Goal: Task Accomplishment & Management: Manage account settings

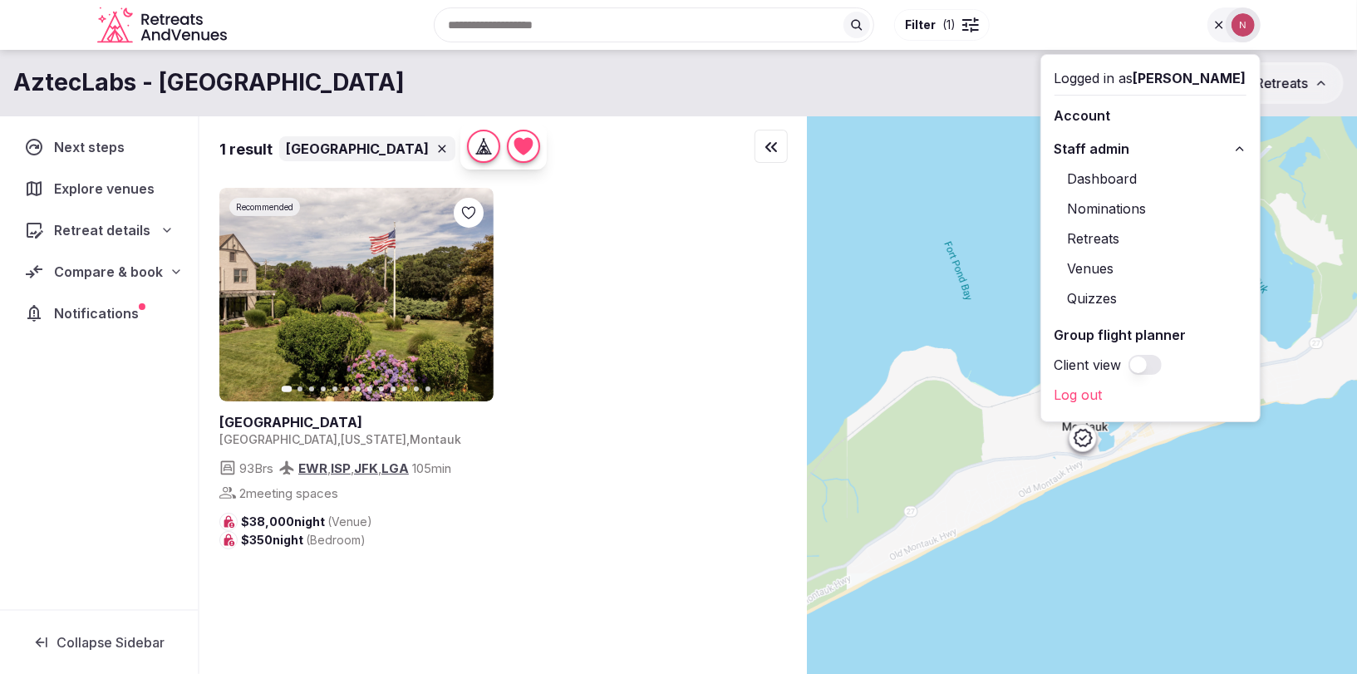
click at [95, 262] on span "Compare & book" at bounding box center [108, 272] width 109 height 20
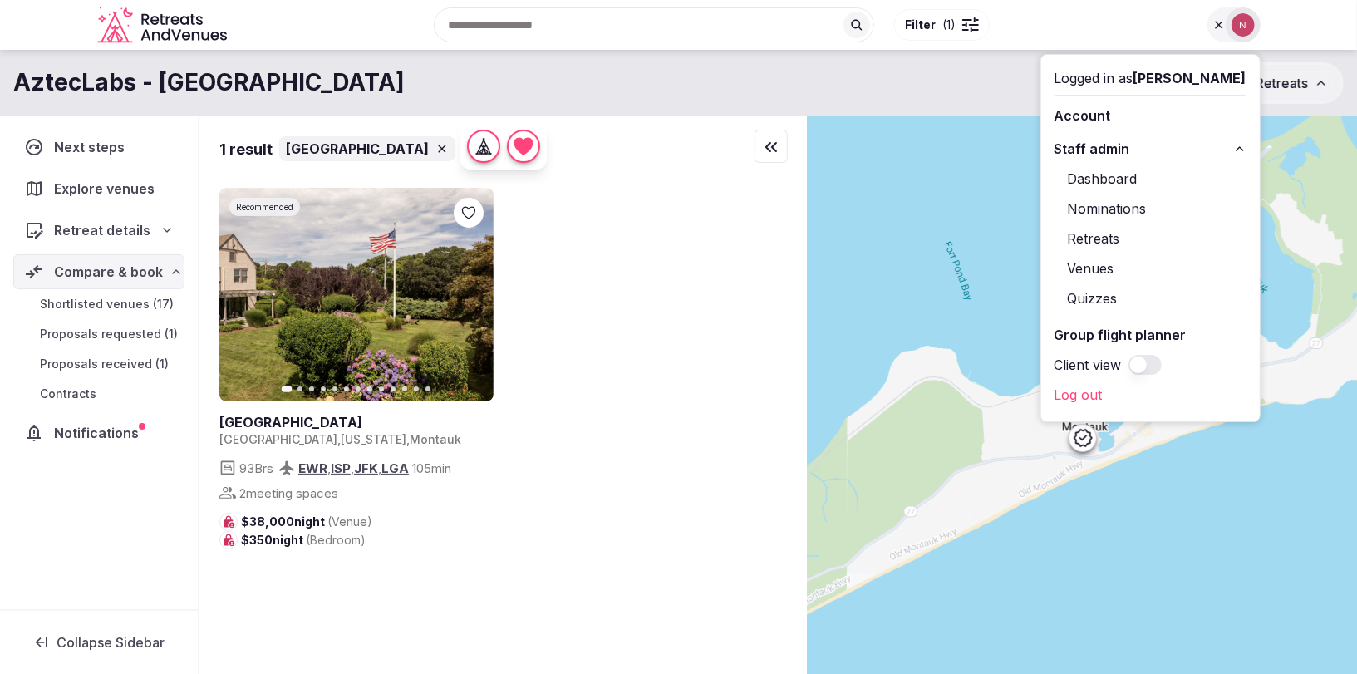
click at [85, 334] on span "Proposals requested (1)" at bounding box center [109, 334] width 138 height 17
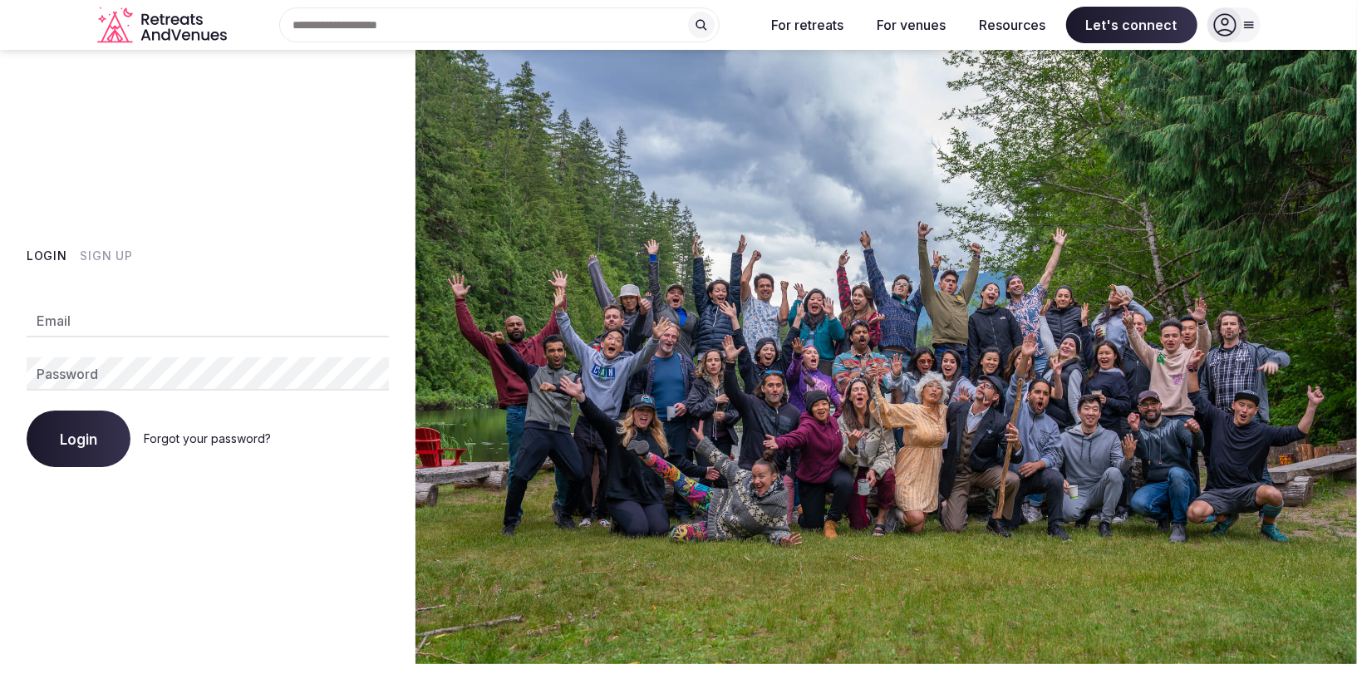
click at [153, 322] on input "Email" at bounding box center [208, 320] width 362 height 33
type input "**********"
click at [82, 426] on button "Login" at bounding box center [79, 439] width 104 height 57
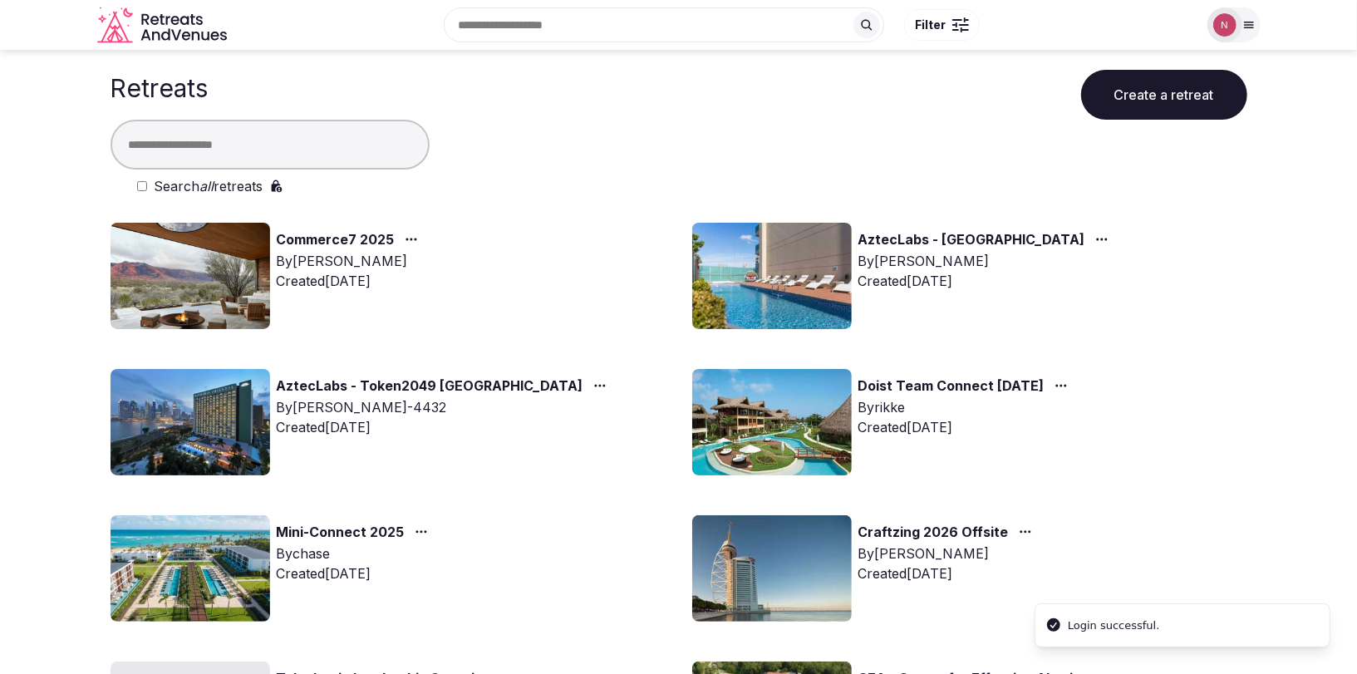
click at [803, 268] on img at bounding box center [772, 276] width 160 height 106
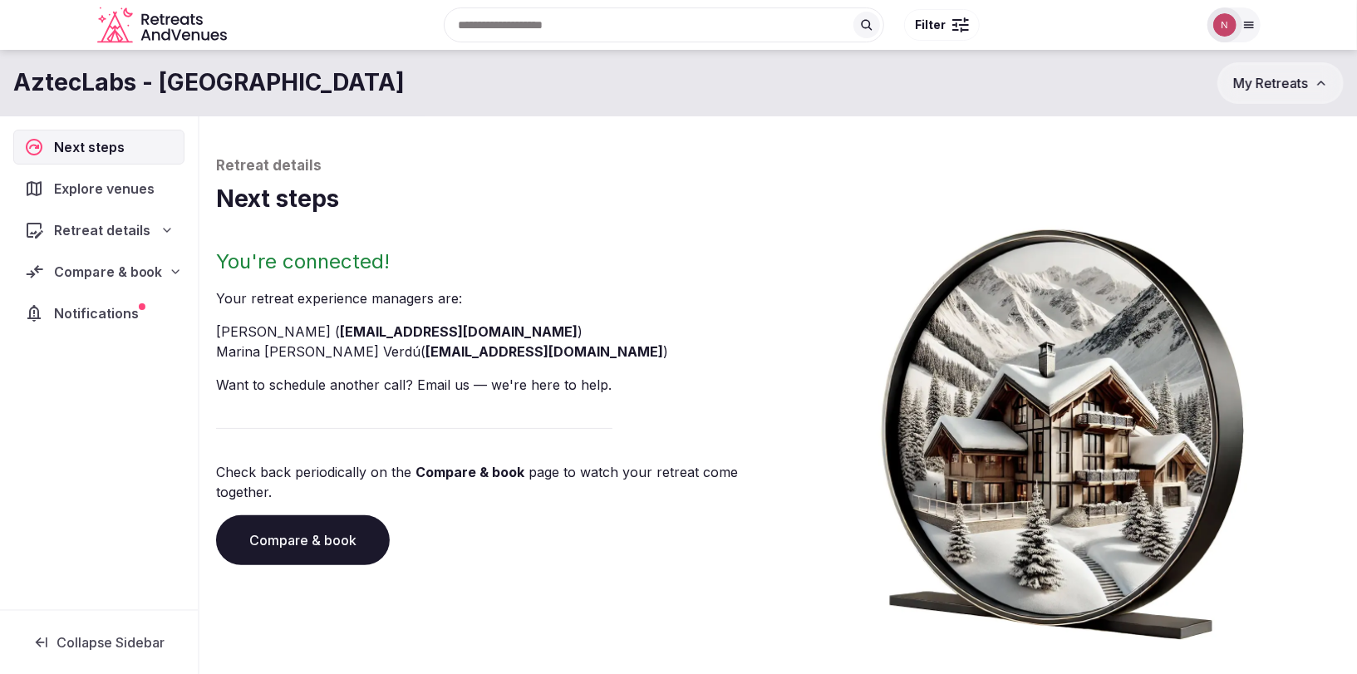
click at [89, 278] on span "Compare & book" at bounding box center [108, 272] width 108 height 20
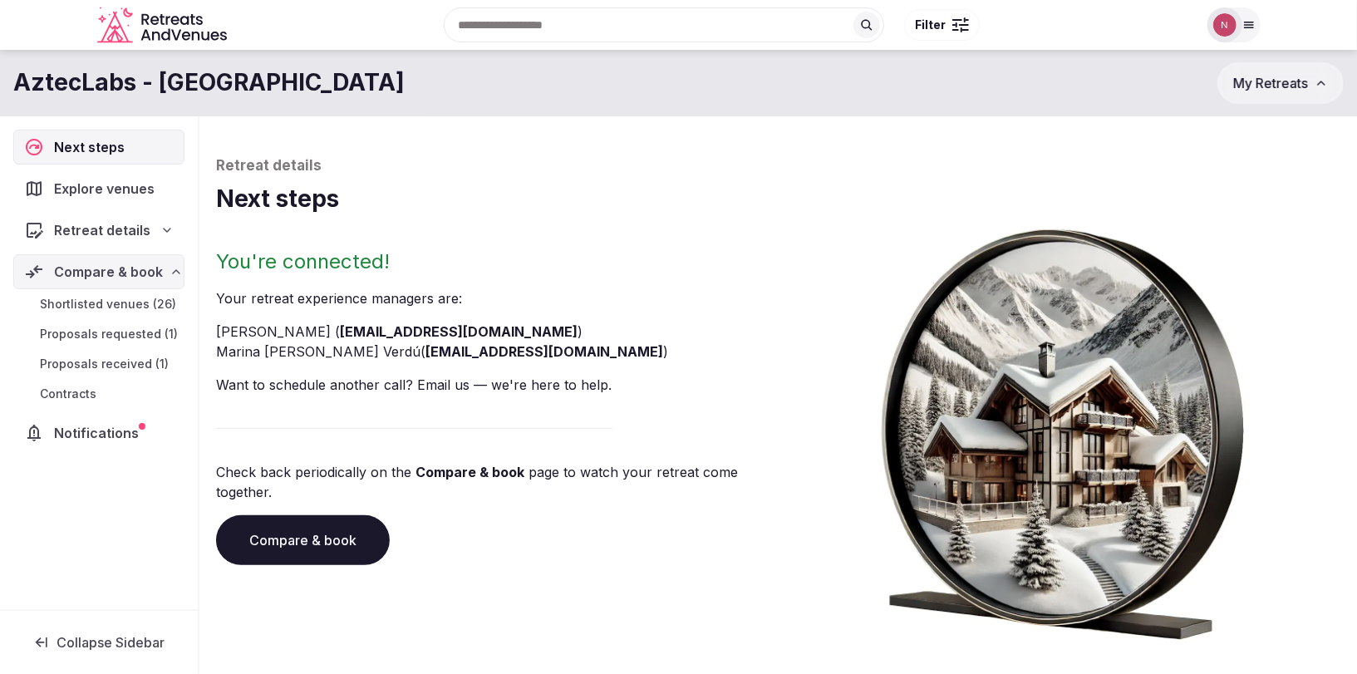
click at [71, 331] on span "Proposals requested (1)" at bounding box center [109, 334] width 138 height 17
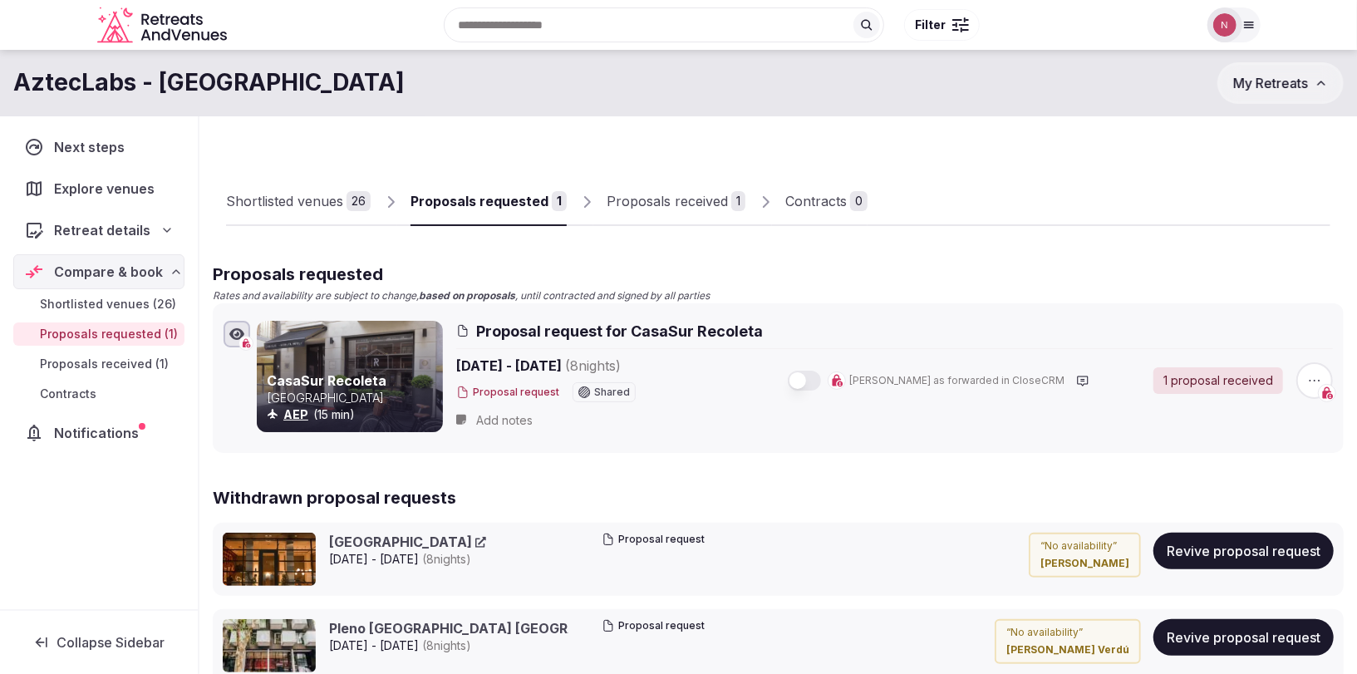
click at [103, 298] on span "Shortlisted venues (26)" at bounding box center [108, 304] width 136 height 17
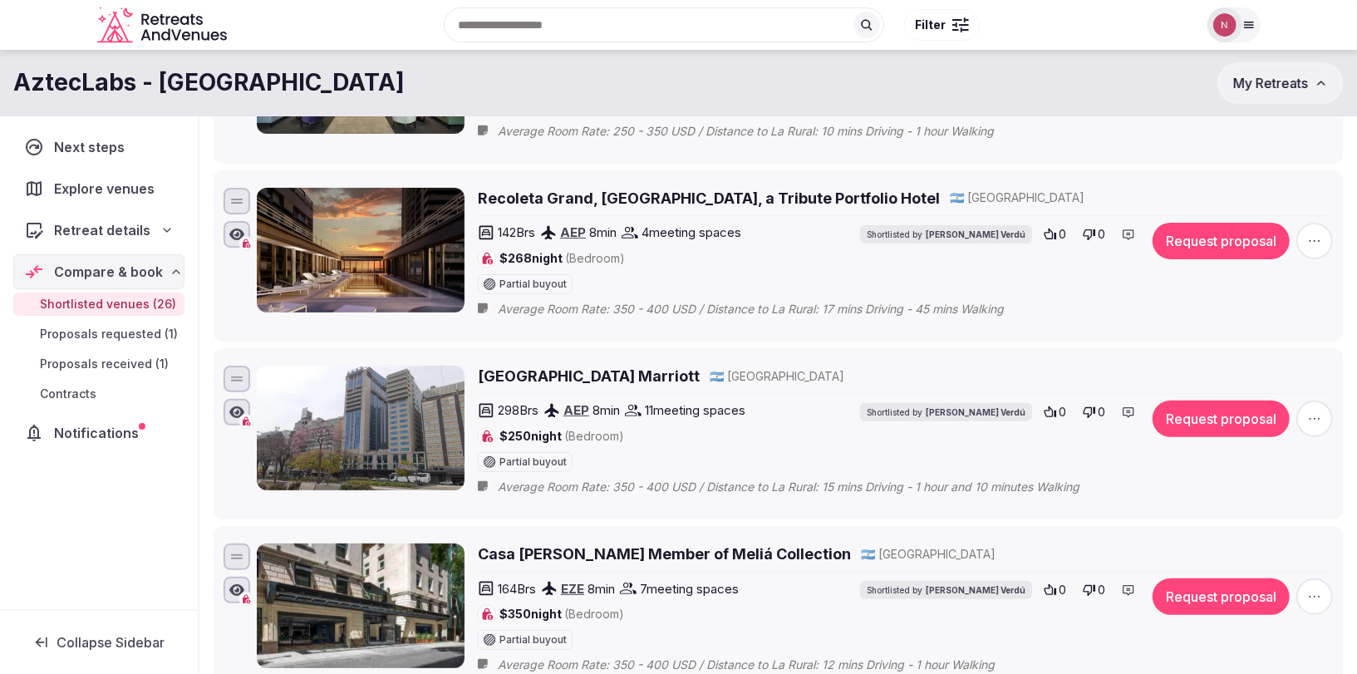
scroll to position [4826, 0]
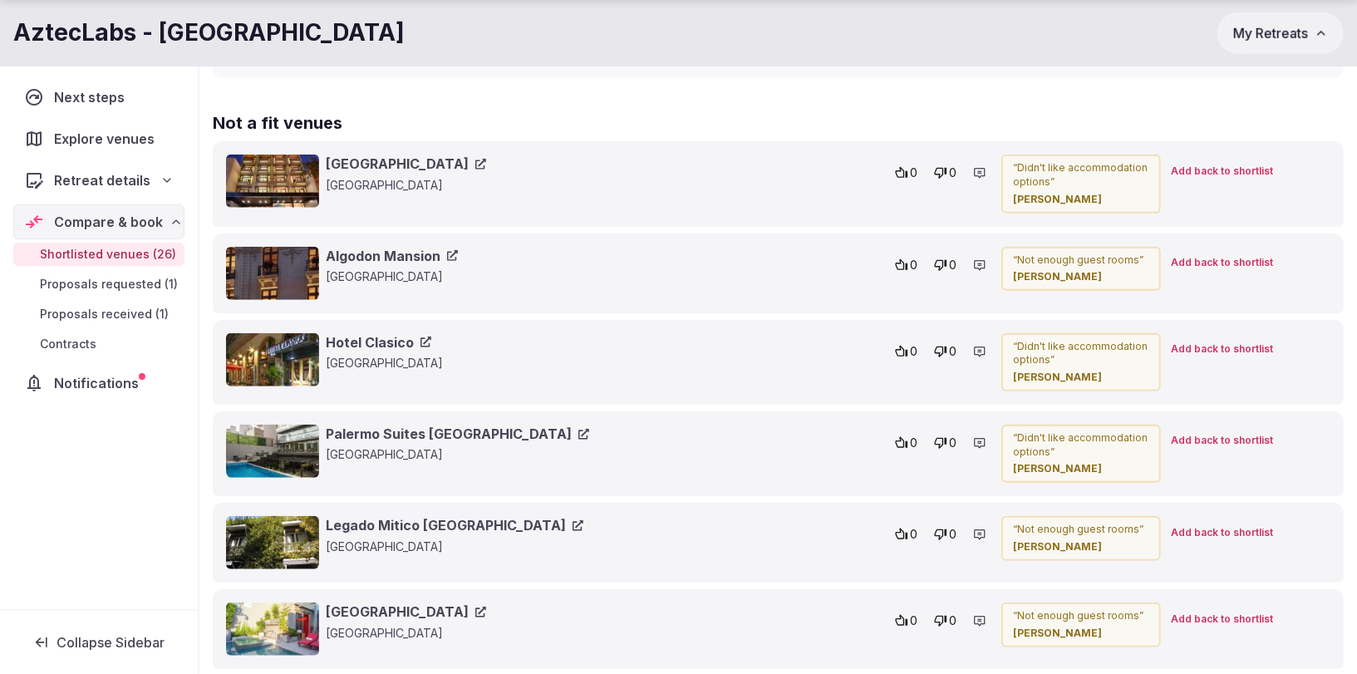
click at [71, 306] on span "Proposals received (1)" at bounding box center [104, 314] width 129 height 17
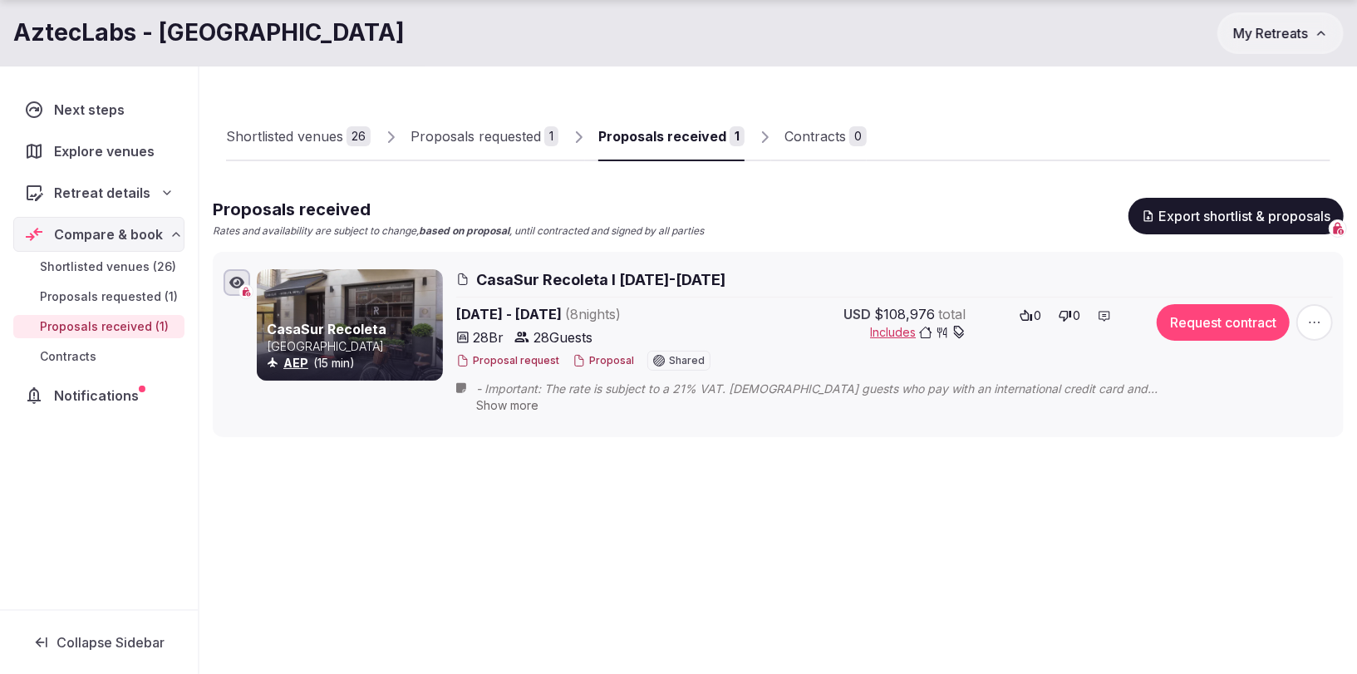
scroll to position [66, 0]
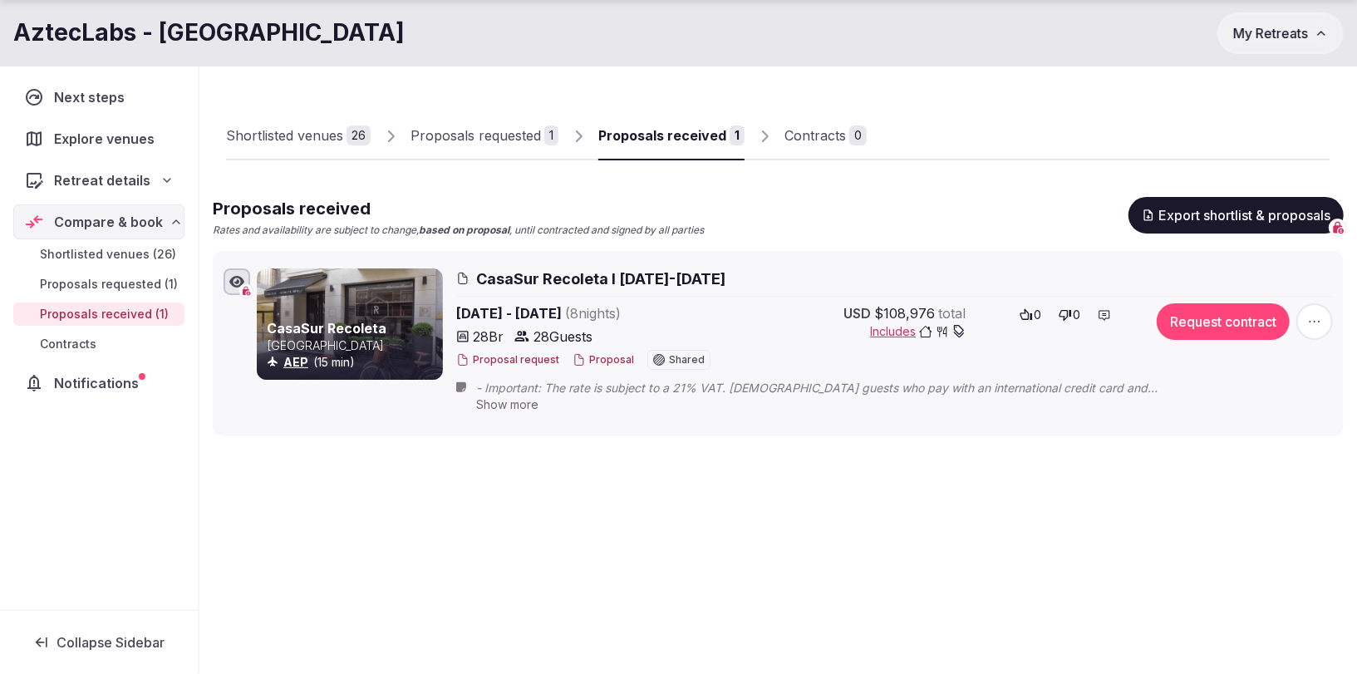
click at [480, 142] on div "Proposals requested" at bounding box center [476, 136] width 131 height 20
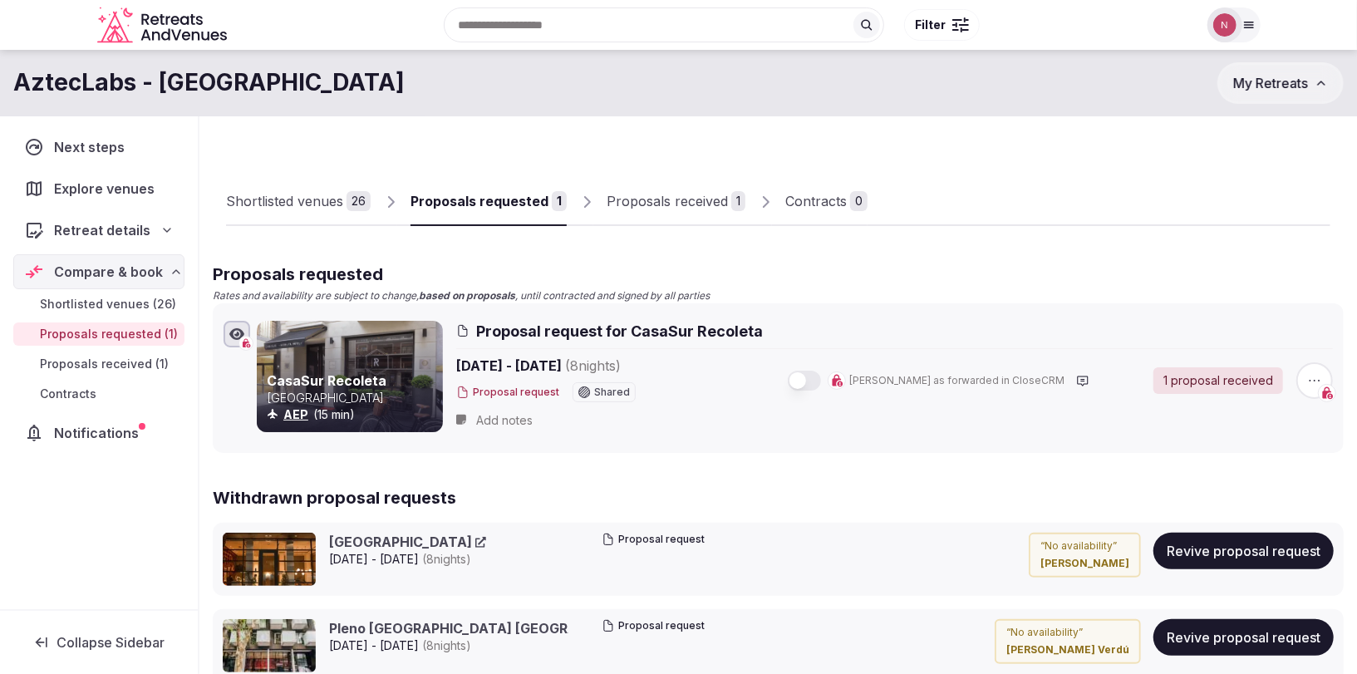
click at [640, 210] on div "Proposals received" at bounding box center [667, 201] width 121 height 20
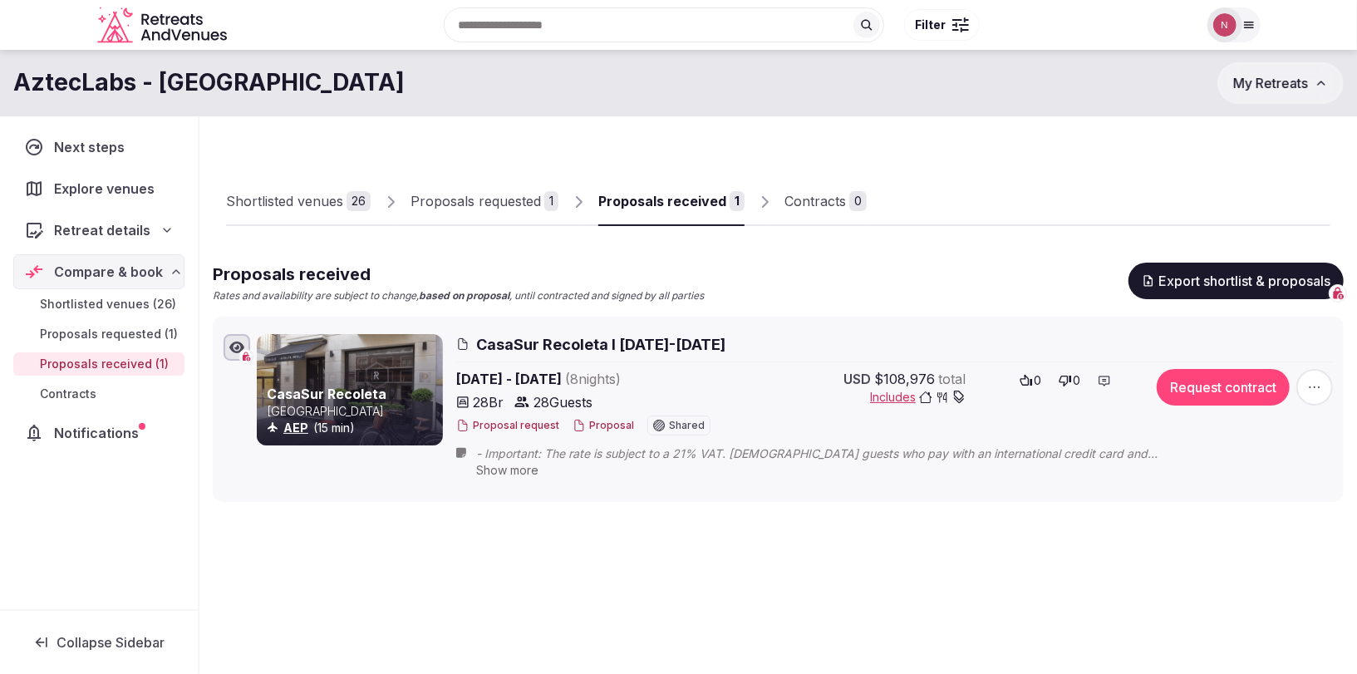
click at [1310, 388] on icon "button" at bounding box center [1315, 387] width 17 height 17
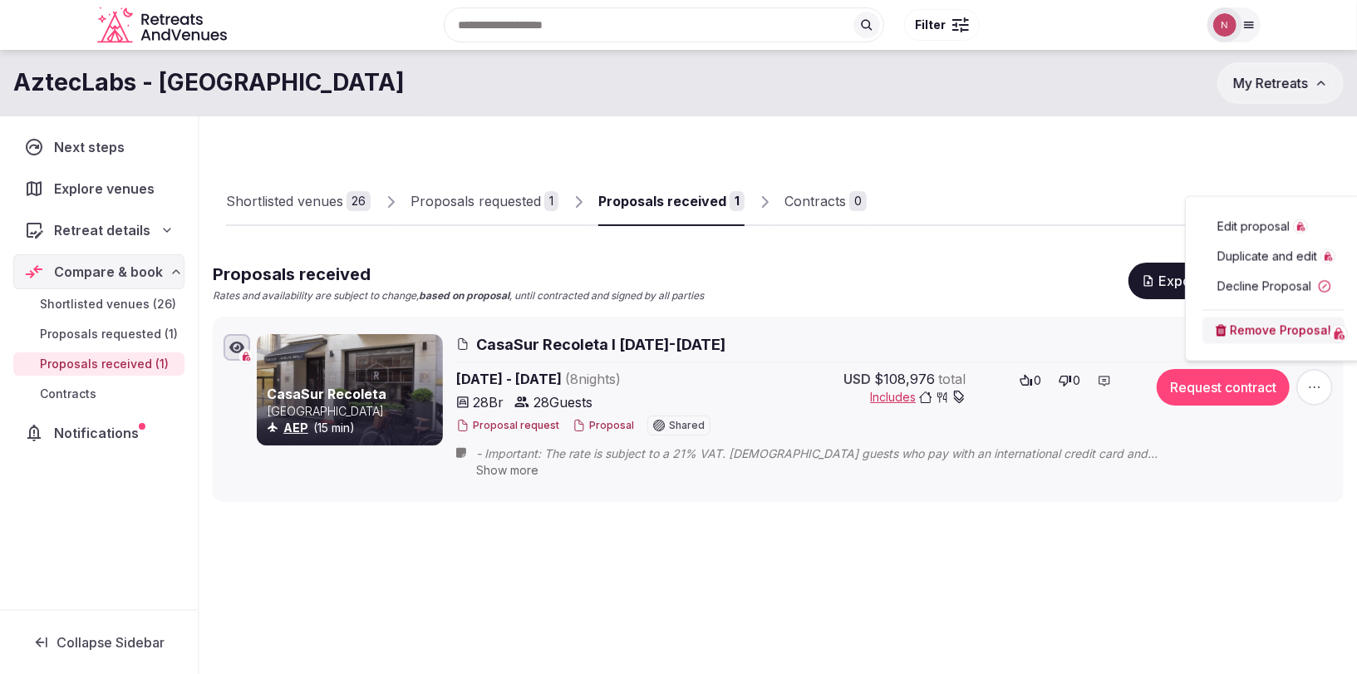
click at [1231, 289] on button "Decline Proposal" at bounding box center [1274, 286] width 142 height 27
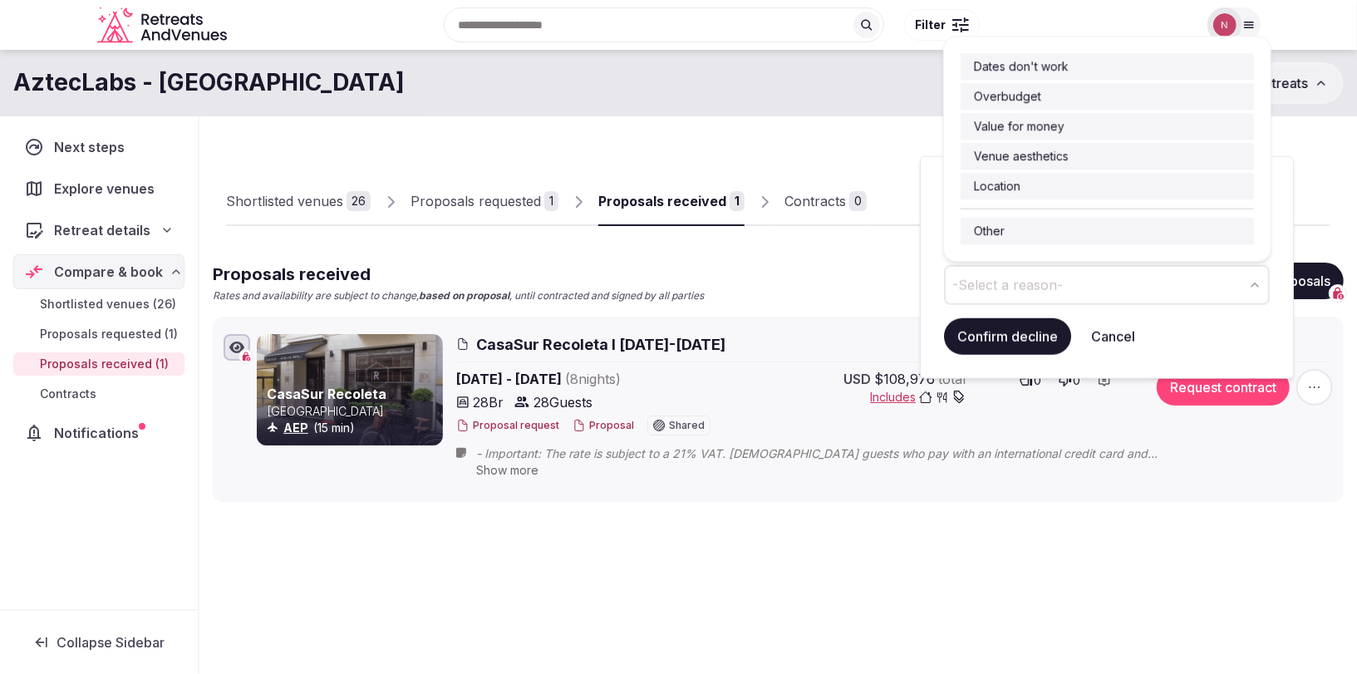
click at [1061, 294] on button "-Select a reason-" at bounding box center [1107, 285] width 326 height 40
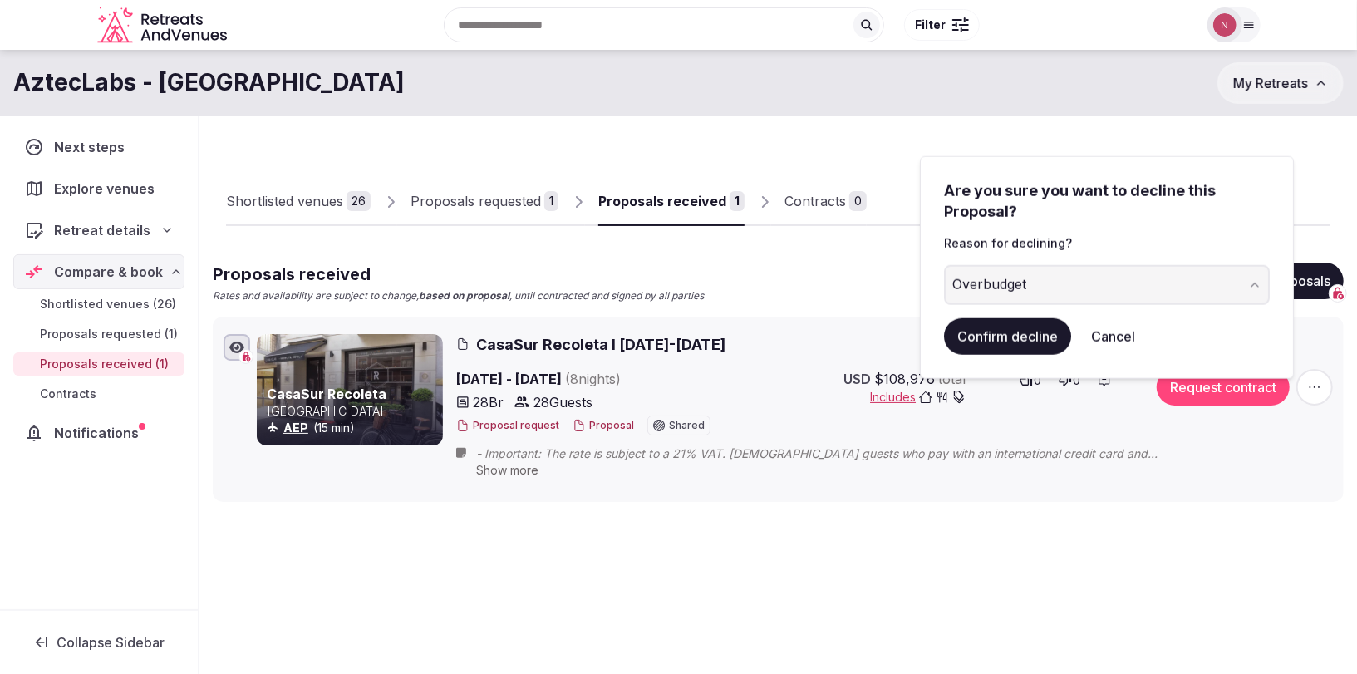
click at [1000, 318] on button "Confirm decline" at bounding box center [1007, 336] width 127 height 37
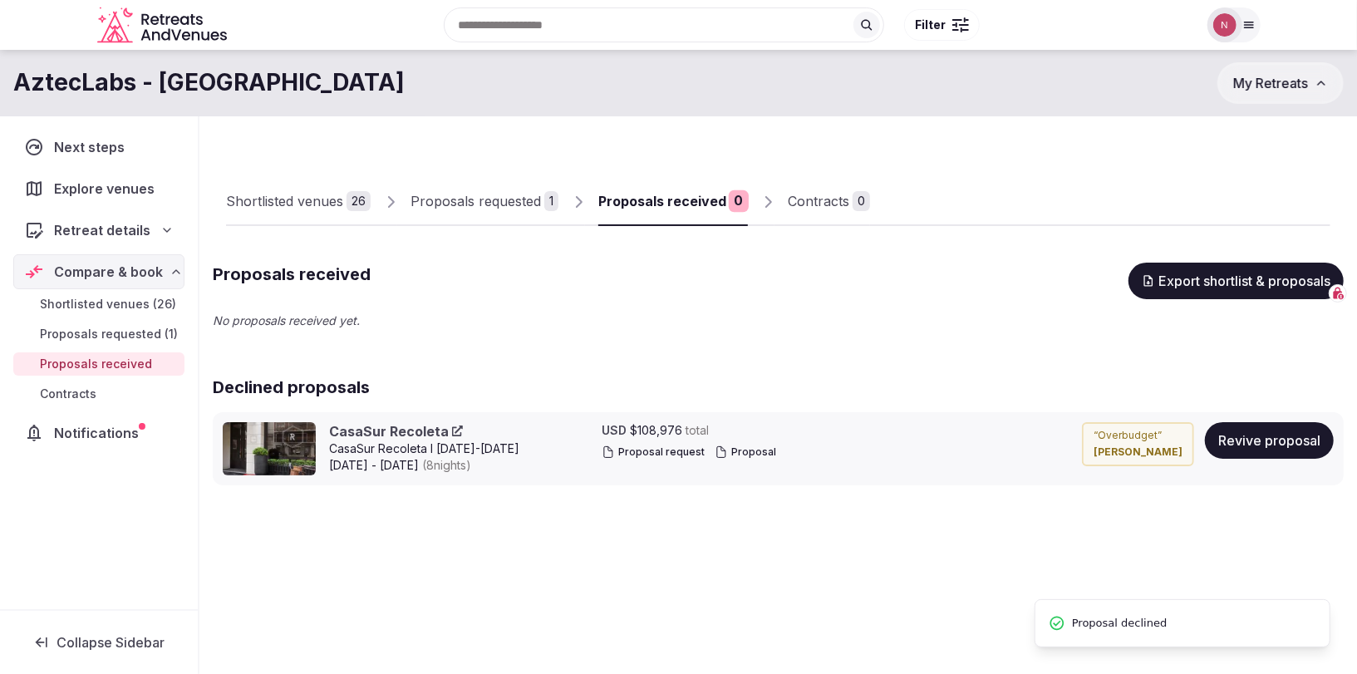
click at [426, 213] on link "Proposals requested 1" at bounding box center [485, 202] width 148 height 48
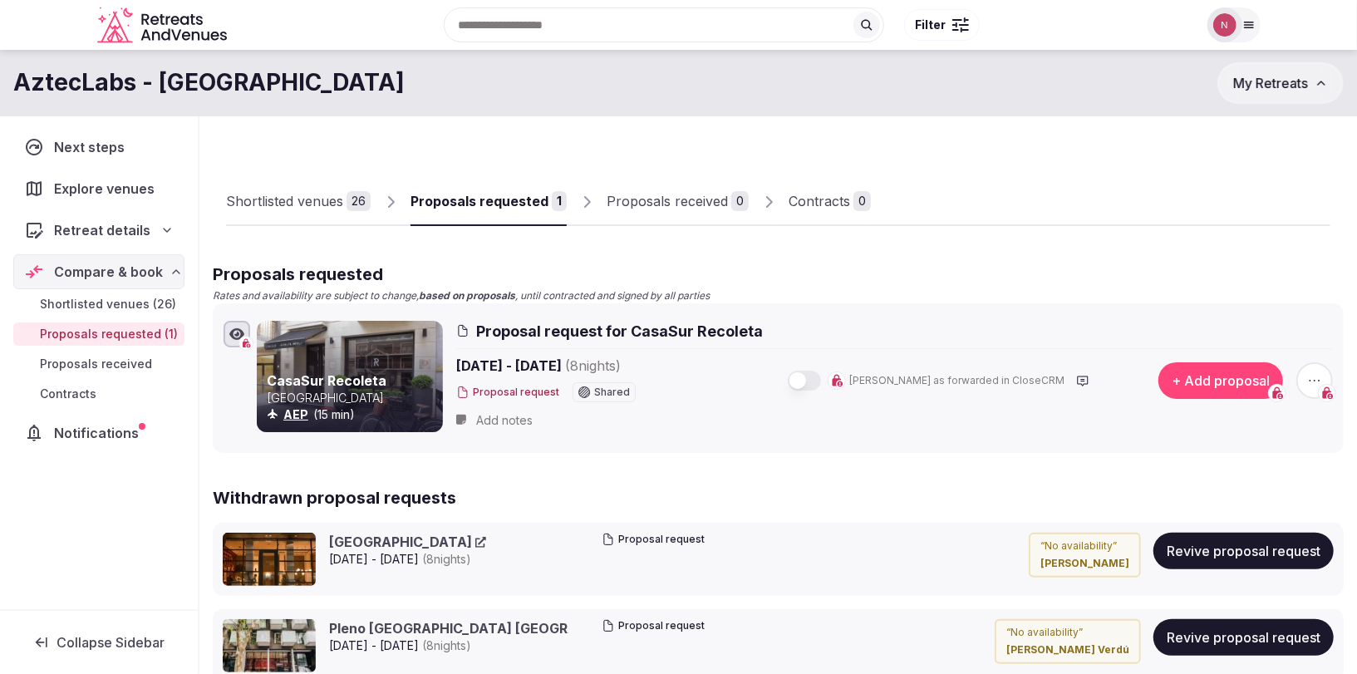
click at [670, 199] on div "Proposals received" at bounding box center [667, 201] width 121 height 20
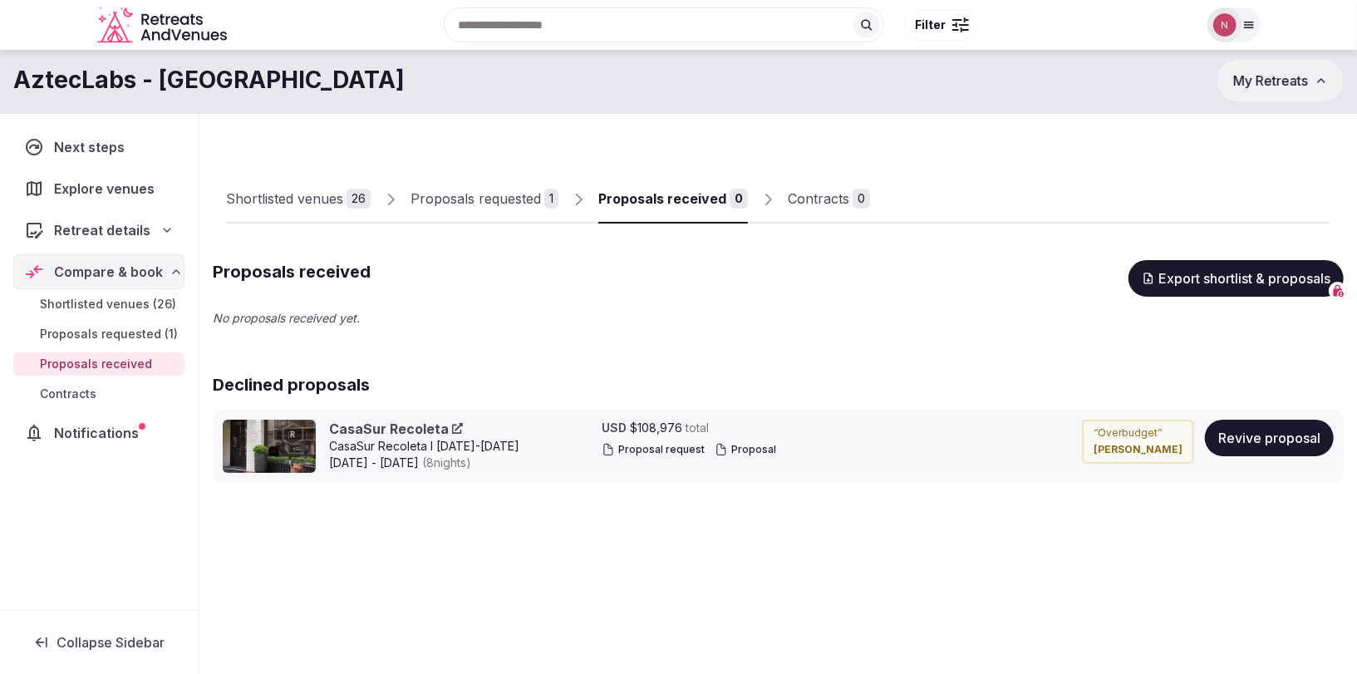
scroll to position [3, 0]
click at [86, 301] on span "Shortlisted venues (26)" at bounding box center [108, 304] width 136 height 17
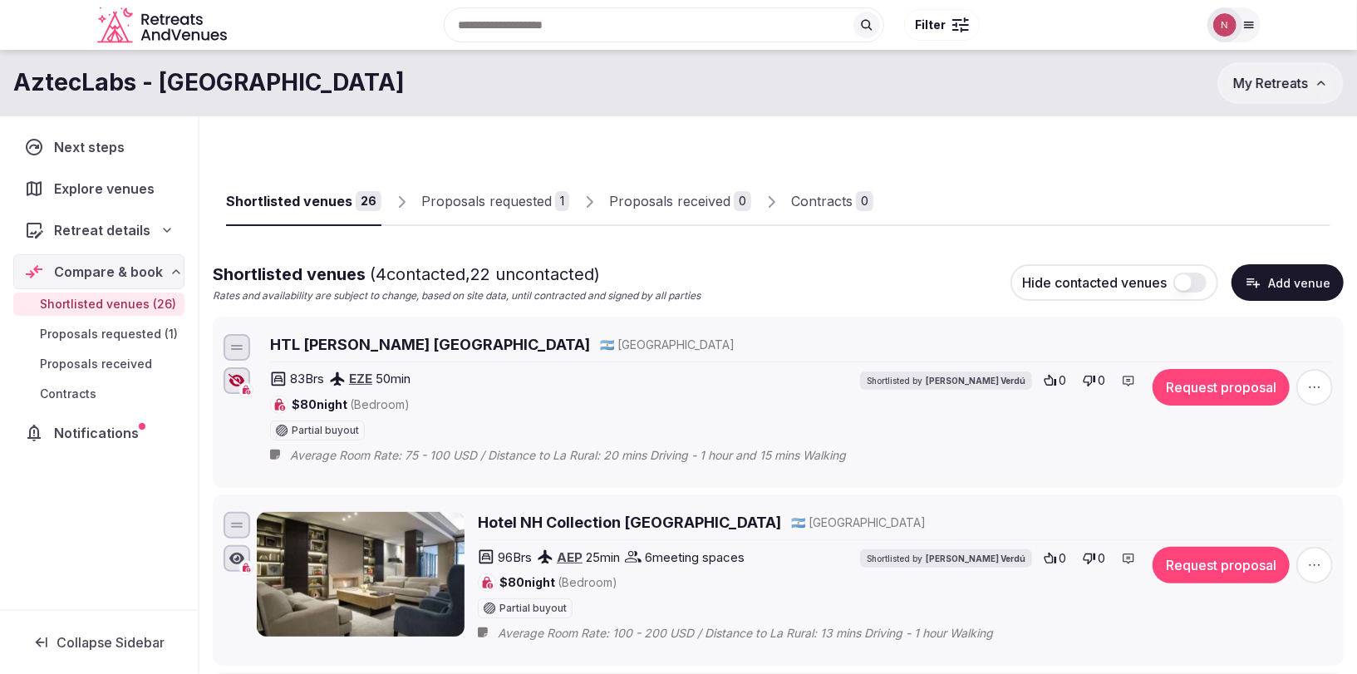
click at [474, 201] on div "Proposals requested" at bounding box center [486, 201] width 131 height 20
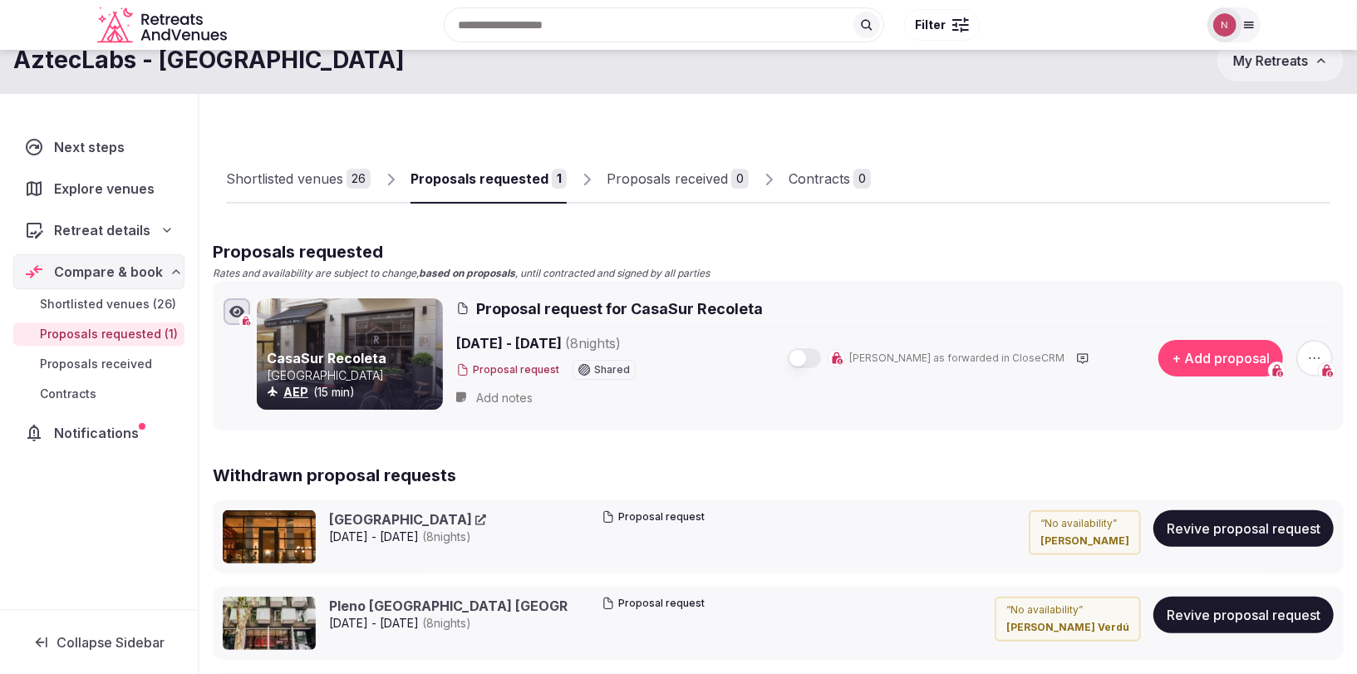
scroll to position [23, 0]
click at [643, 177] on div "Proposals received" at bounding box center [667, 178] width 121 height 20
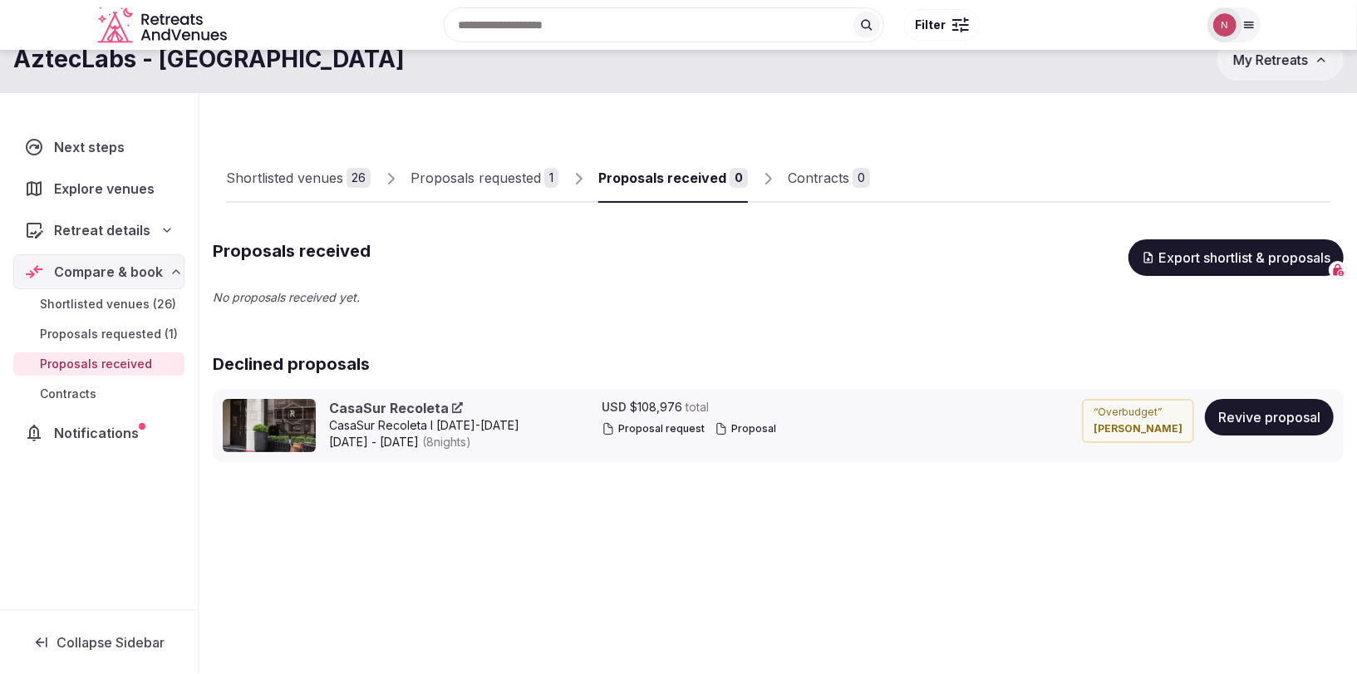
click at [648, 406] on span "$108,976" at bounding box center [656, 407] width 52 height 17
click at [410, 414] on link "CasaSur Recoleta" at bounding box center [396, 408] width 134 height 18
click at [736, 424] on button "Proposal" at bounding box center [746, 429] width 62 height 14
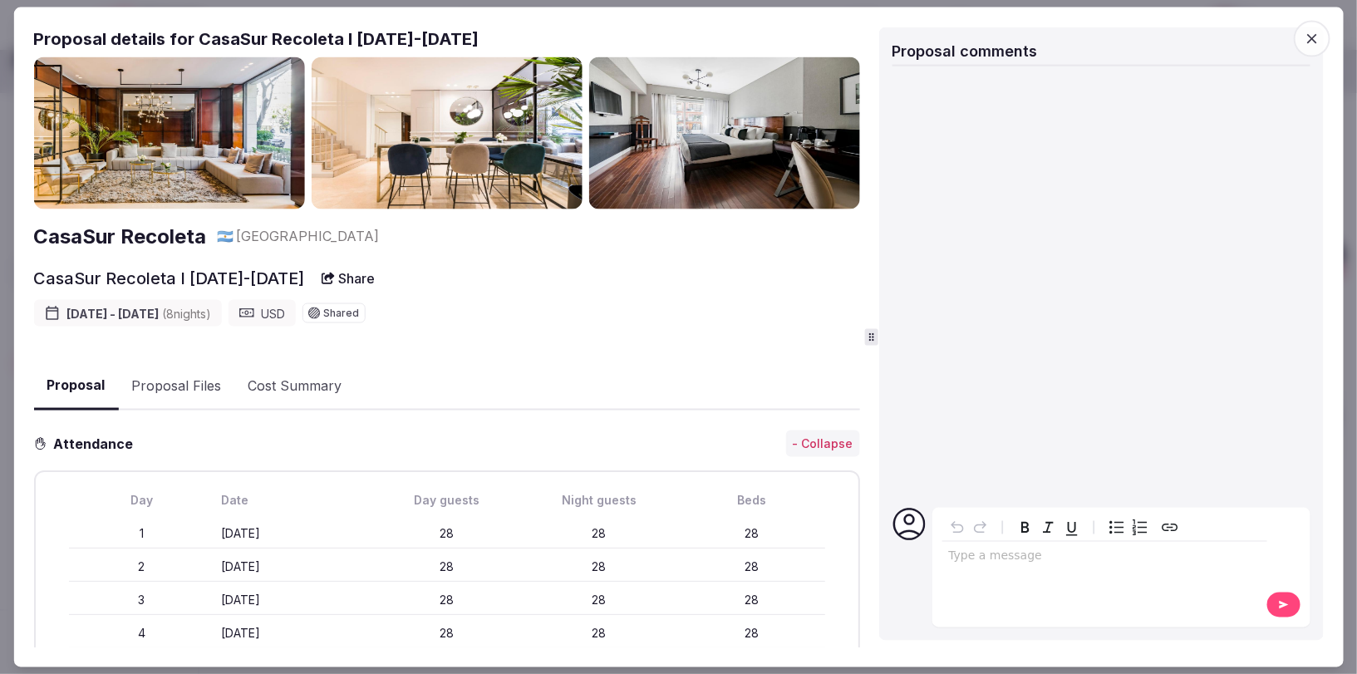
click at [1302, 28] on span "button" at bounding box center [1312, 38] width 37 height 37
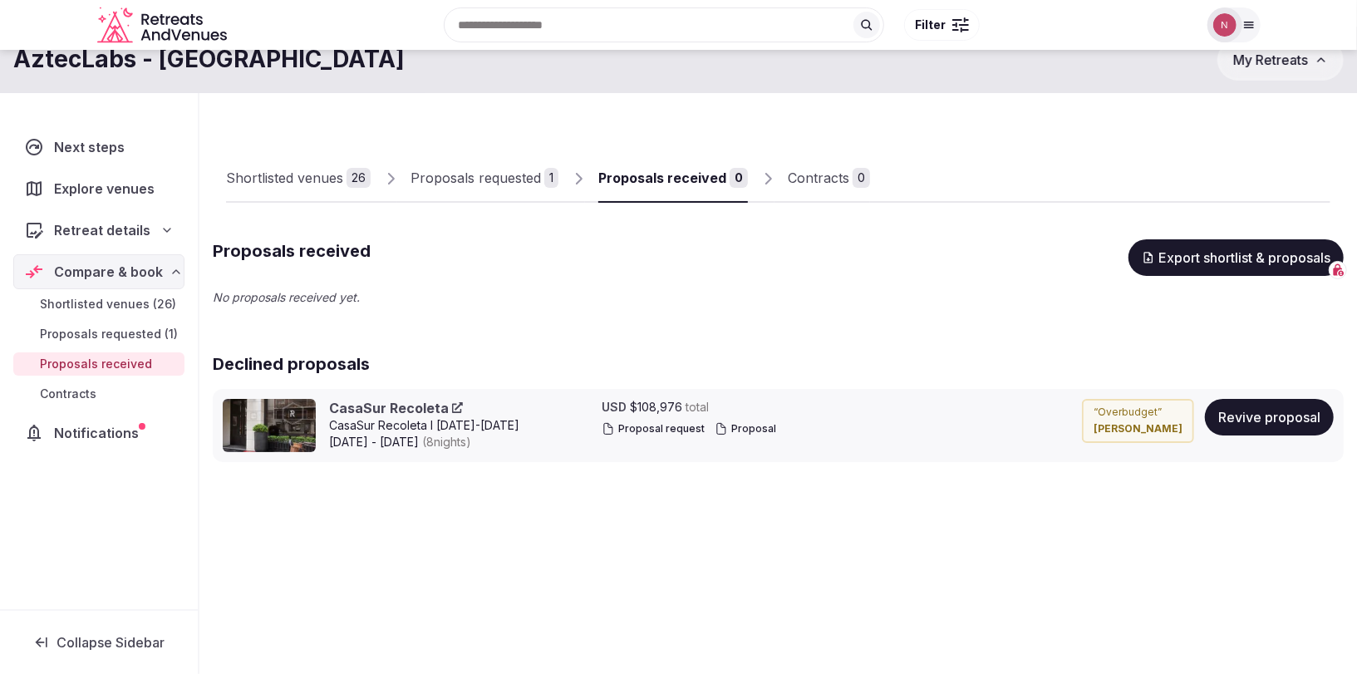
click at [300, 185] on div "Shortlisted venues" at bounding box center [284, 178] width 117 height 20
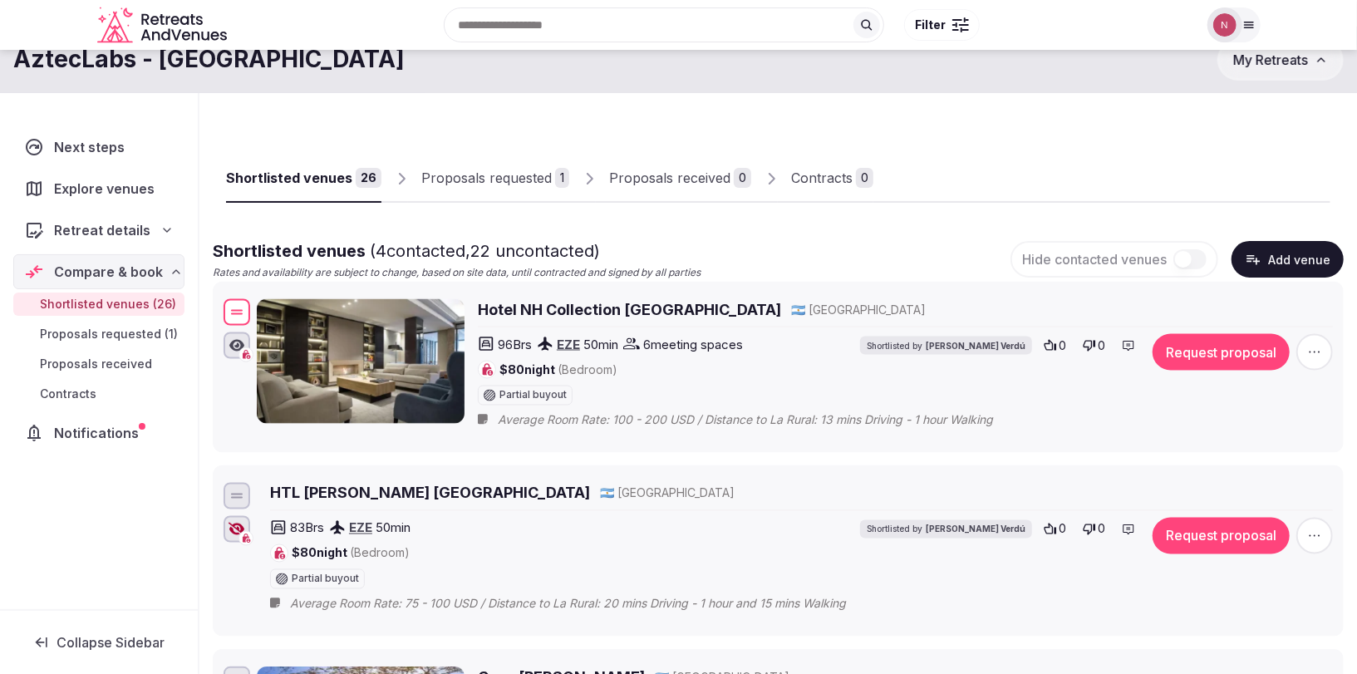
drag, startPoint x: 227, startPoint y: 501, endPoint x: 222, endPoint y: 313, distance: 187.9
click at [222, 313] on div "Hotel NH Collection Buenos Aires Crillón 🇦🇷 Argentina 96 Brs EZE 50 min 6 meeti…" at bounding box center [778, 366] width 1116 height 143
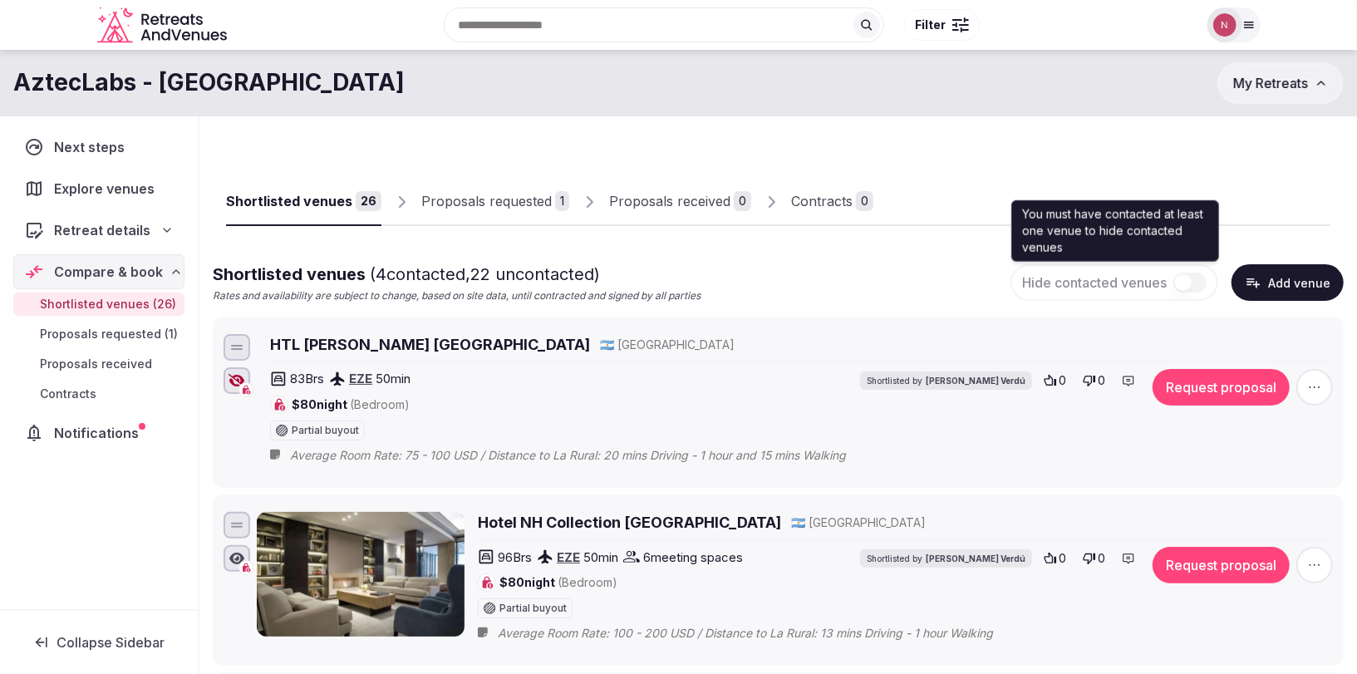
click at [1187, 280] on button "button" at bounding box center [1190, 283] width 33 height 20
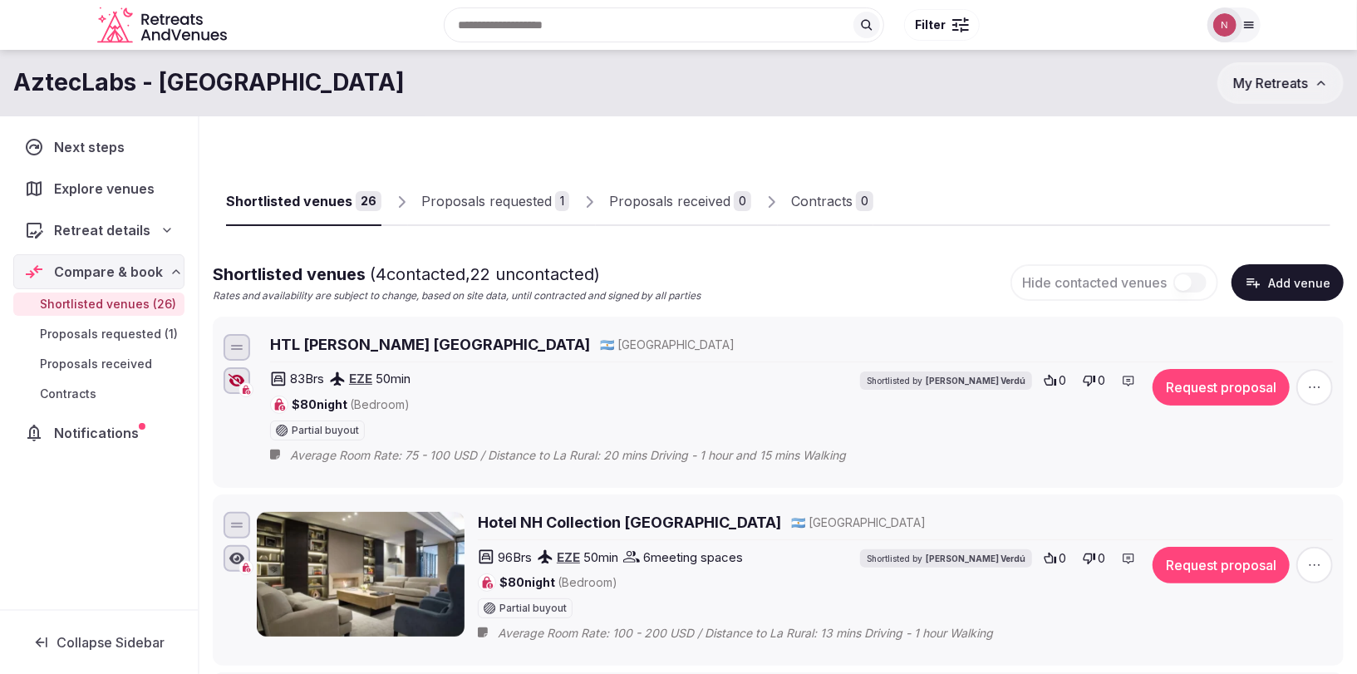
click at [460, 200] on div "Proposals requested" at bounding box center [486, 201] width 131 height 20
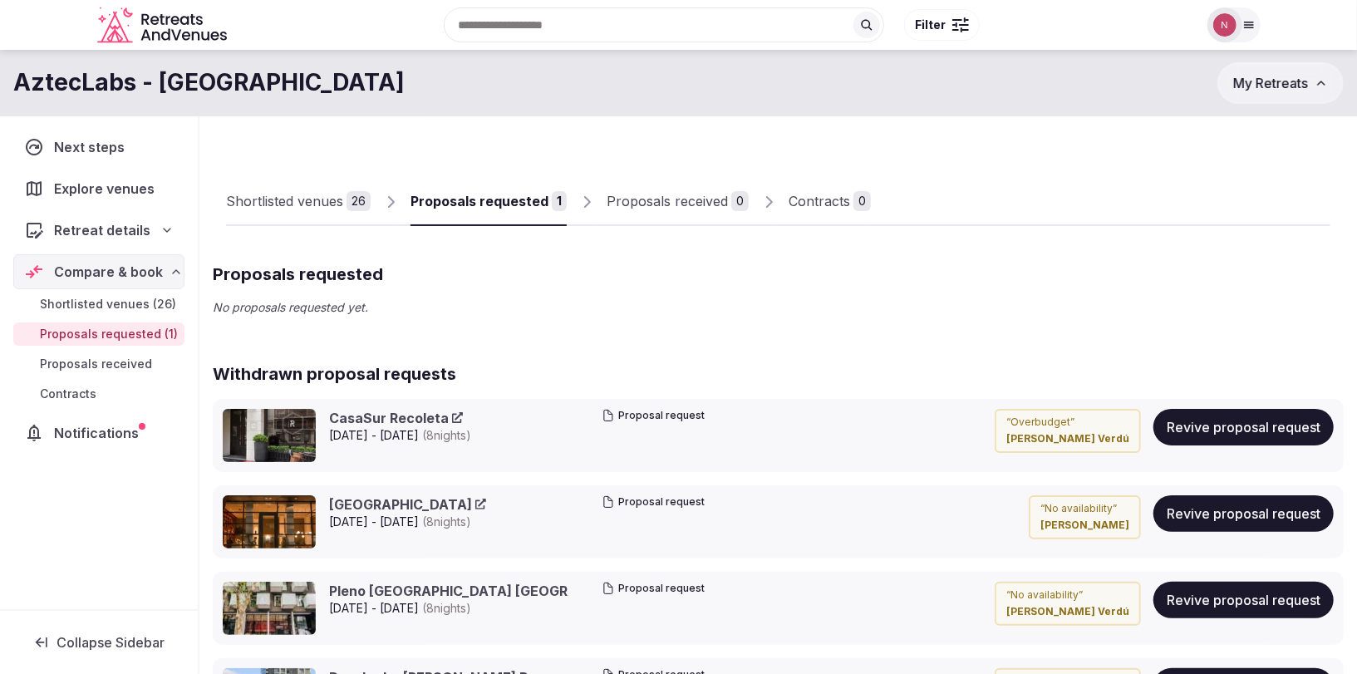
click at [294, 201] on div "Shortlisted venues" at bounding box center [284, 201] width 117 height 20
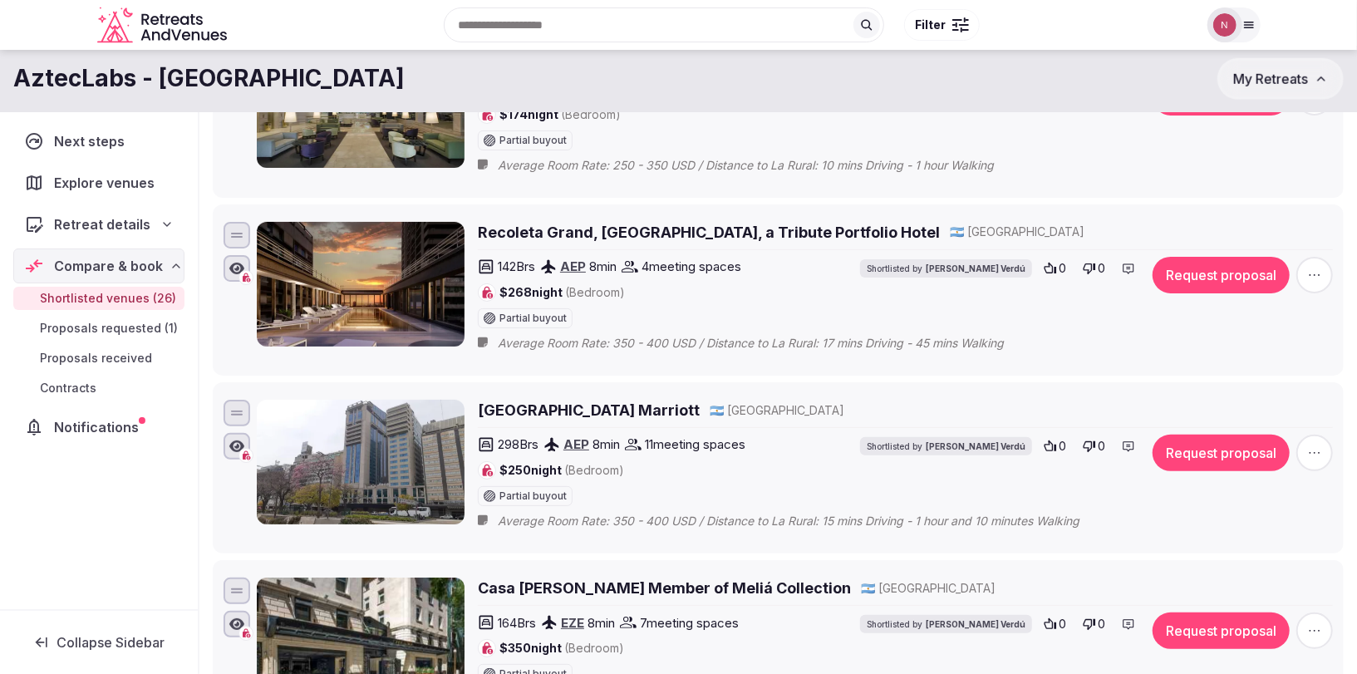
scroll to position [4062, 0]
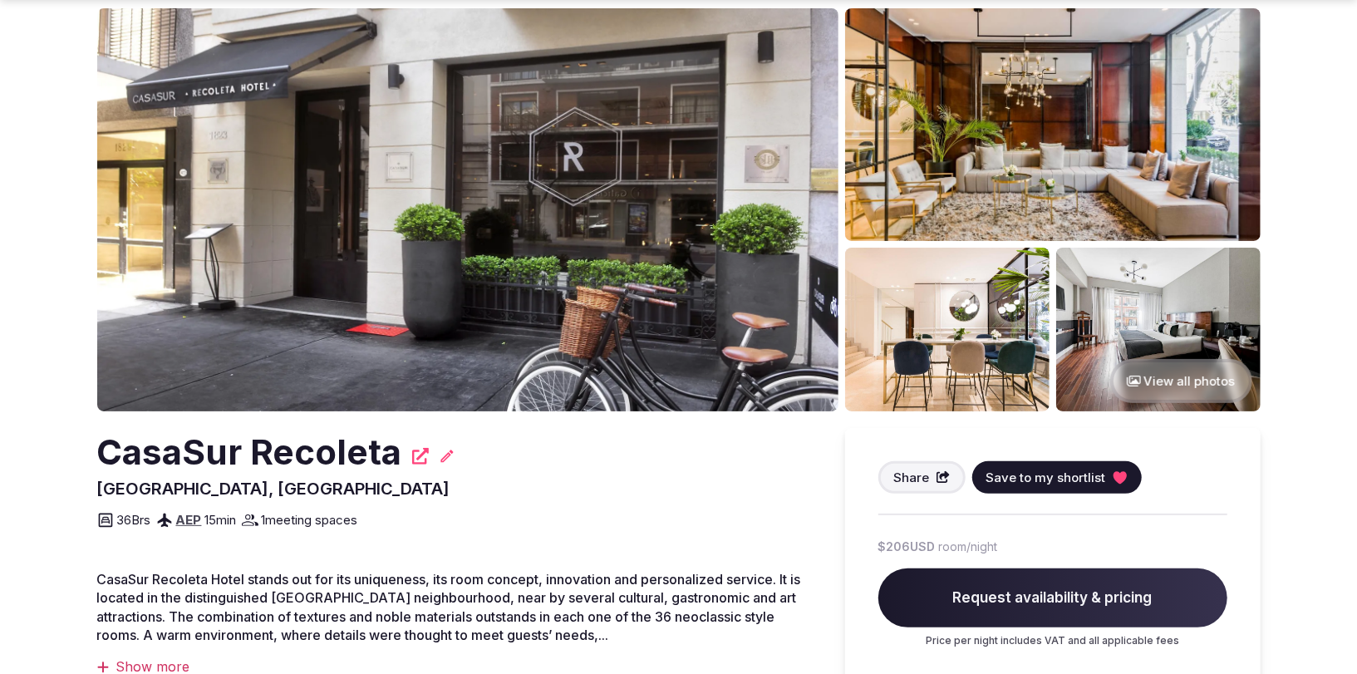
scroll to position [183, 0]
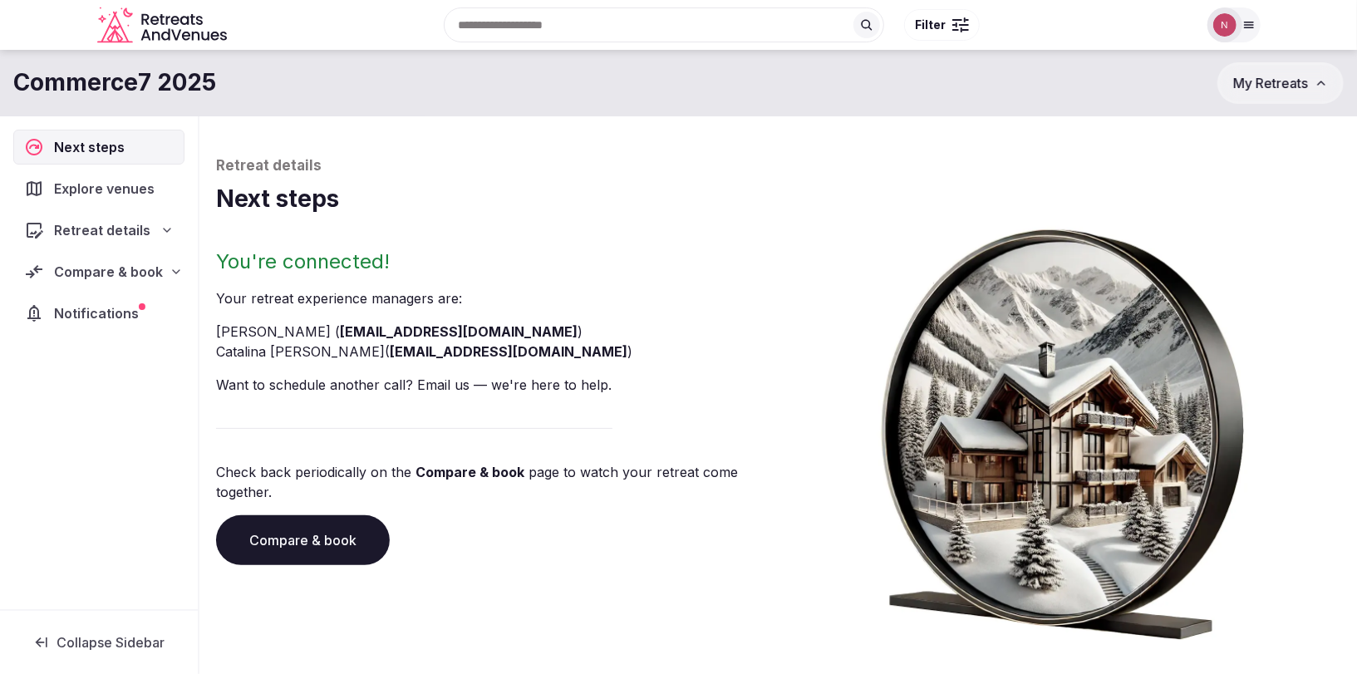
click at [80, 270] on span "Compare & book" at bounding box center [108, 272] width 109 height 20
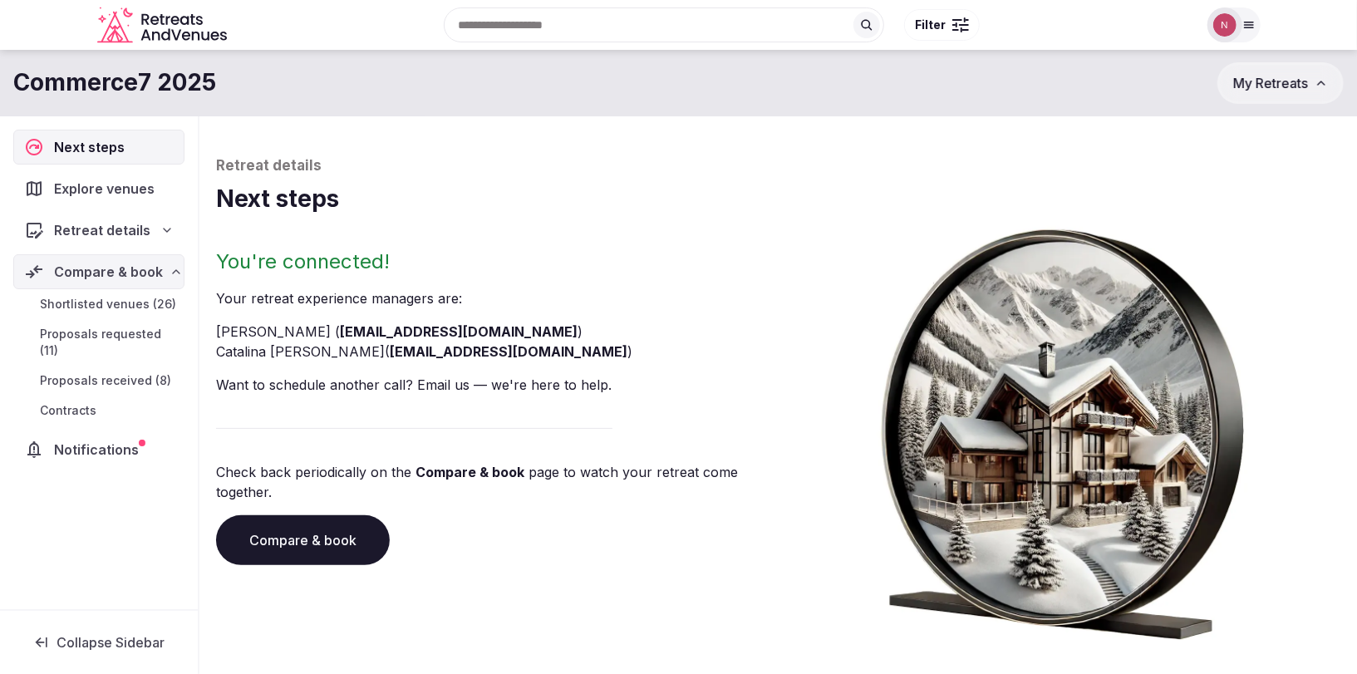
click at [95, 333] on span "Proposals requested (11)" at bounding box center [109, 342] width 138 height 33
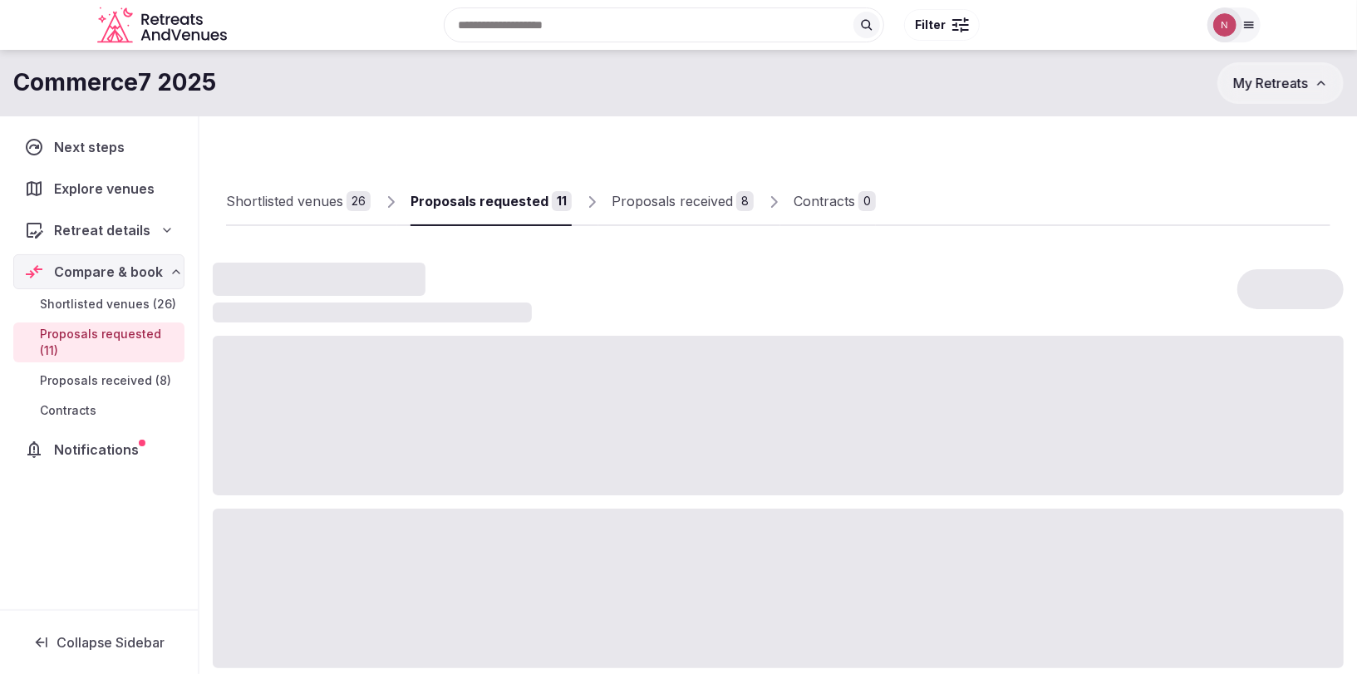
click at [101, 372] on span "Proposals received (8)" at bounding box center [105, 380] width 131 height 17
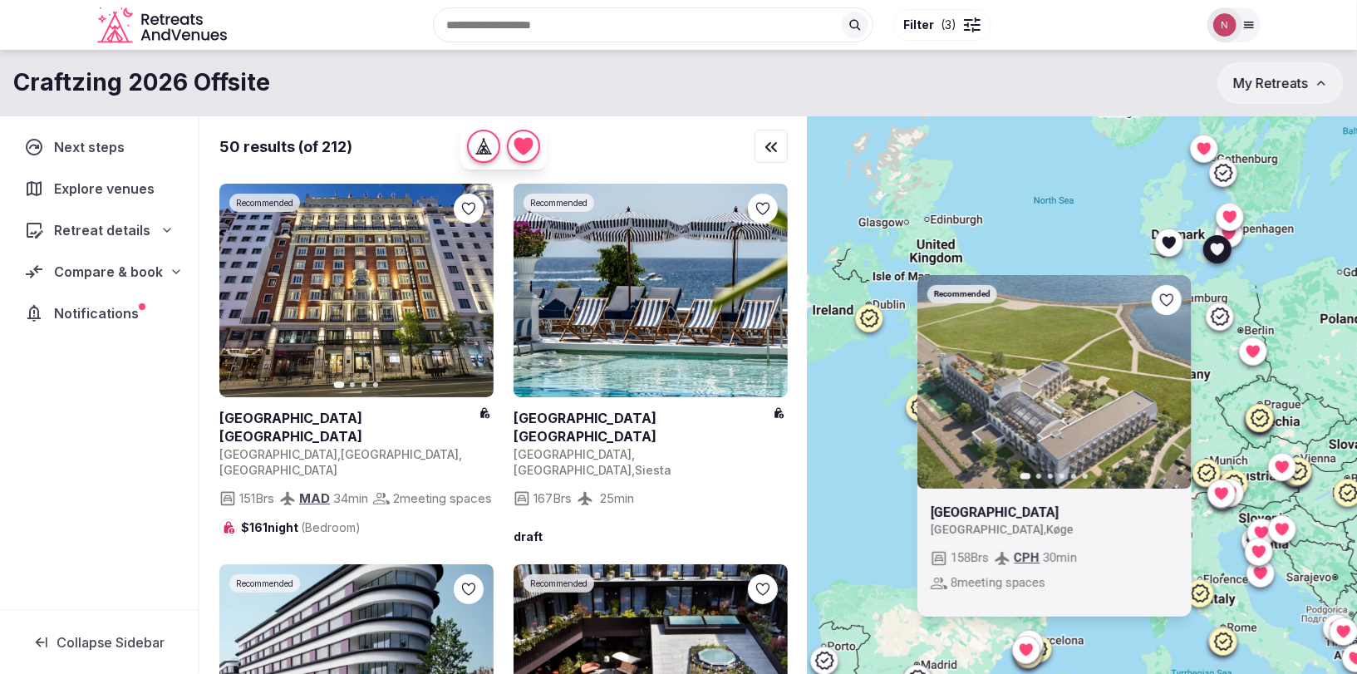
click at [1226, 31] on img at bounding box center [1225, 24] width 23 height 23
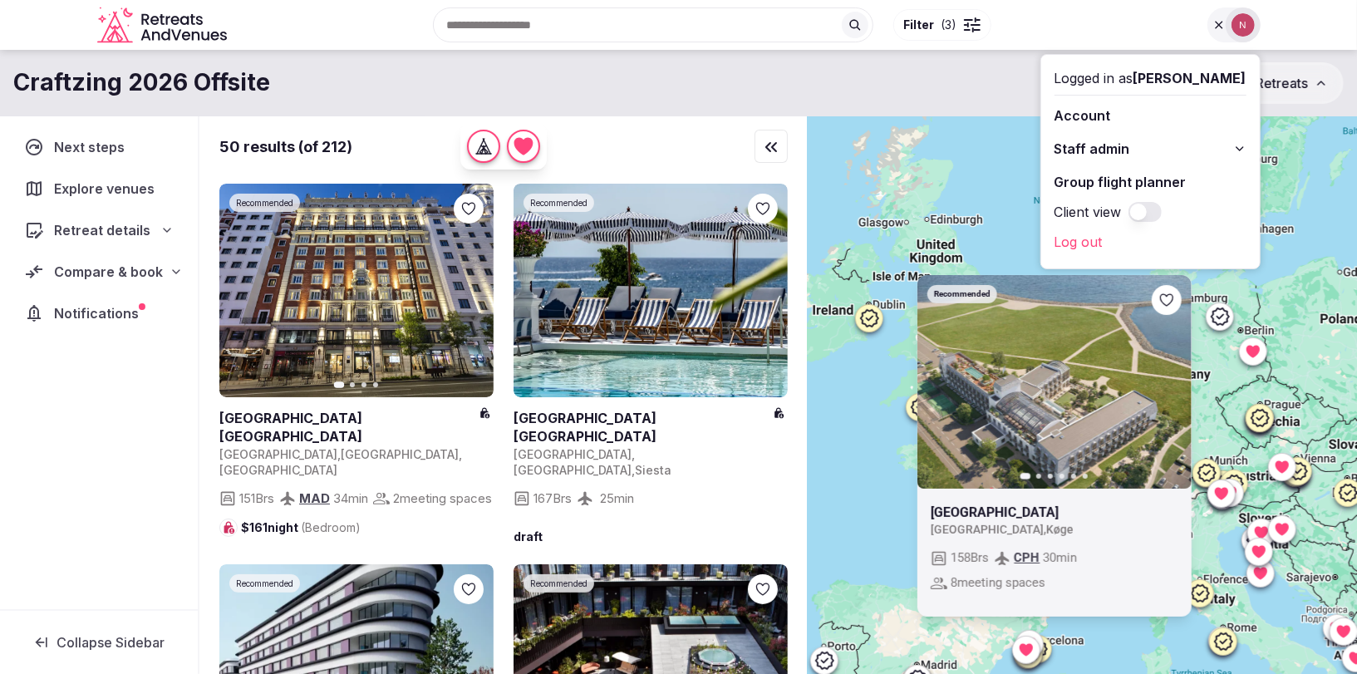
click at [1101, 142] on span "Staff admin" at bounding box center [1093, 149] width 76 height 20
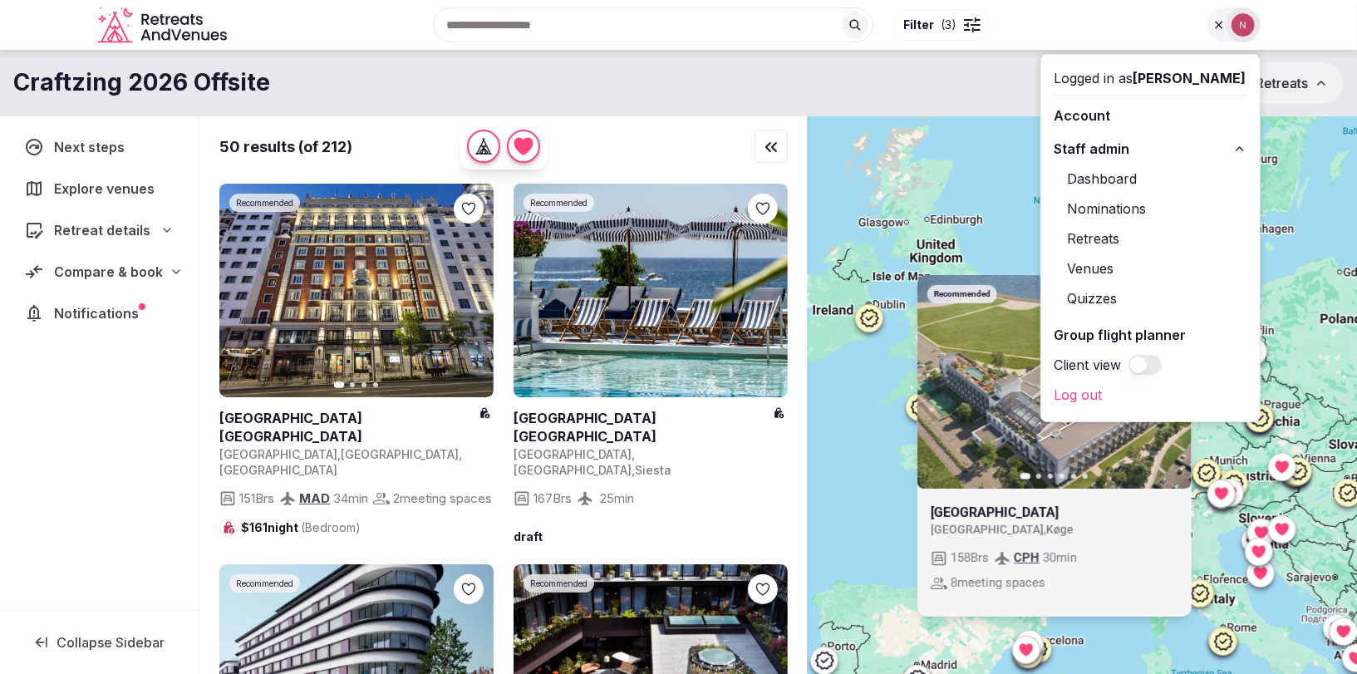
click at [1112, 239] on link "Retreats" at bounding box center [1151, 238] width 192 height 27
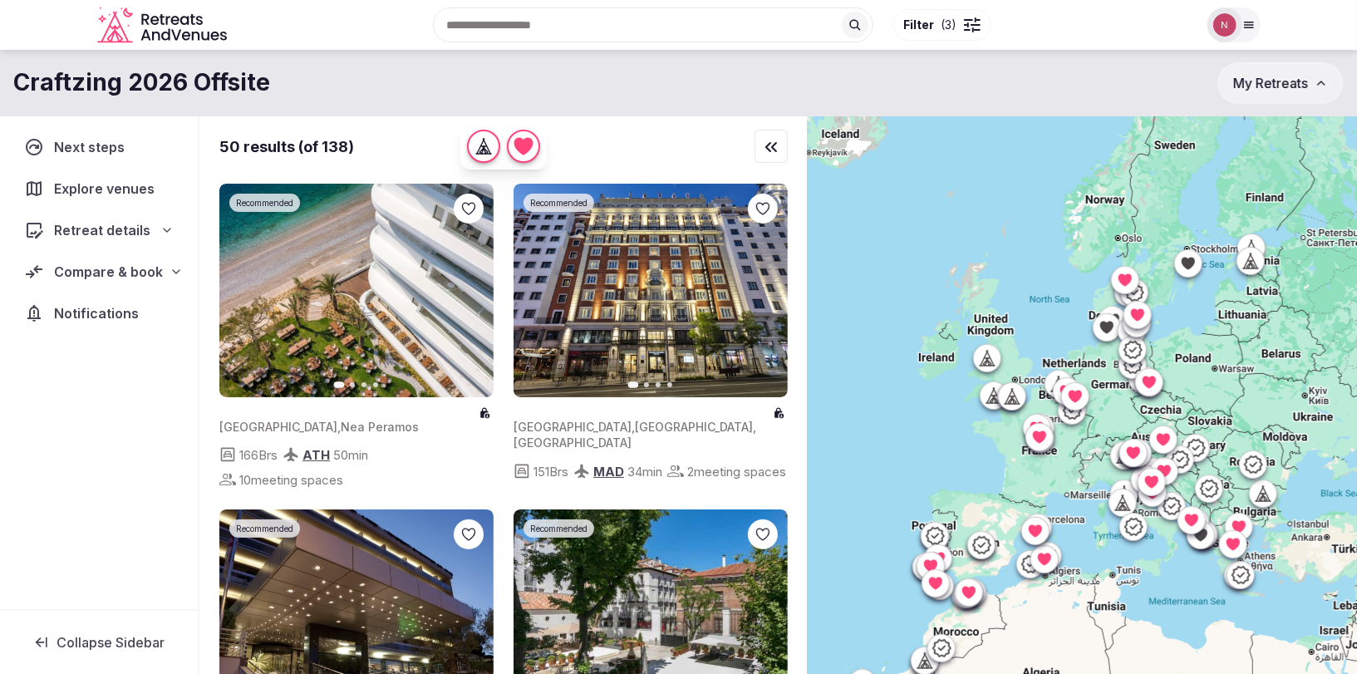
click at [1236, 25] on div at bounding box center [1225, 24] width 35 height 35
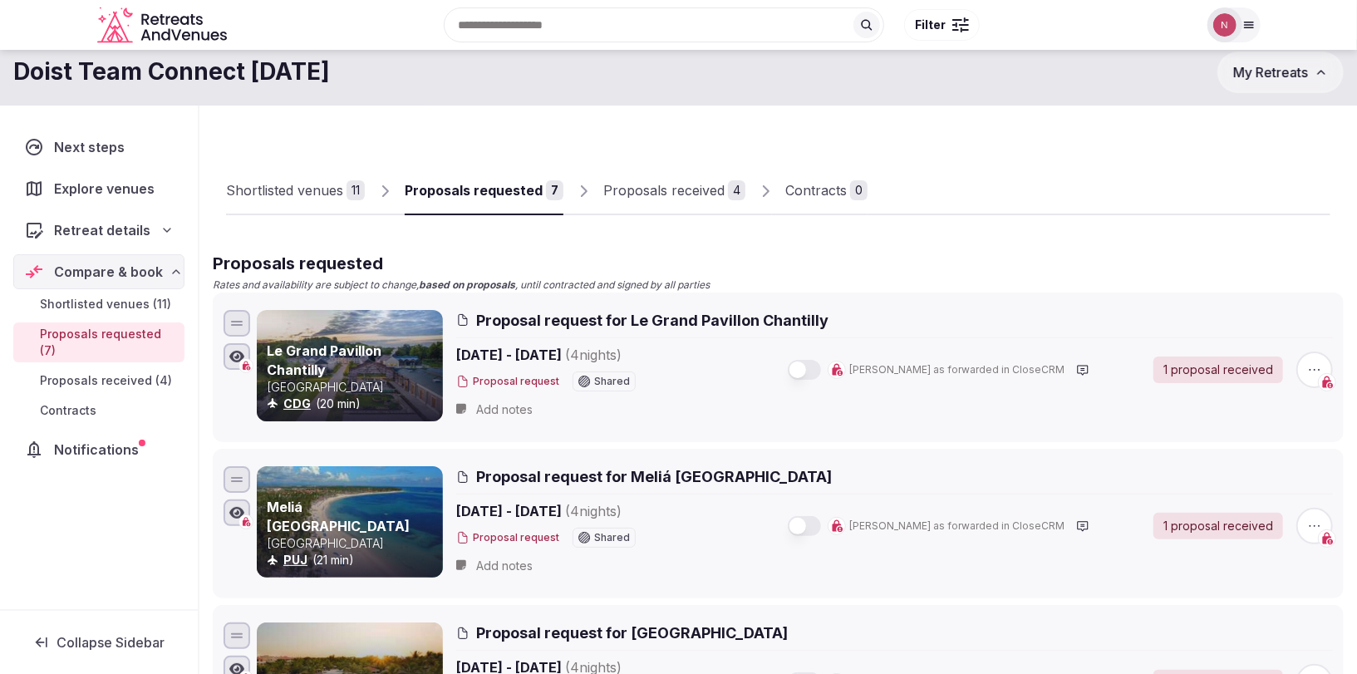
scroll to position [29, 0]
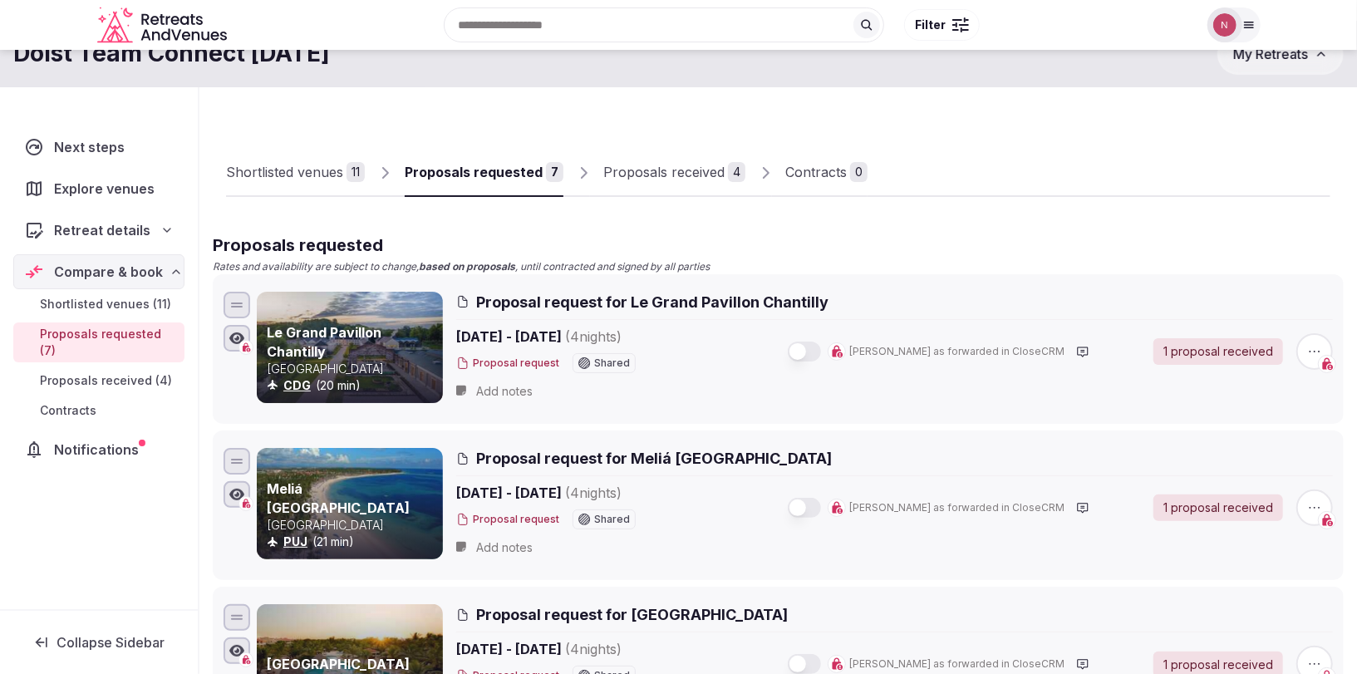
click at [627, 165] on div "Proposals received" at bounding box center [664, 172] width 121 height 20
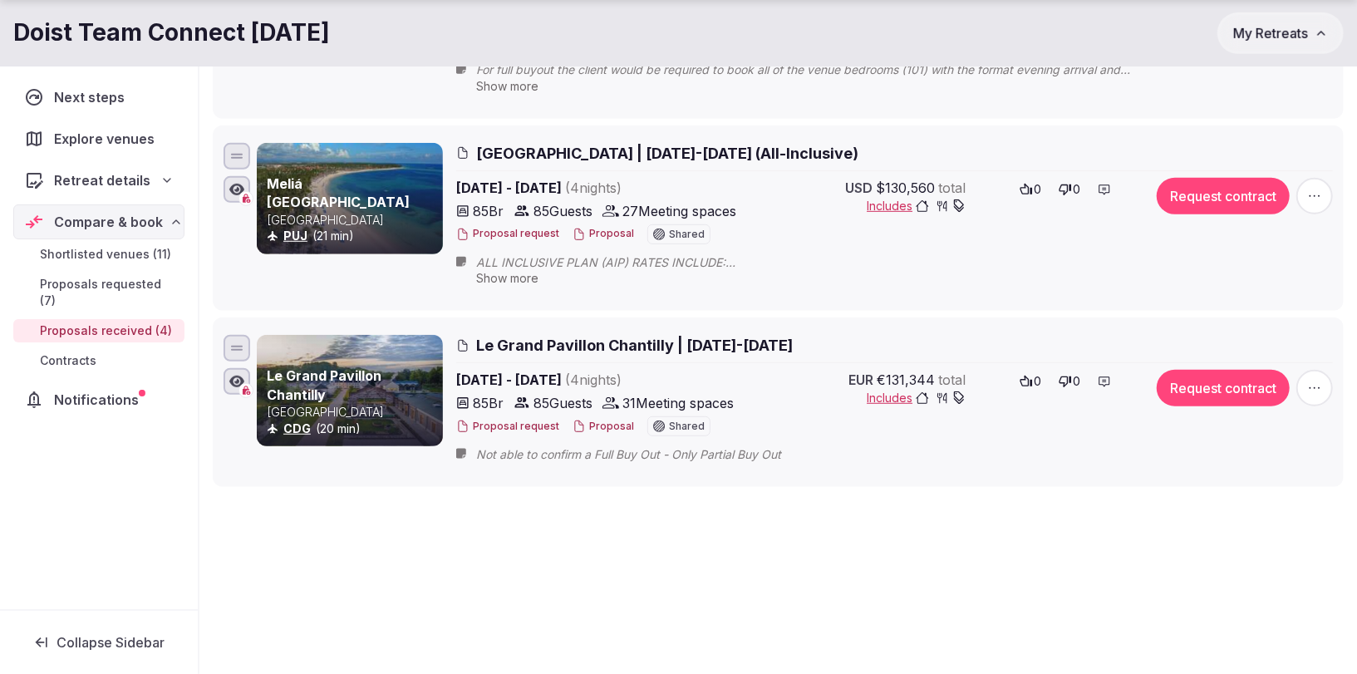
scroll to position [577, 0]
click at [101, 288] on span "Proposals requested (7)" at bounding box center [109, 292] width 138 height 33
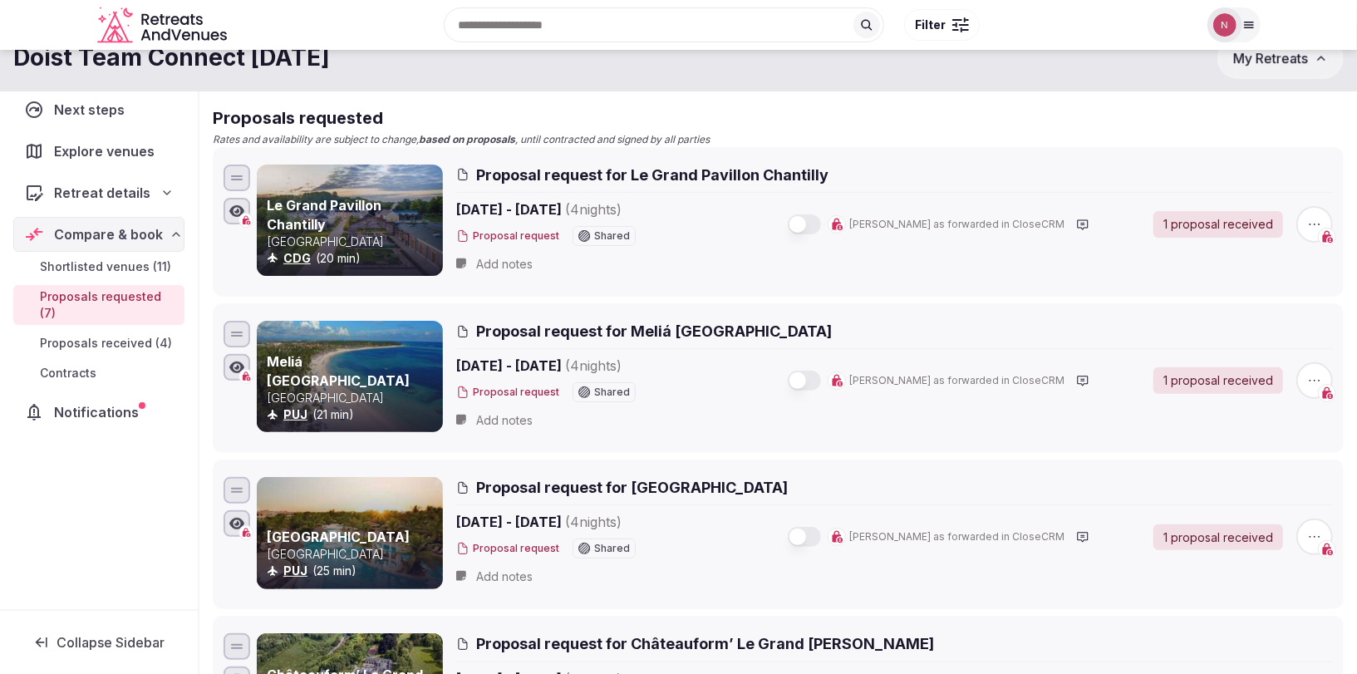
scroll to position [139, 0]
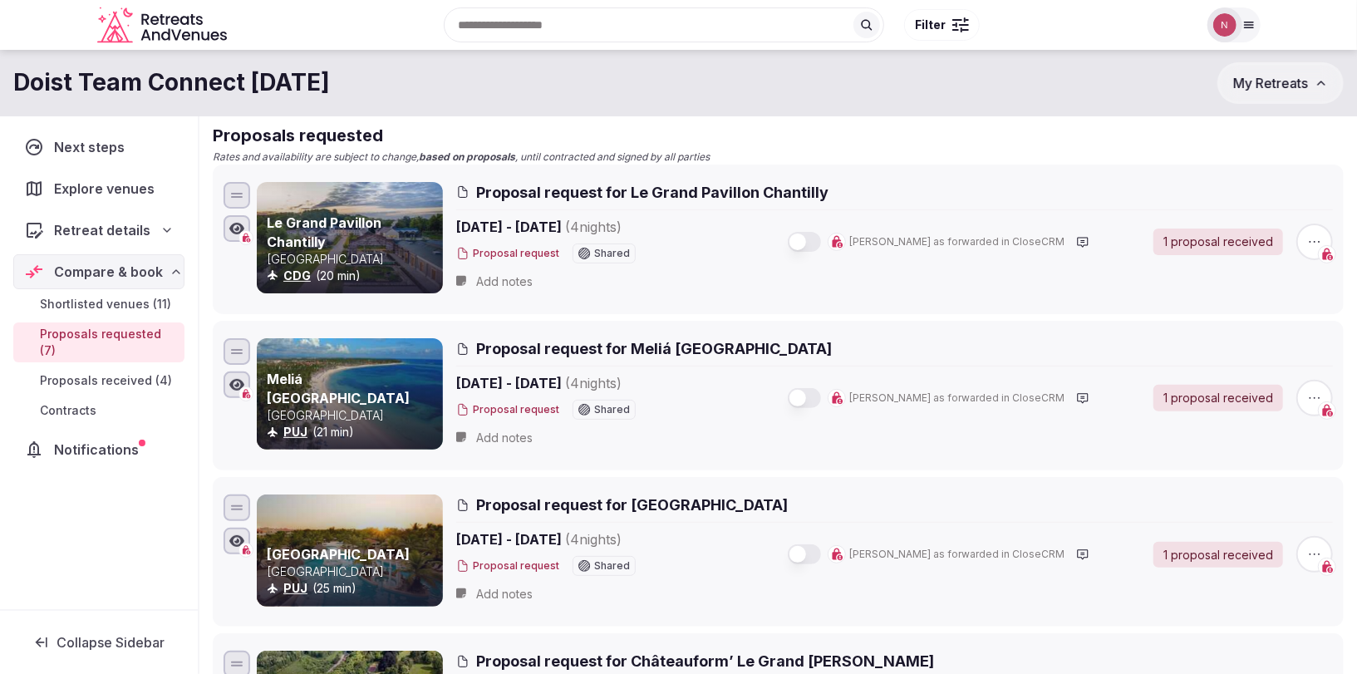
click at [110, 372] on span "Proposals received (4)" at bounding box center [106, 380] width 132 height 17
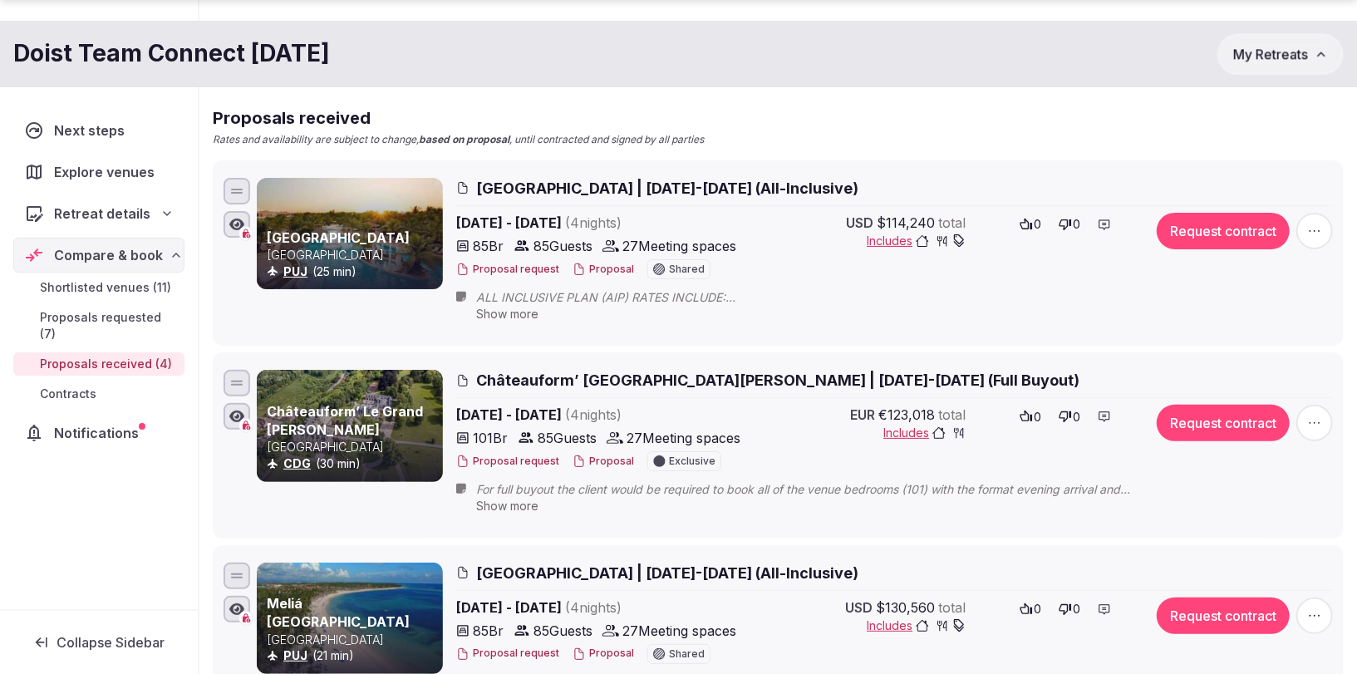
scroll to position [174, 0]
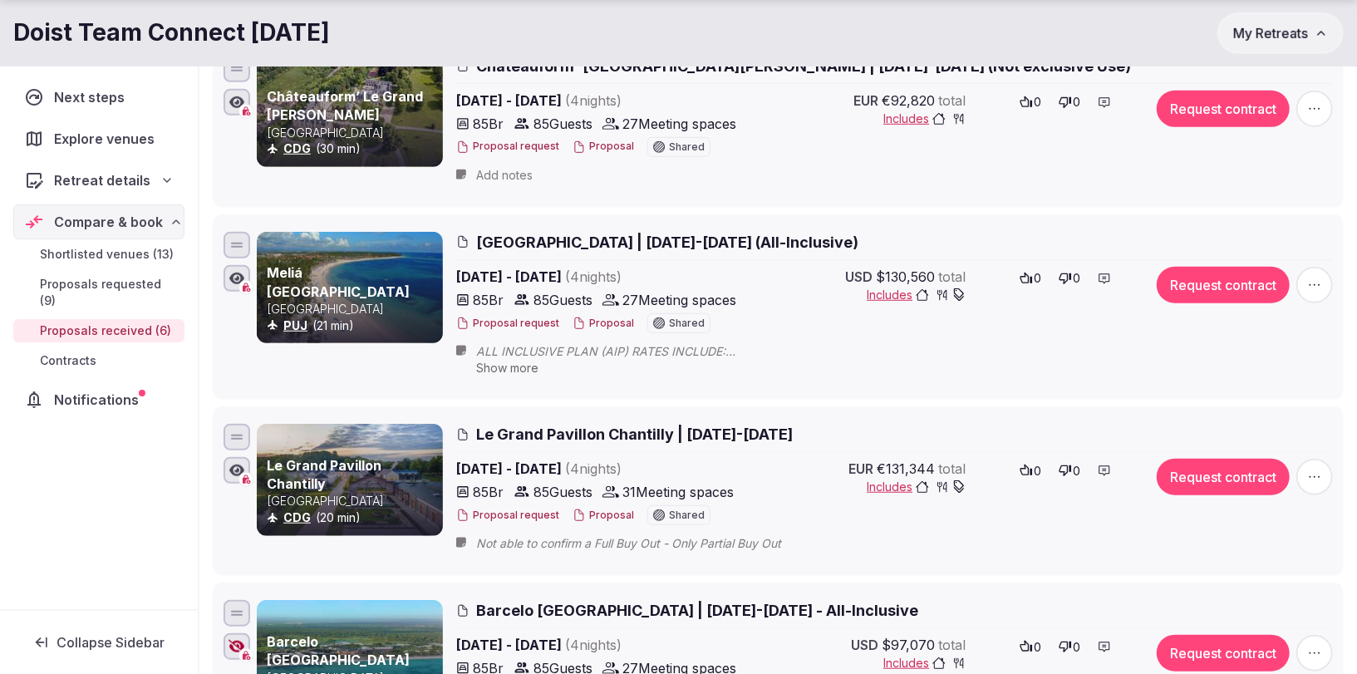
scroll to position [755, 0]
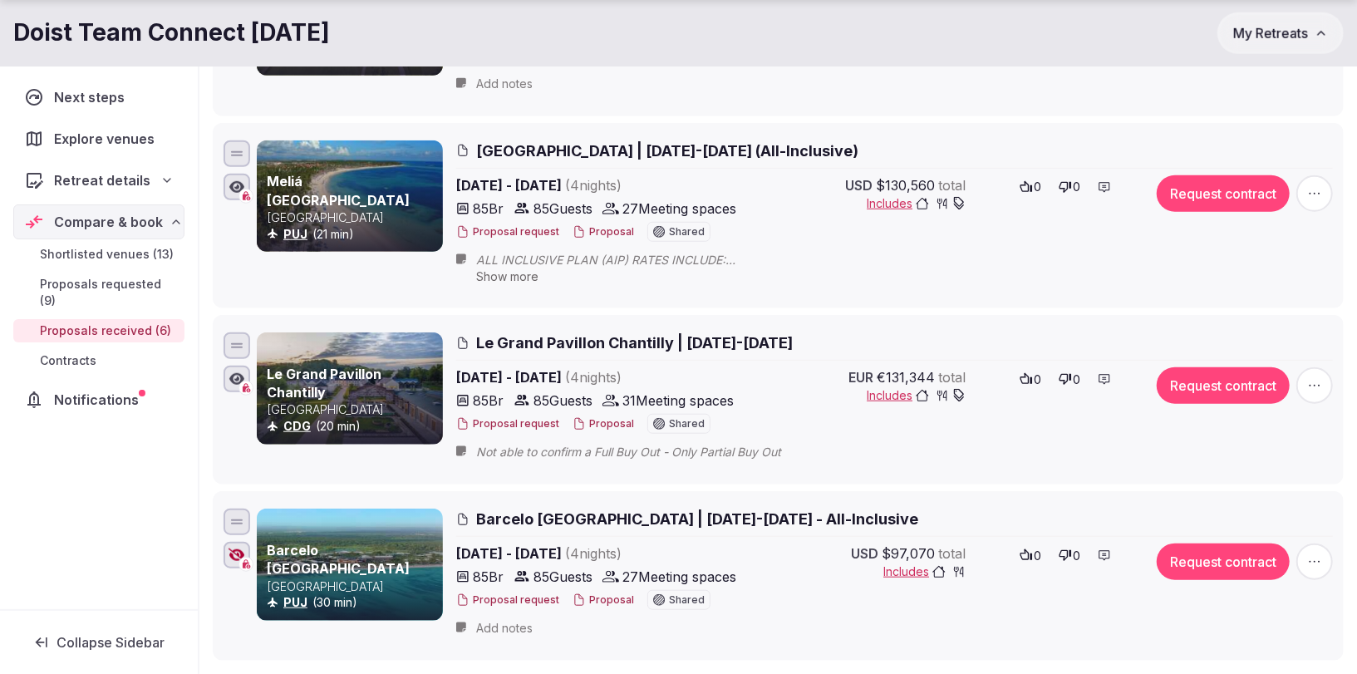
click at [108, 277] on span "Proposals requested (9)" at bounding box center [109, 292] width 138 height 33
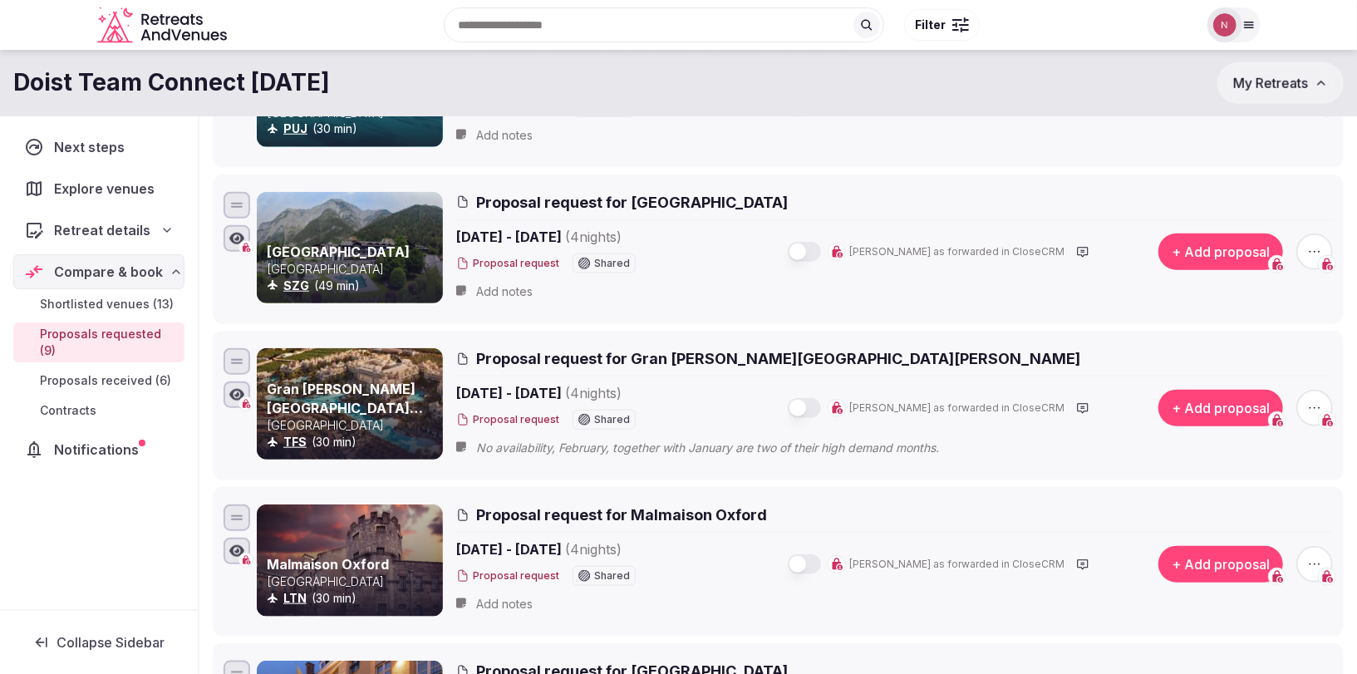
scroll to position [879, 0]
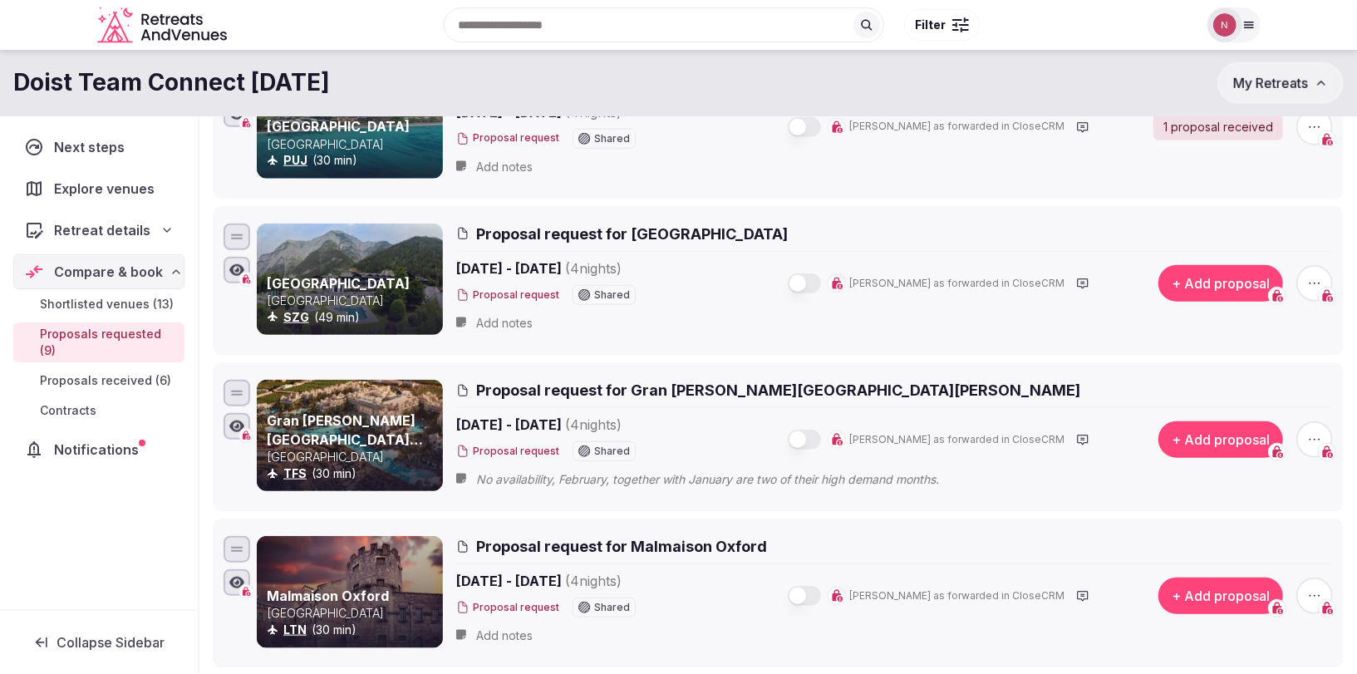
drag, startPoint x: 866, startPoint y: 375, endPoint x: 642, endPoint y: 369, distance: 224.5
click at [642, 377] on div "Gran [PERSON_NAME][GEOGRAPHIC_DATA][PERSON_NAME] TFS (30 min) Proposal request …" at bounding box center [778, 437] width 1116 height 121
click at [287, 424] on link "Gran [PERSON_NAME][GEOGRAPHIC_DATA][PERSON_NAME]" at bounding box center [345, 439] width 156 height 54
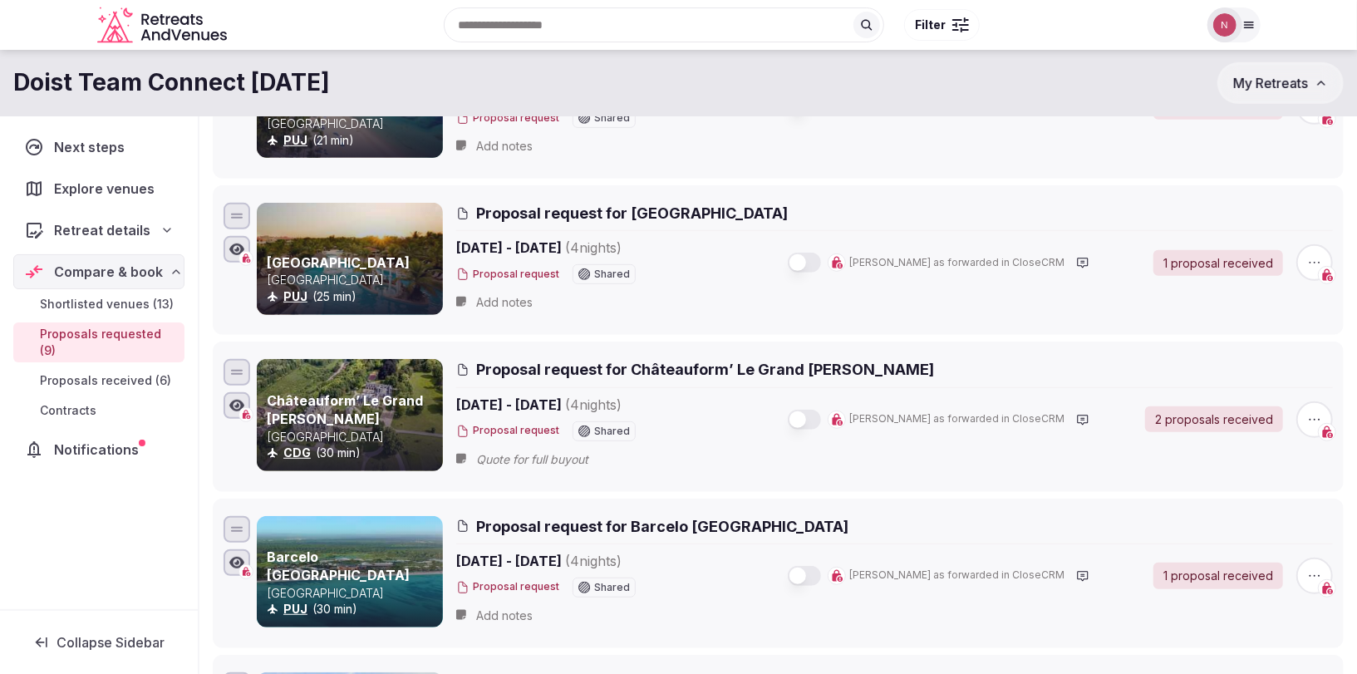
scroll to position [0, 0]
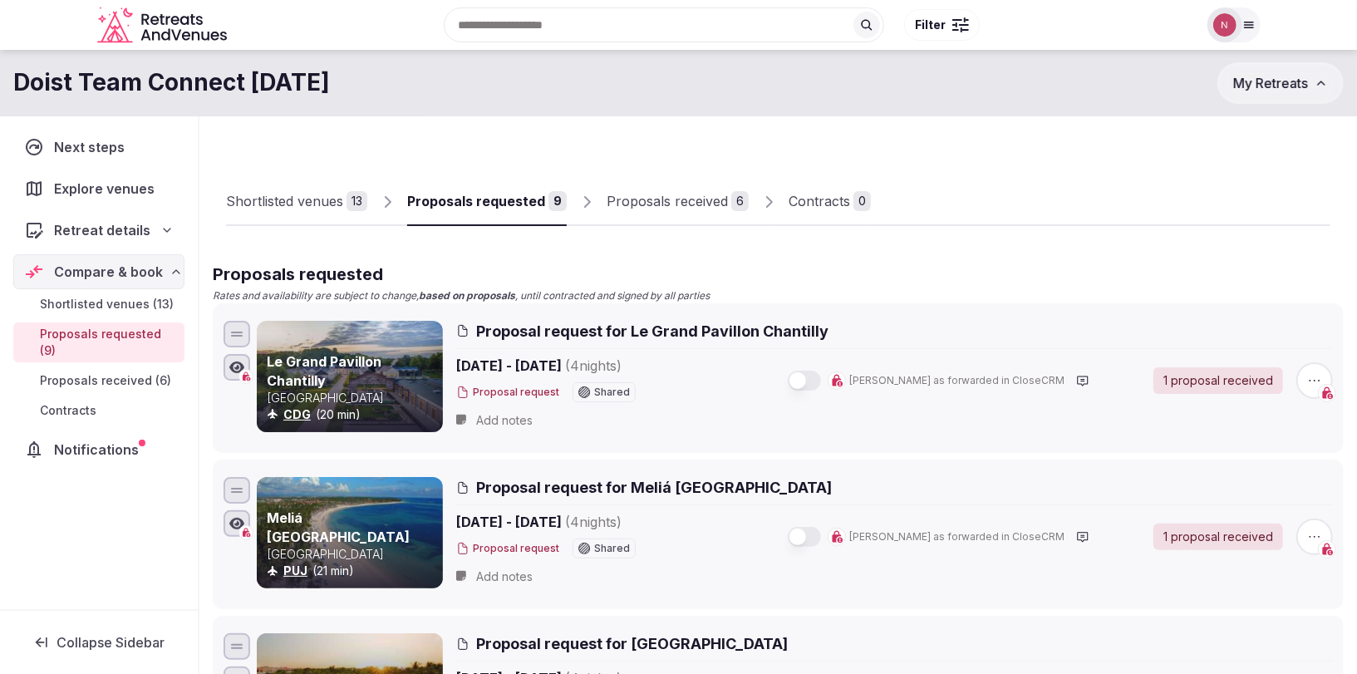
click at [645, 196] on div "Proposals received" at bounding box center [667, 201] width 121 height 20
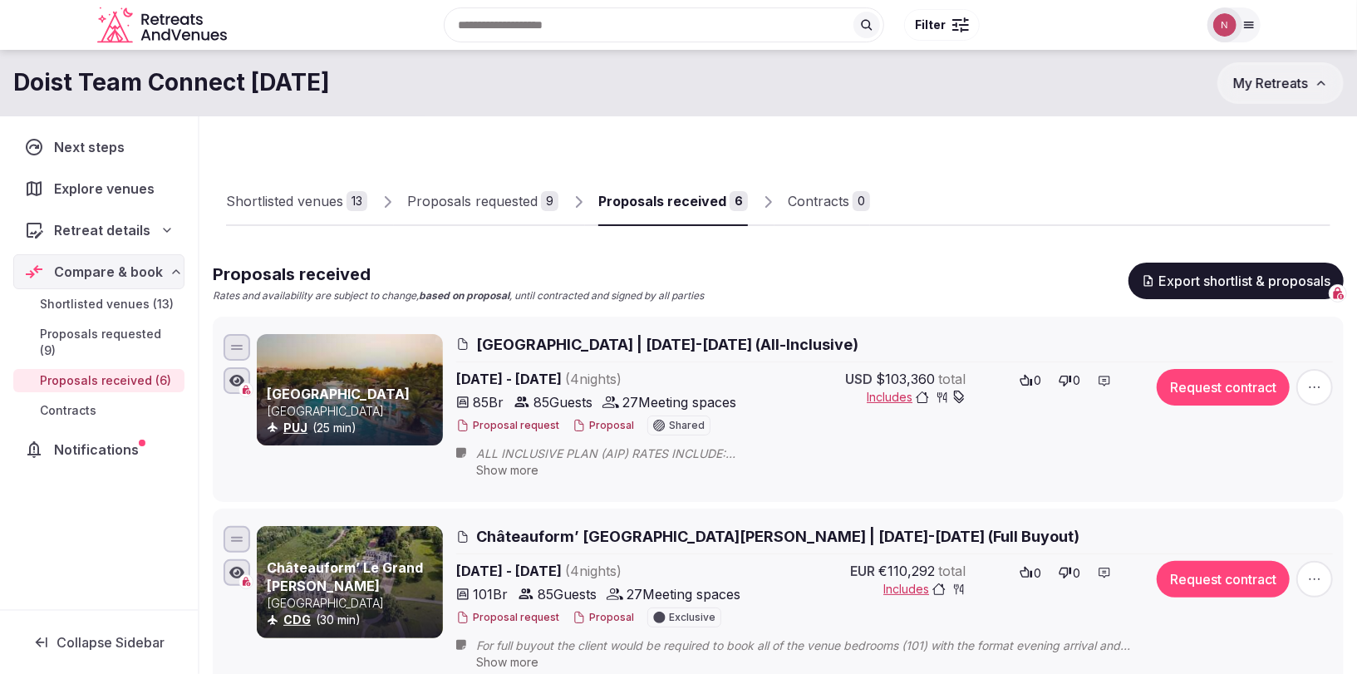
click at [451, 209] on div "Proposals requested" at bounding box center [472, 201] width 131 height 20
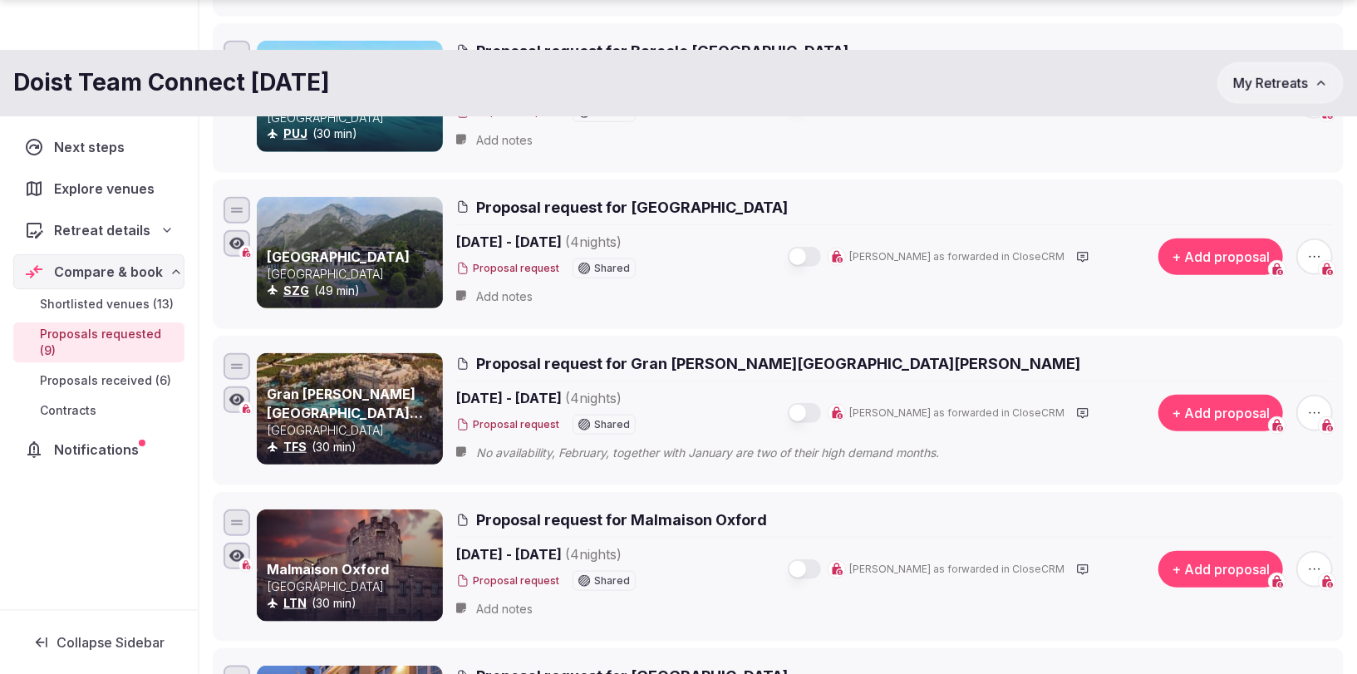
scroll to position [1074, 0]
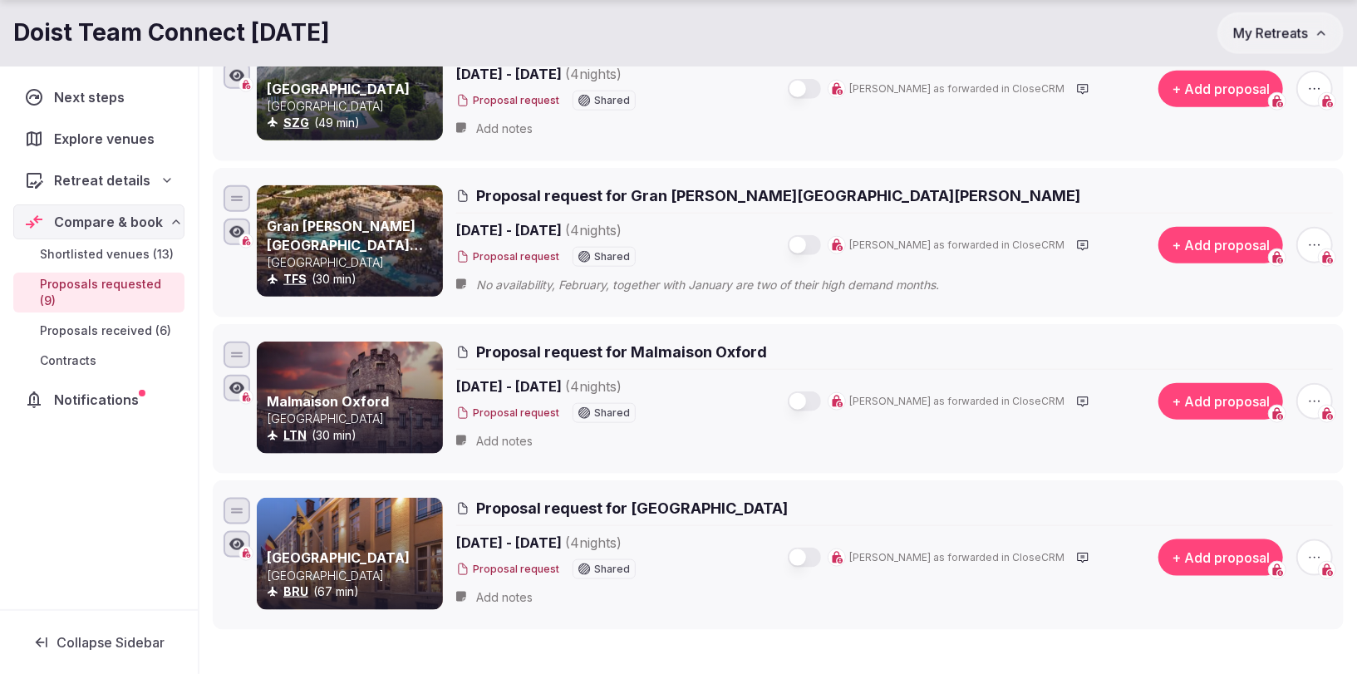
click at [1318, 237] on icon "button" at bounding box center [1315, 245] width 17 height 17
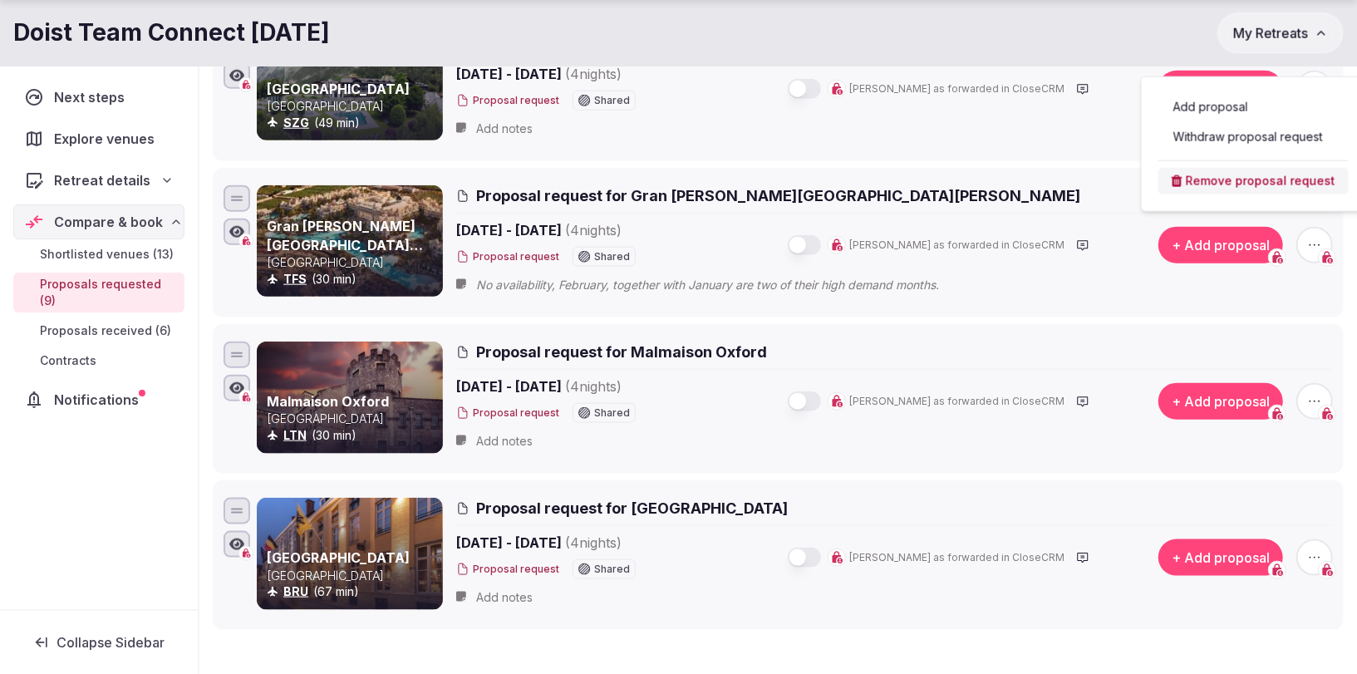
click at [1207, 138] on button "Withdraw proposal request" at bounding box center [1254, 137] width 190 height 27
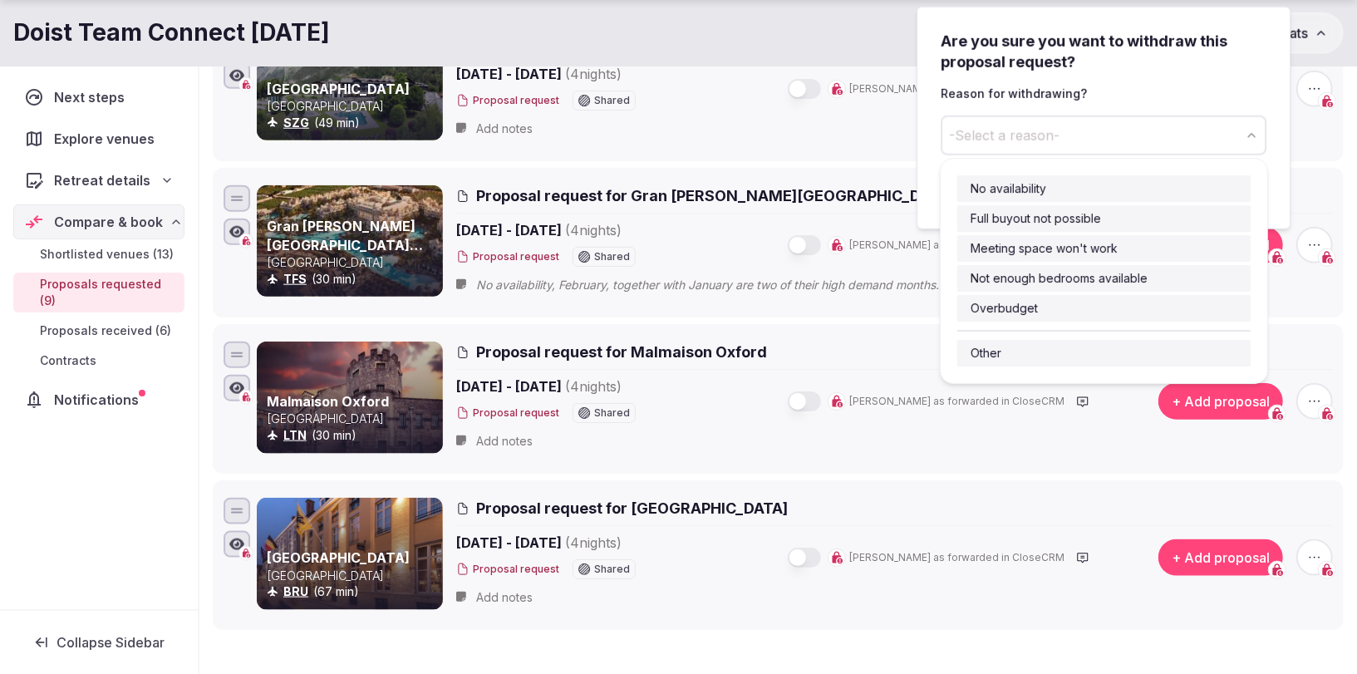
click at [1071, 142] on button "-Select a reason-" at bounding box center [1104, 136] width 326 height 40
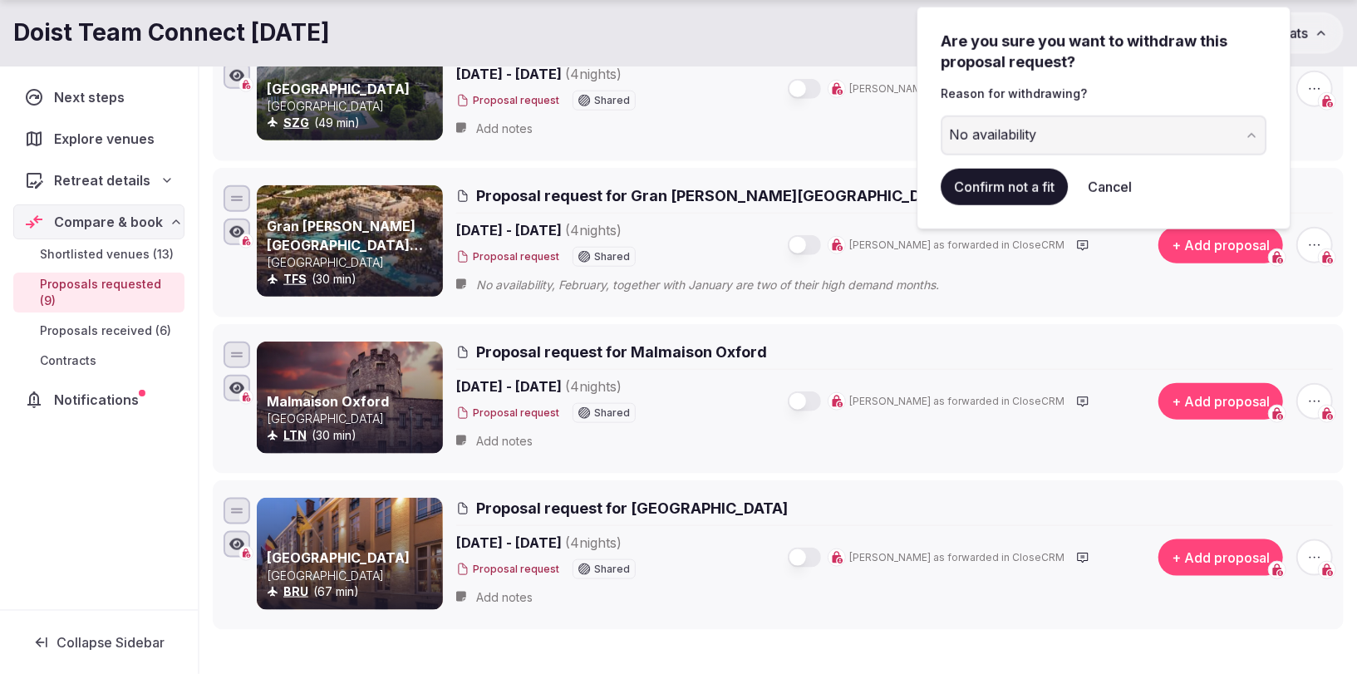
click at [980, 191] on button "Confirm not a fit" at bounding box center [1004, 187] width 127 height 37
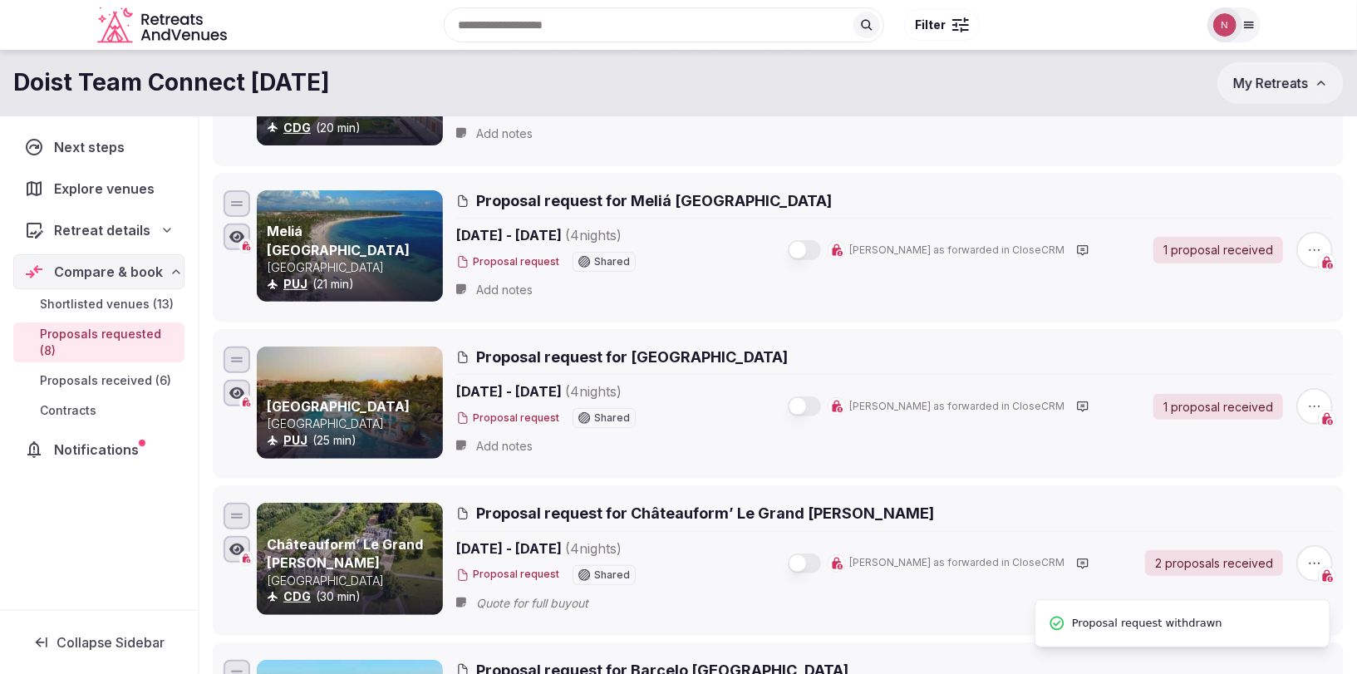
scroll to position [0, 0]
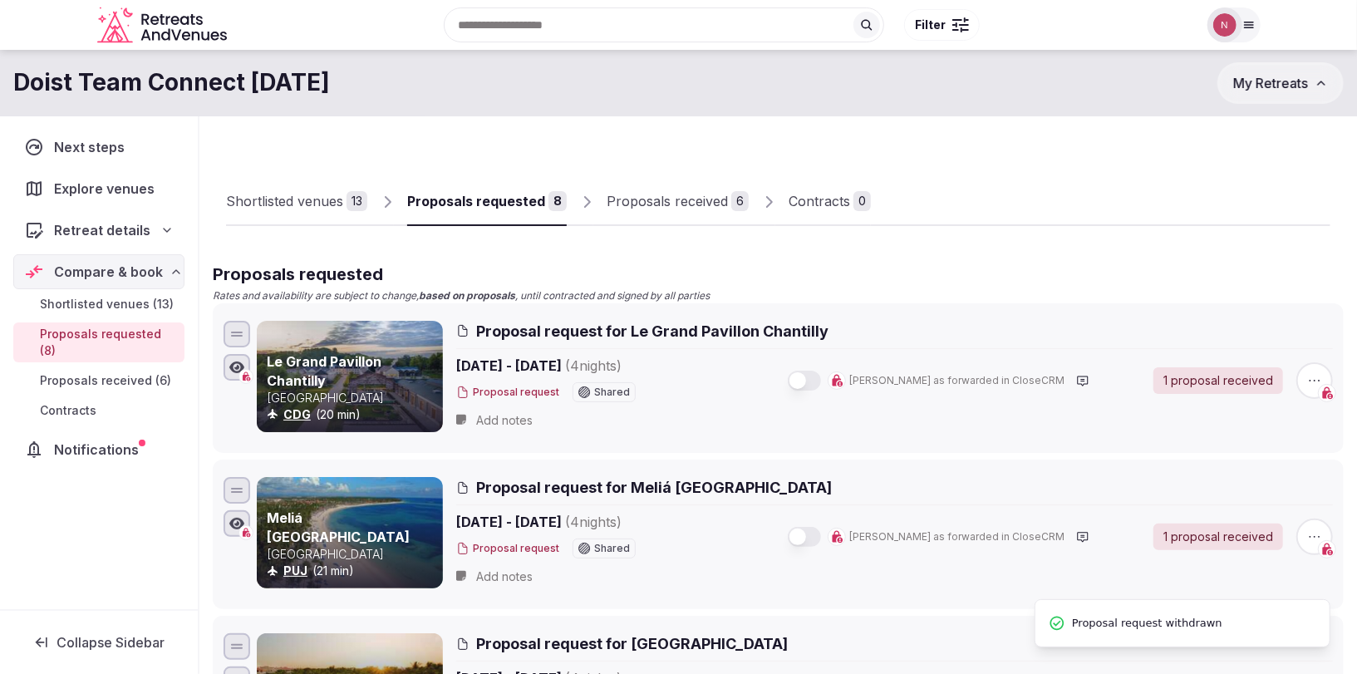
click at [626, 203] on div "Proposals received" at bounding box center [667, 201] width 121 height 20
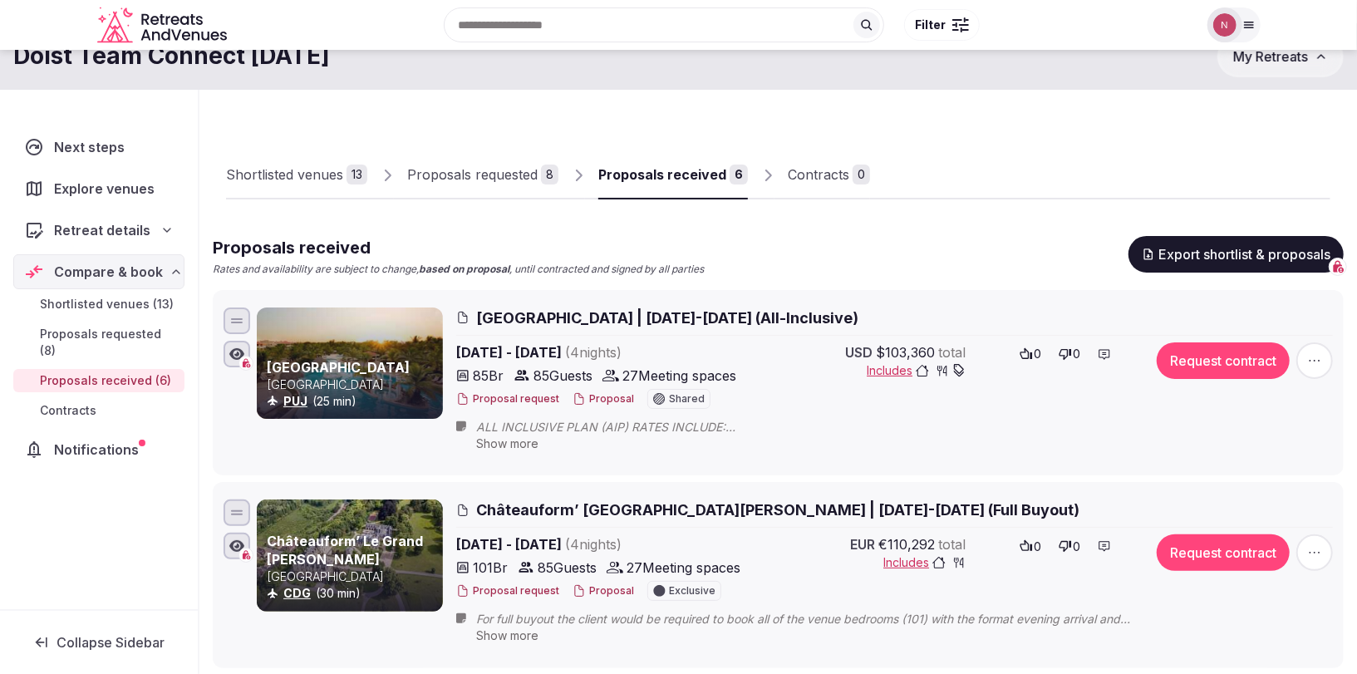
scroll to position [42, 0]
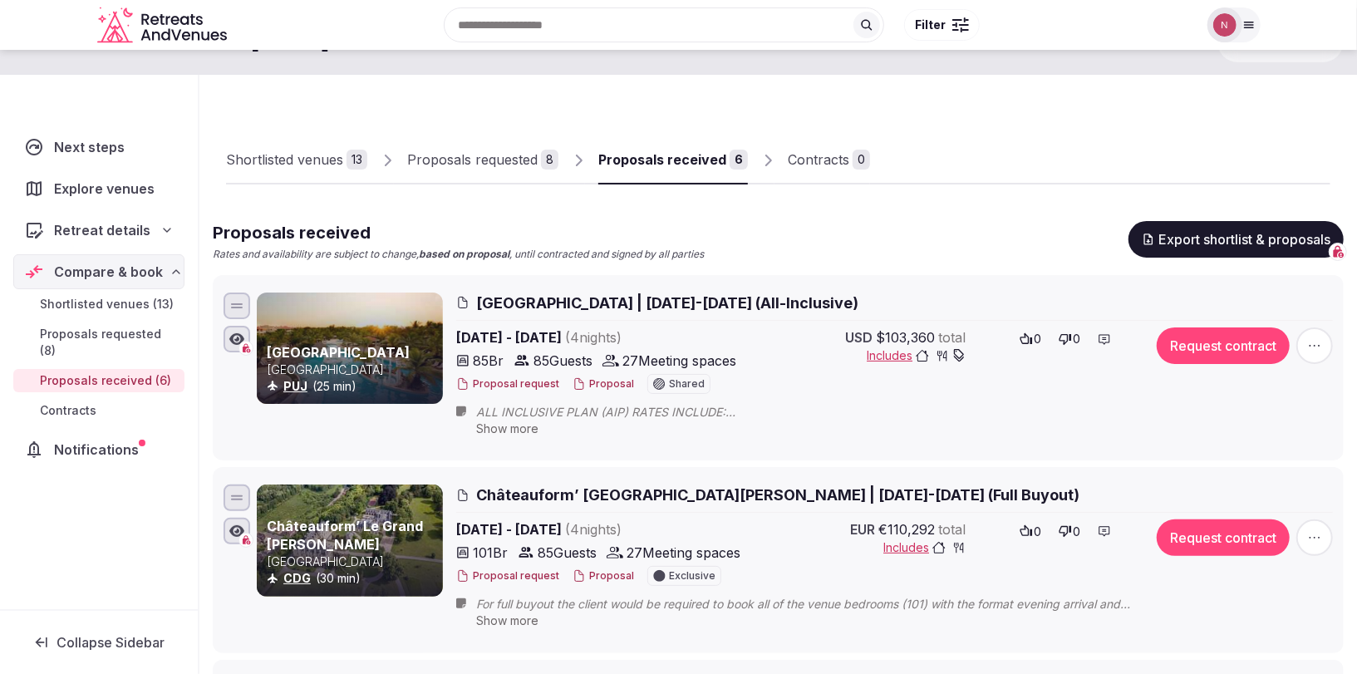
click at [551, 298] on span "Meliá Caribe Beach Resort | Feb 23-27, 2026 (All-Inclusive)" at bounding box center [667, 303] width 382 height 21
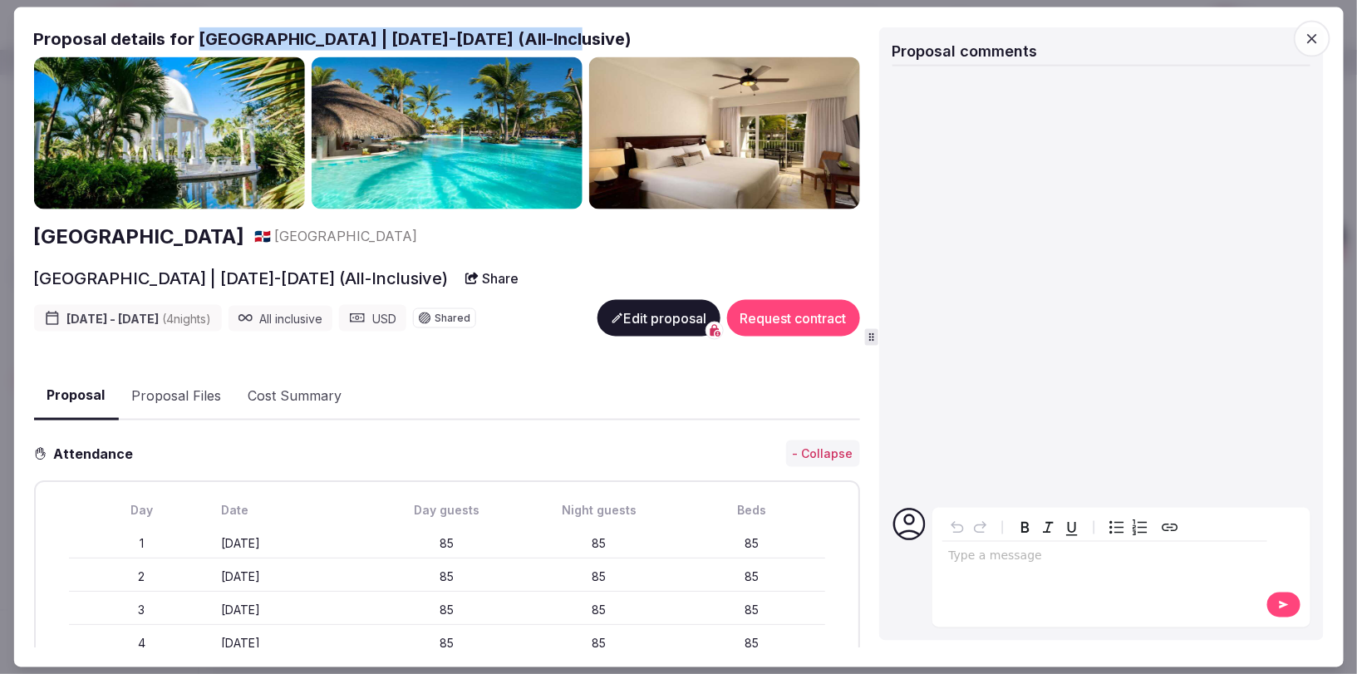
drag, startPoint x: 194, startPoint y: 37, endPoint x: 557, endPoint y: 37, distance: 363.3
click at [553, 37] on h2 "Proposal details for Meliá Caribe Beach Resort | Feb 23-27, 2026 (All-Inclusive)" at bounding box center [446, 38] width 826 height 23
copy h2 "Meliá Caribe Beach Resort | Feb 23-27, 2026"
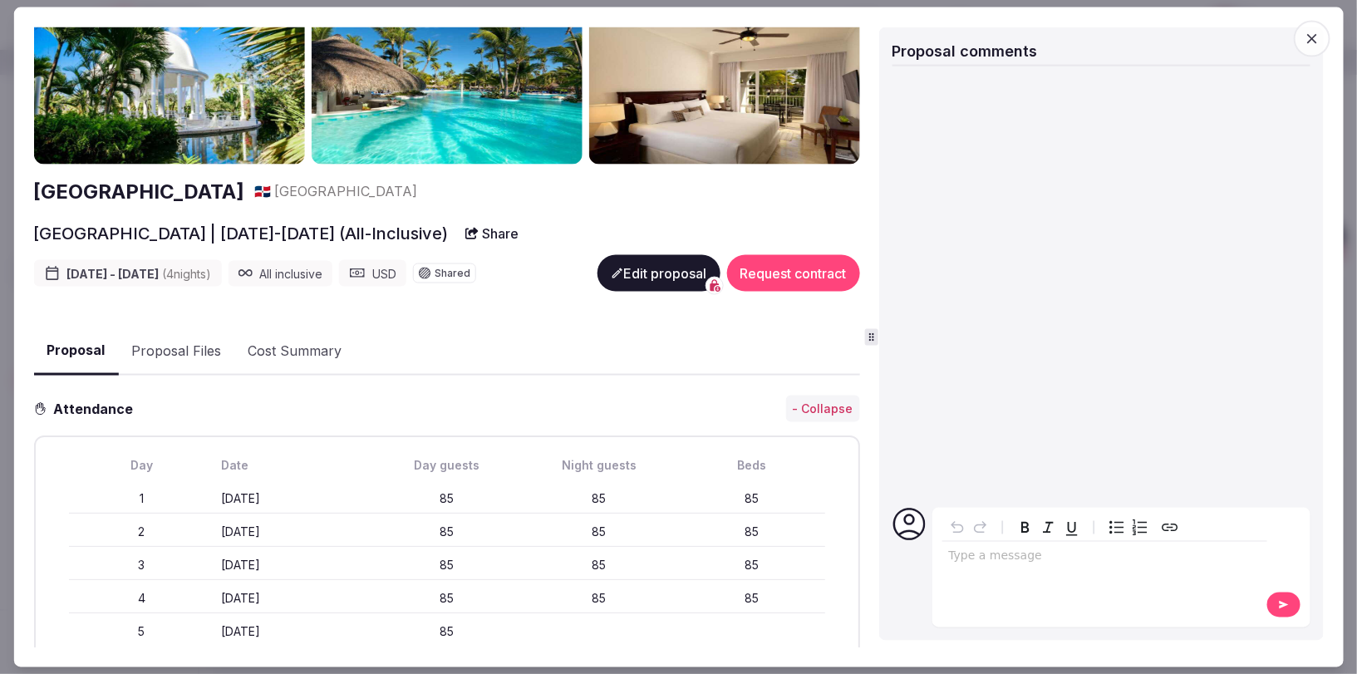
scroll to position [0, 0]
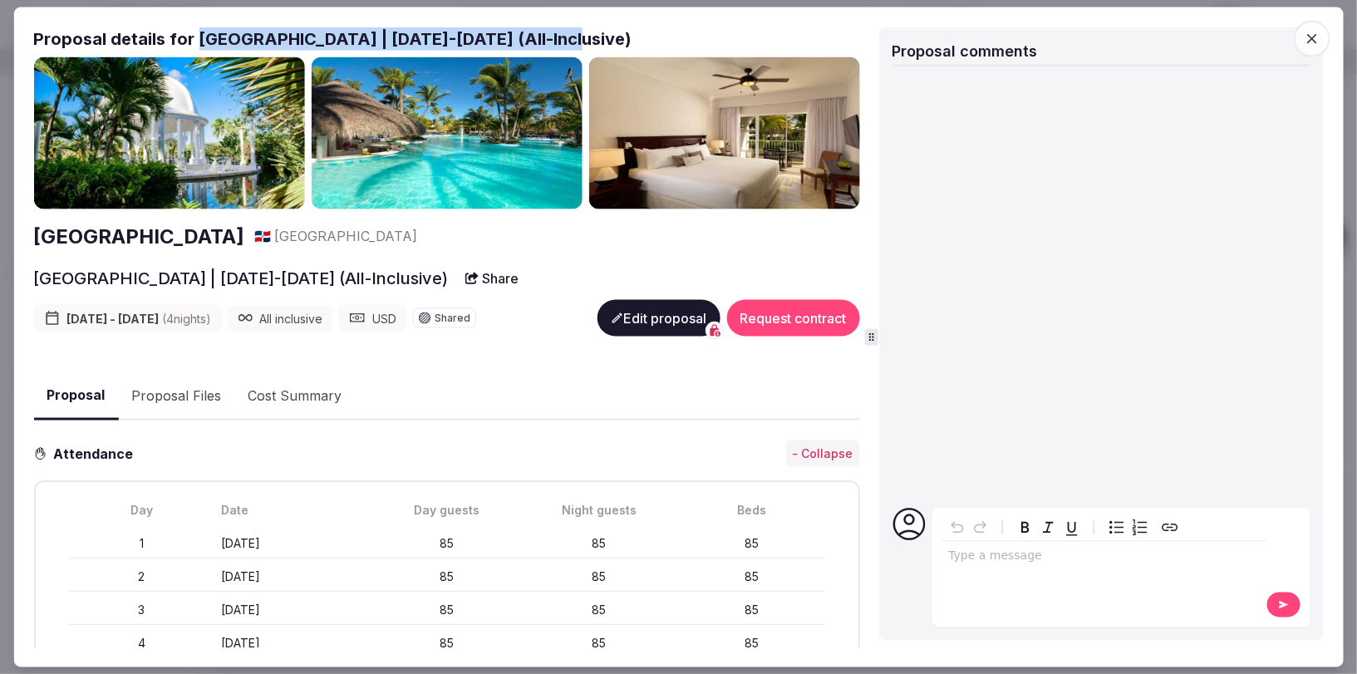
click at [1308, 41] on icon "button" at bounding box center [1313, 38] width 10 height 10
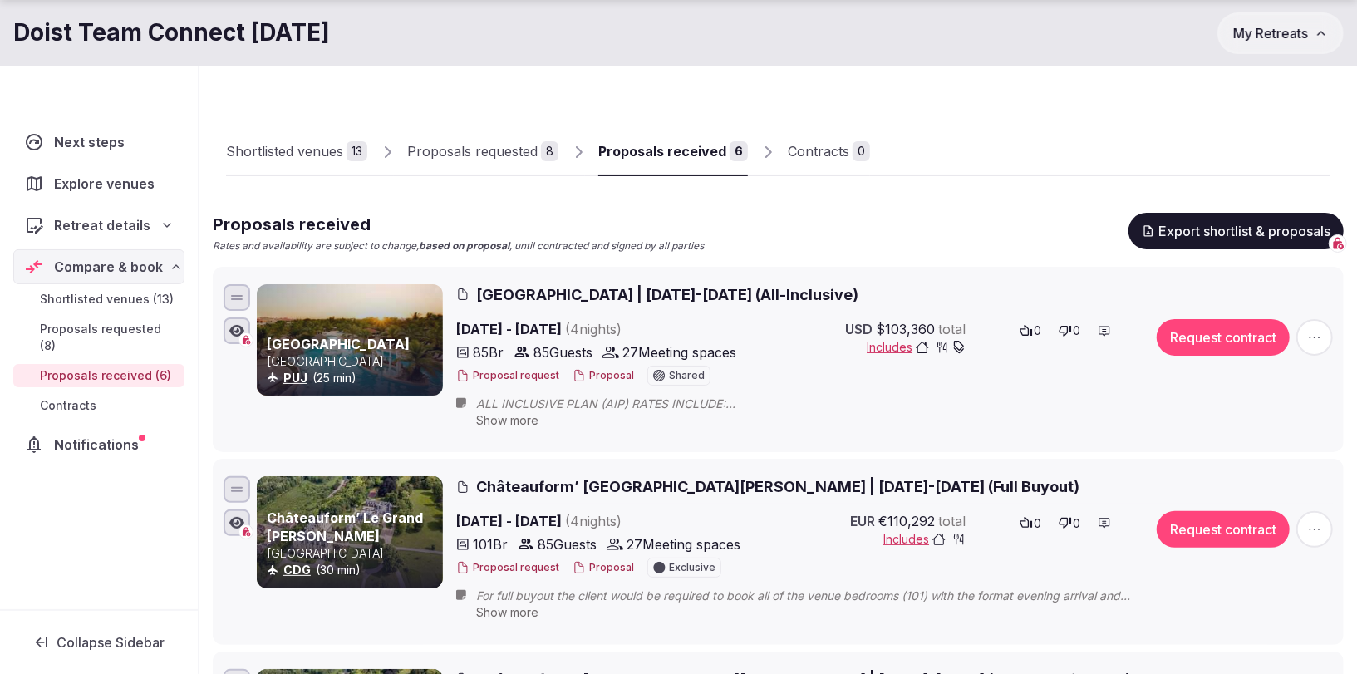
scroll to position [71, 0]
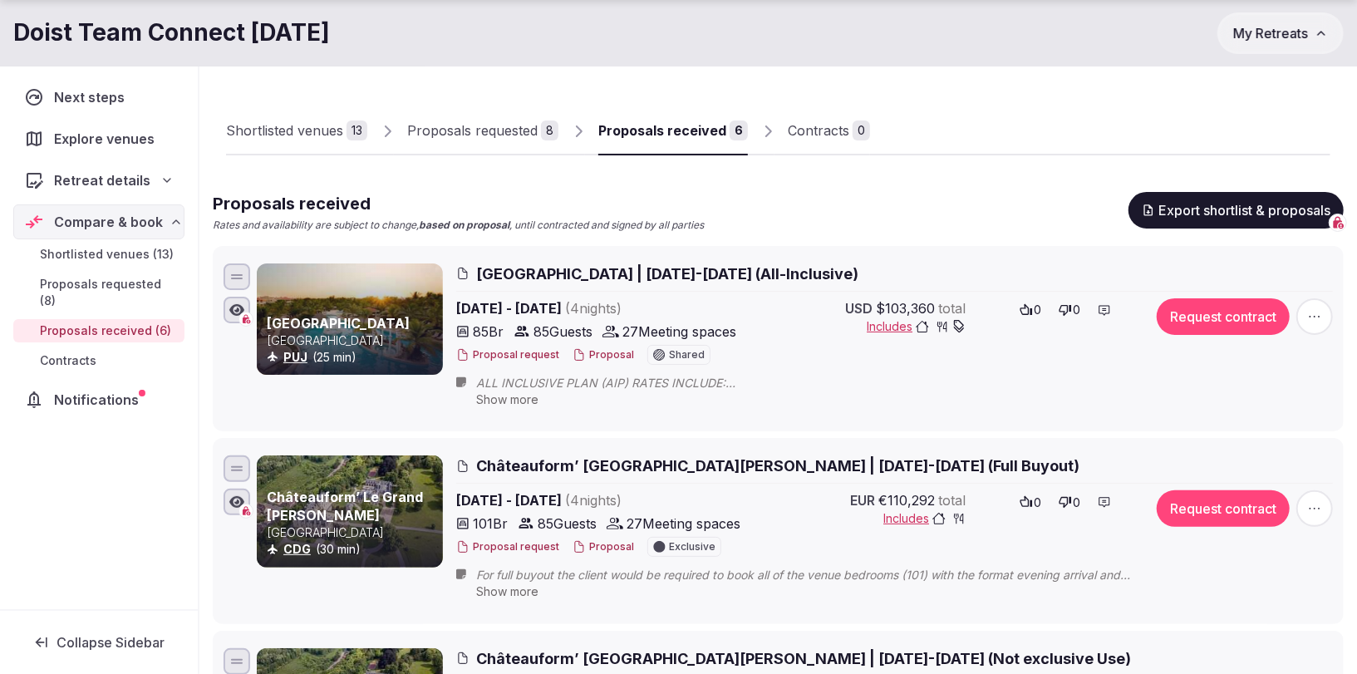
click at [631, 462] on span "Châteauform’ [GEOGRAPHIC_DATA][PERSON_NAME] | [DATE]-[DATE] (Full Buyout)" at bounding box center [778, 466] width 604 height 21
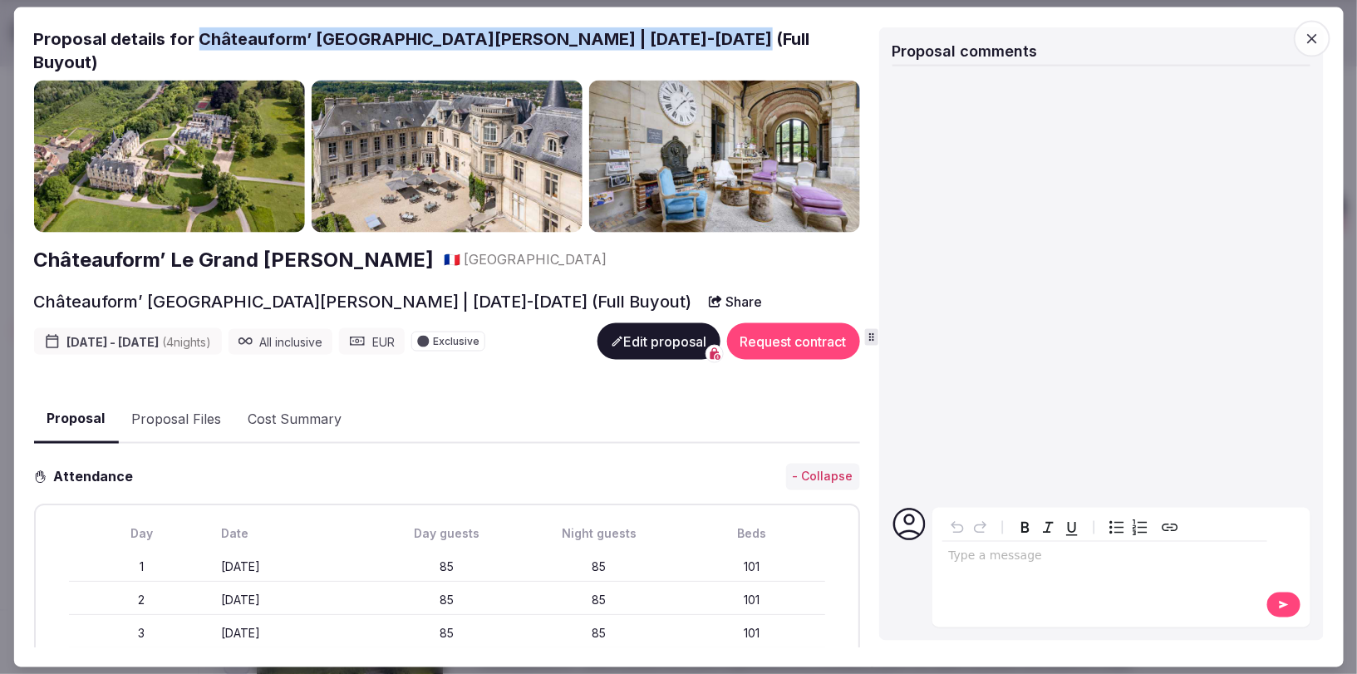
drag, startPoint x: 199, startPoint y: 37, endPoint x: 761, endPoint y: 37, distance: 561.9
click at [761, 37] on h2 "Proposal details for Châteauform’ Le Grand Mello | Feb 23-27, 2026 (Full Buyout)" at bounding box center [446, 50] width 826 height 47
copy h2 "Châteauform’ [GEOGRAPHIC_DATA][PERSON_NAME] | [DATE]-[DATE] (Full Buyout)"
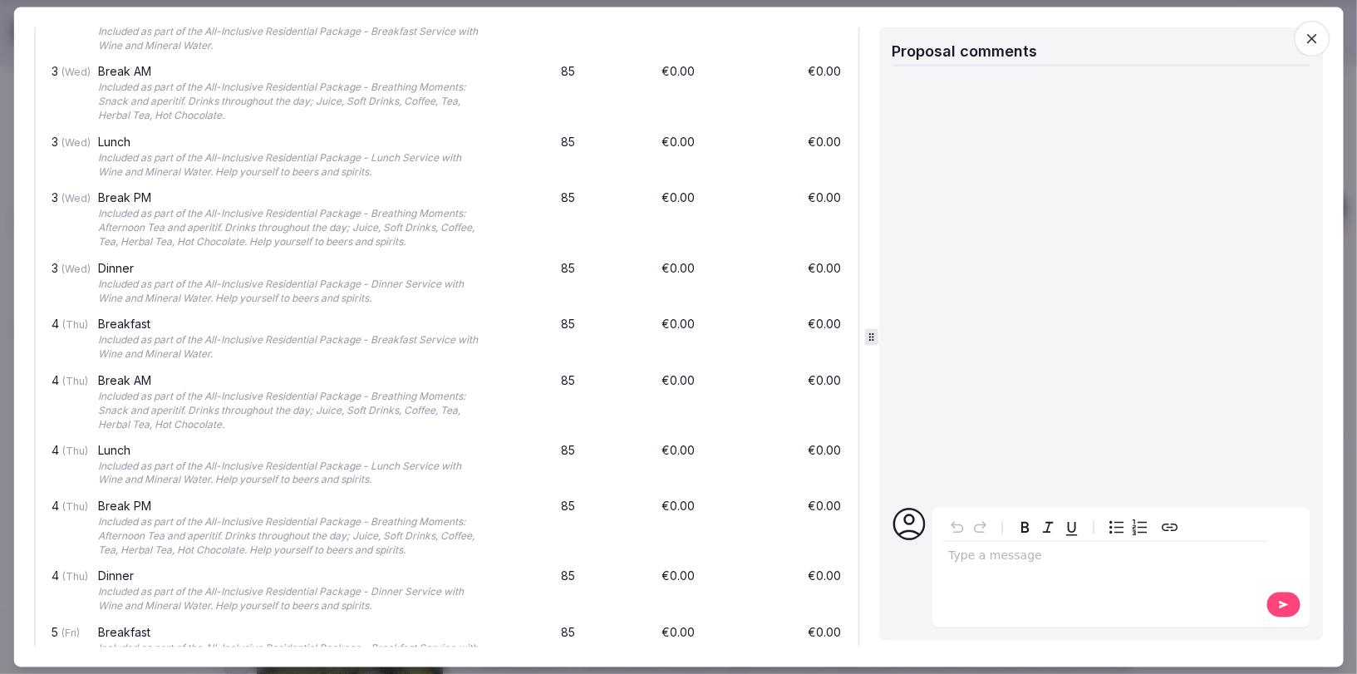
scroll to position [2916, 0]
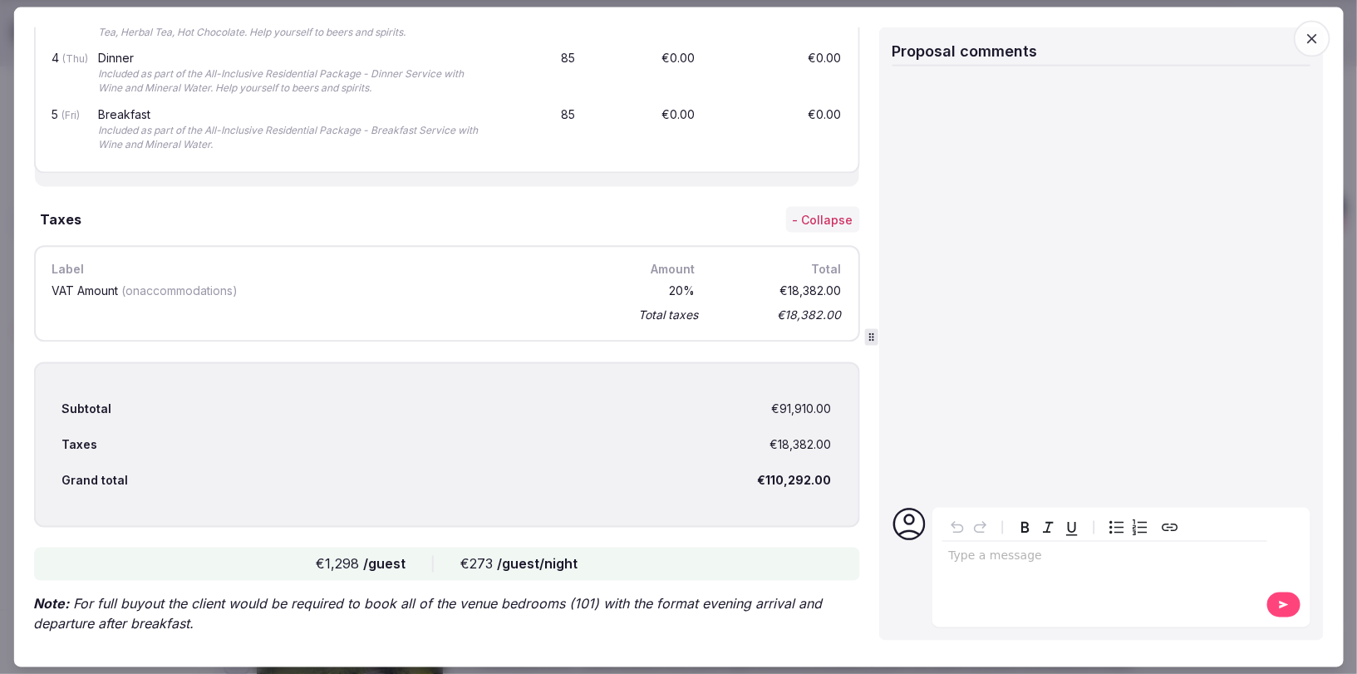
click at [1314, 39] on icon "button" at bounding box center [1313, 38] width 10 height 10
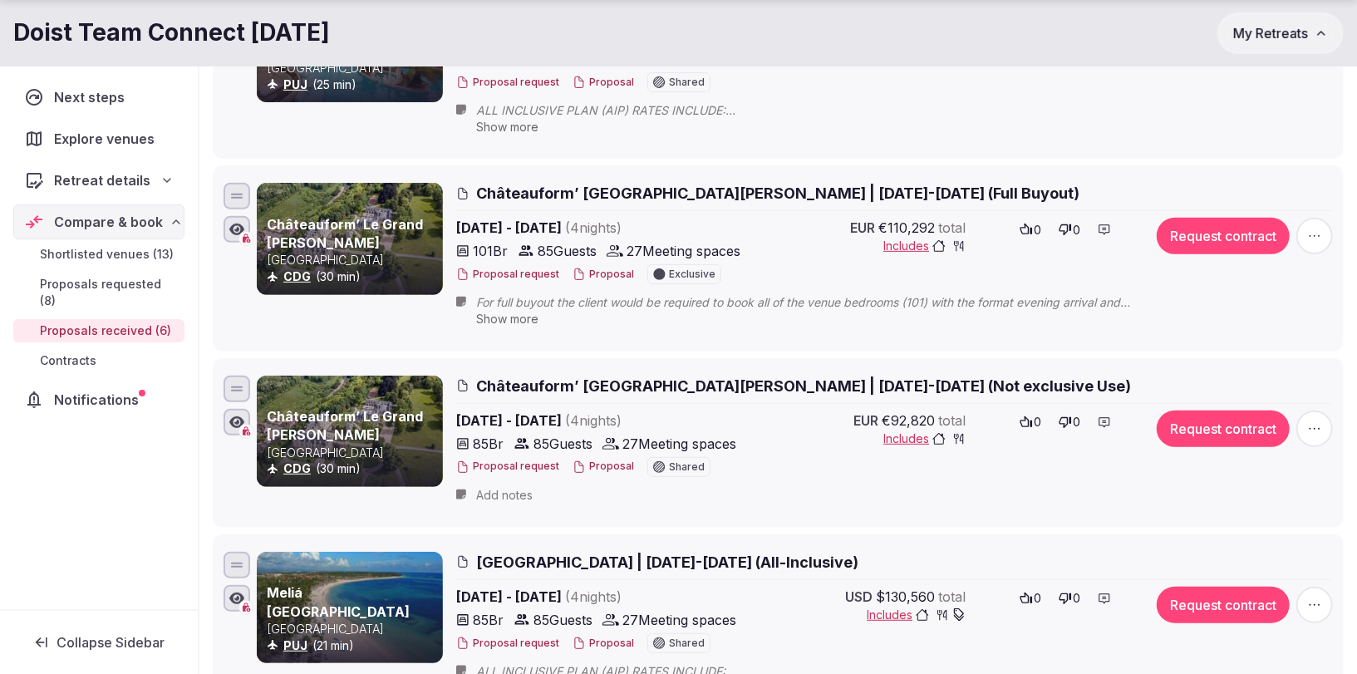
scroll to position [361, 0]
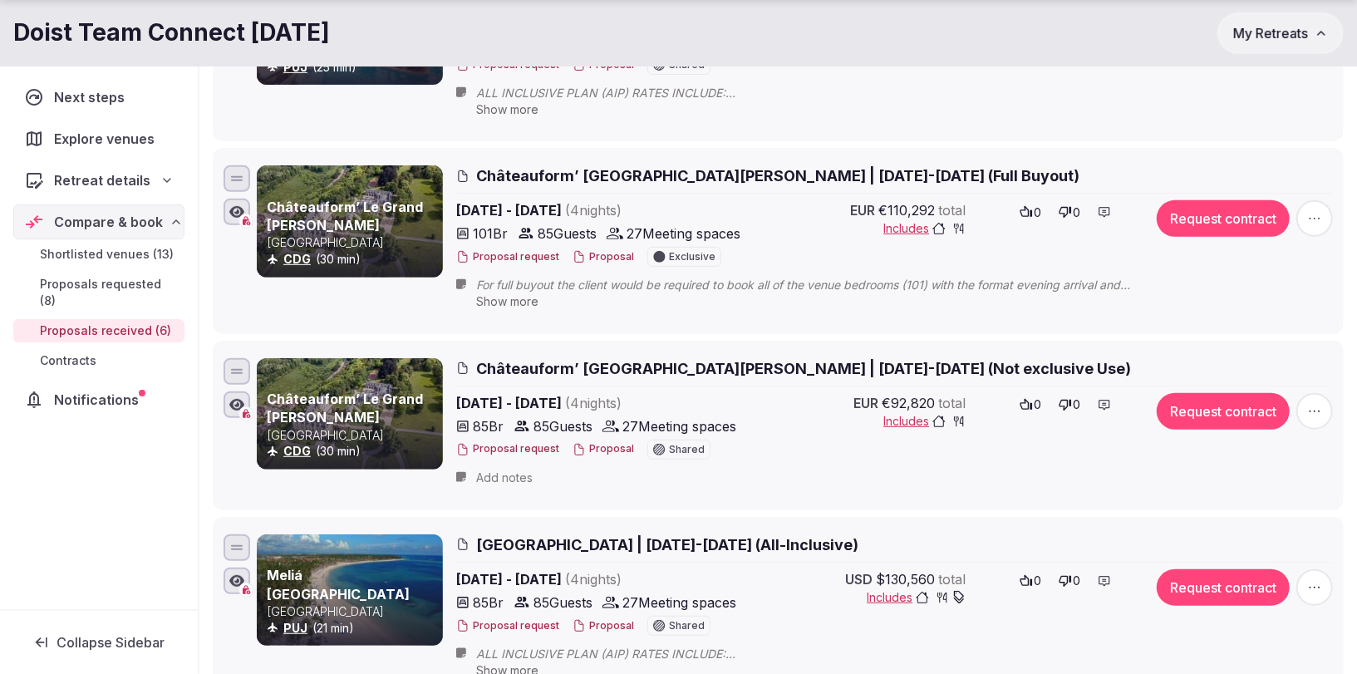
click at [662, 366] on span "Châteauform’ [GEOGRAPHIC_DATA][PERSON_NAME] | [DATE]-[DATE] (Not exclusive Use)" at bounding box center [803, 368] width 655 height 21
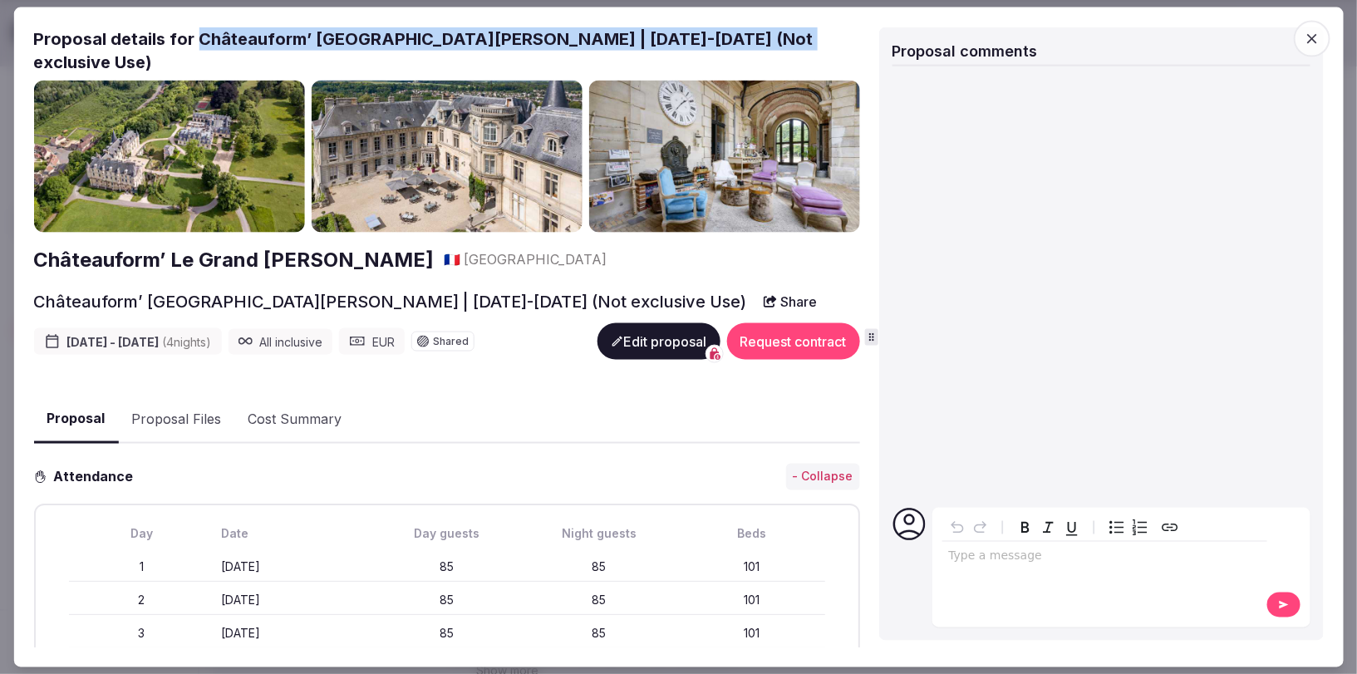
drag, startPoint x: 194, startPoint y: 37, endPoint x: 765, endPoint y: 27, distance: 571.2
click at [765, 27] on h2 "Proposal details for Châteauform’ Le Grand Mello | Feb 23-27, 2025 (Not exclusi…" at bounding box center [446, 50] width 826 height 47
copy h2 "Châteauform’ [GEOGRAPHIC_DATA][PERSON_NAME] | [DATE]-[DATE] (Not exclusive Use)"
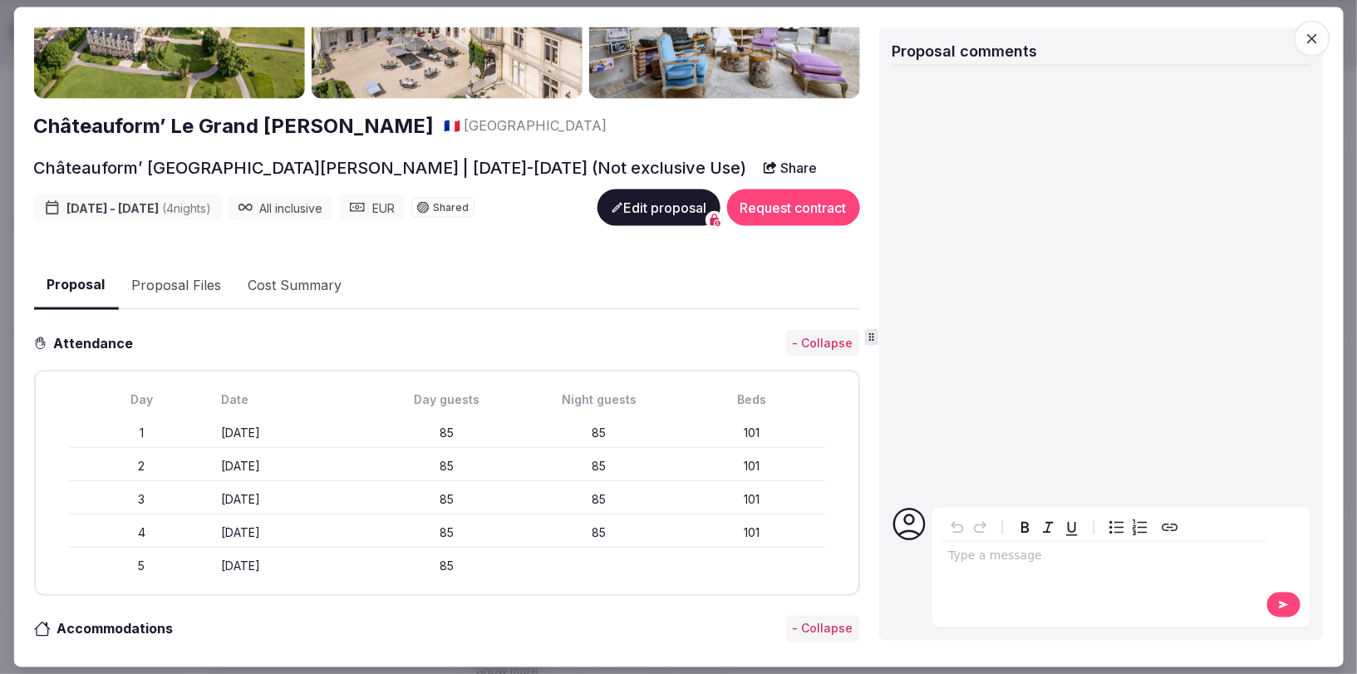
scroll to position [201, 0]
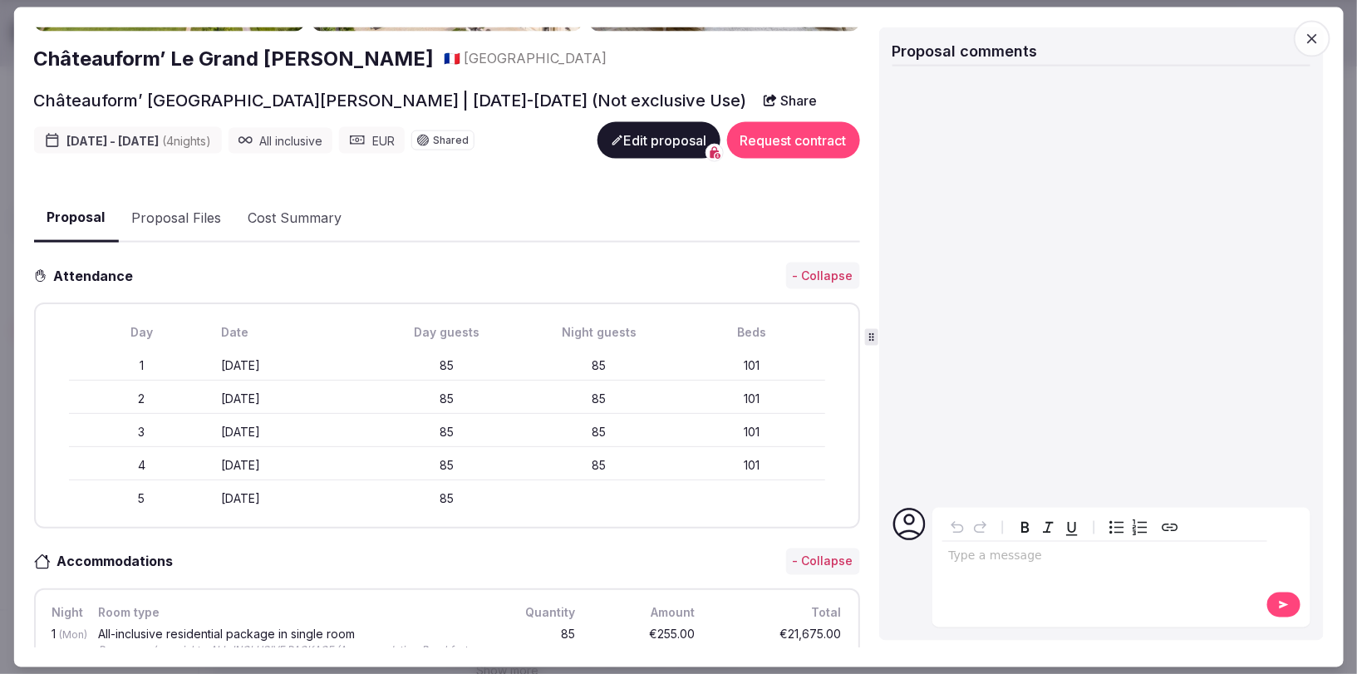
click at [1303, 35] on span "button" at bounding box center [1312, 38] width 37 height 37
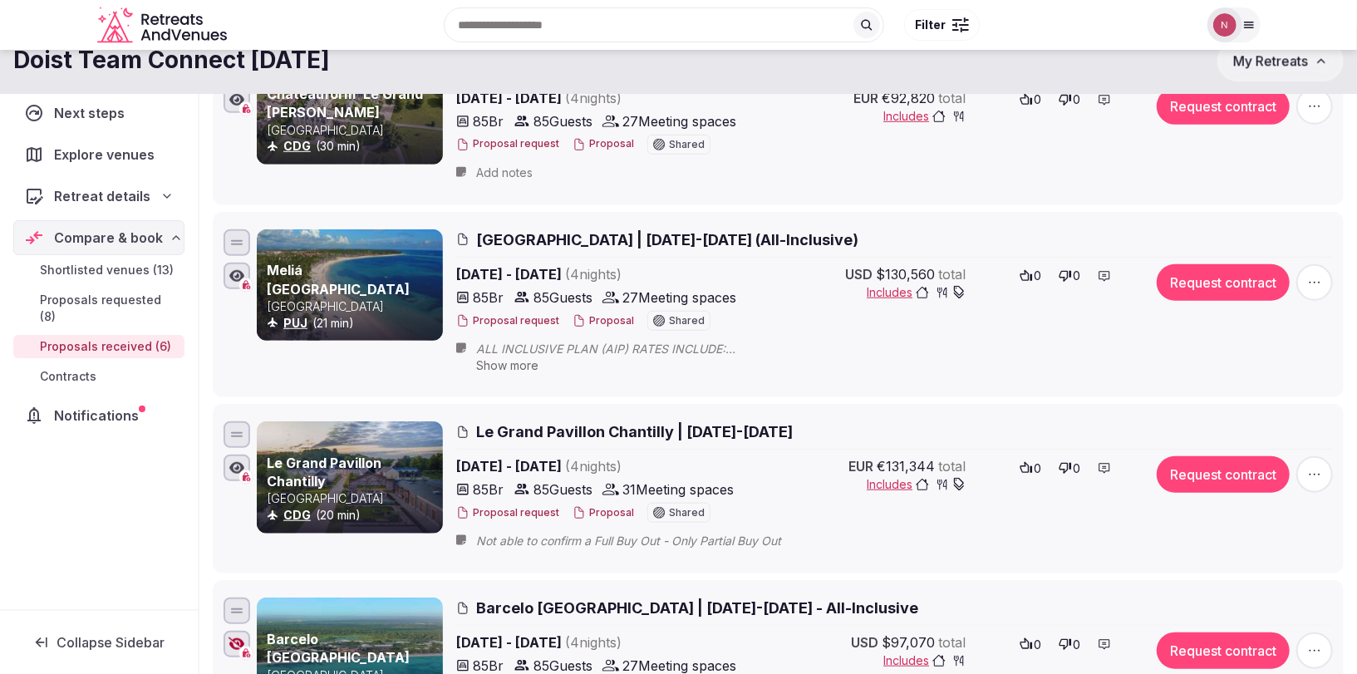
scroll to position [652, 0]
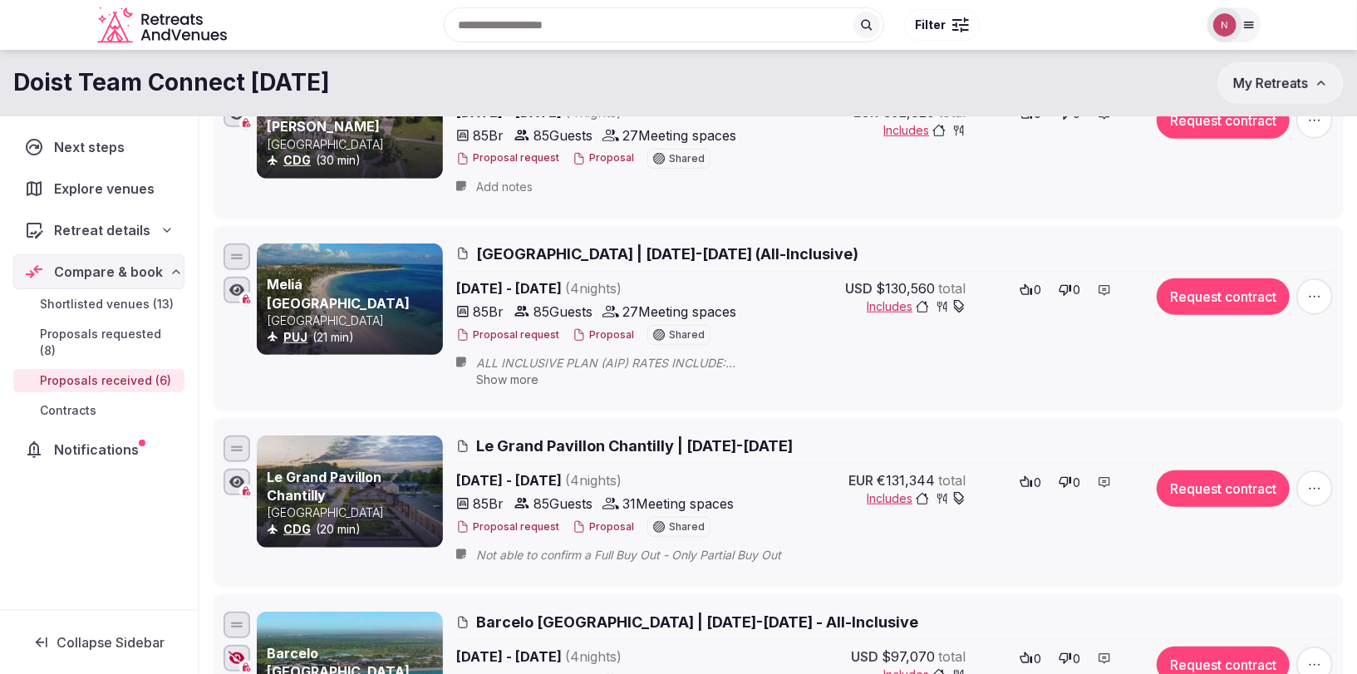
click at [578, 246] on span "Meliá Punta Cana Beach Resort | Feb 23-27, 2026 (All-Inclusive)" at bounding box center [667, 254] width 382 height 21
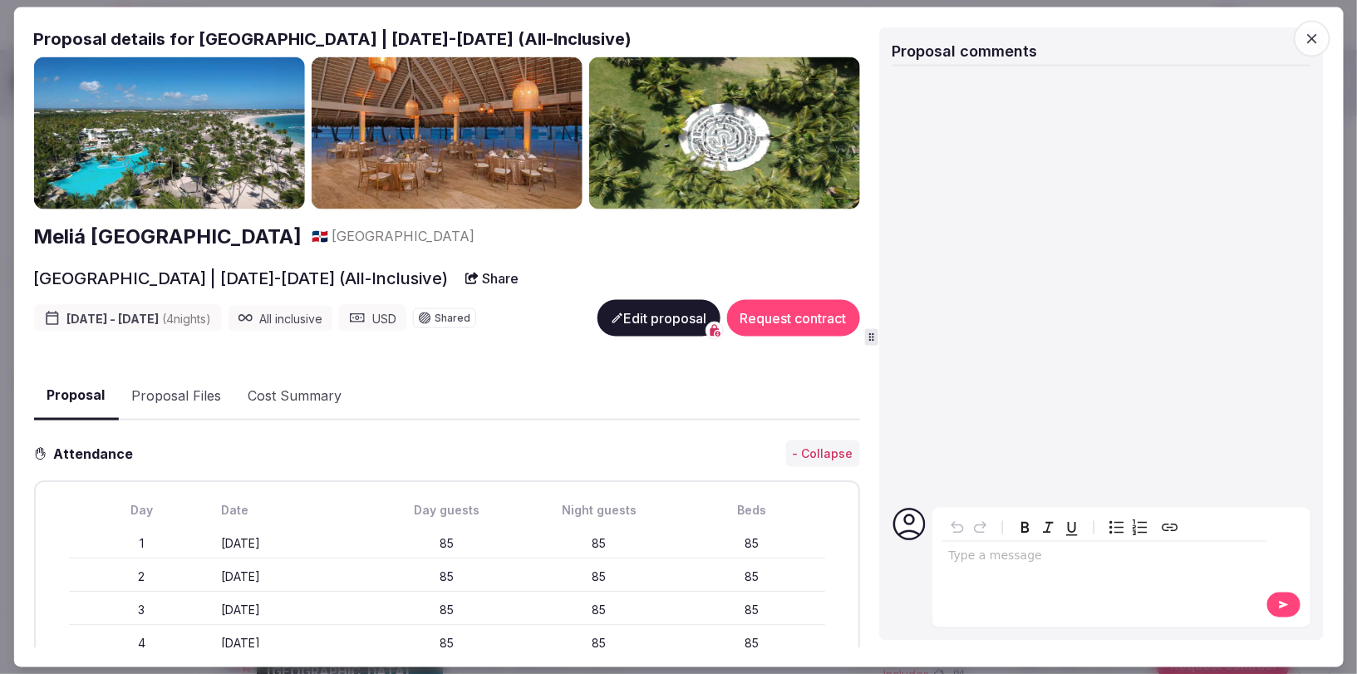
drag, startPoint x: 210, startPoint y: 42, endPoint x: 756, endPoint y: 43, distance: 546.1
click at [756, 43] on h2 "Proposal details for Meliá Punta Cana Beach Resort | Feb 23-27, 2026 (All-Inclu…" at bounding box center [446, 38] width 826 height 23
copy h2 "Meliá Punta Cana Beach Resort | Feb 23-27, 2026 (All-Inclusive)"
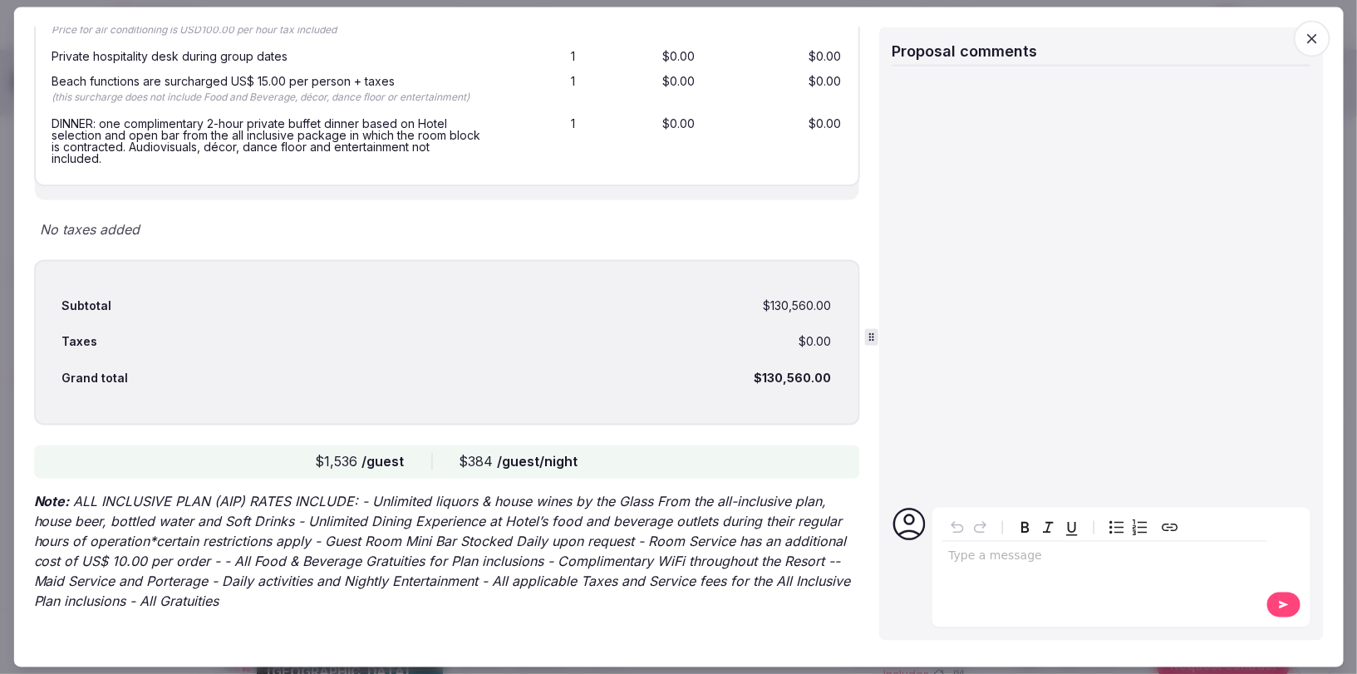
scroll to position [3360, 0]
click at [1310, 38] on icon "button" at bounding box center [1312, 38] width 17 height 17
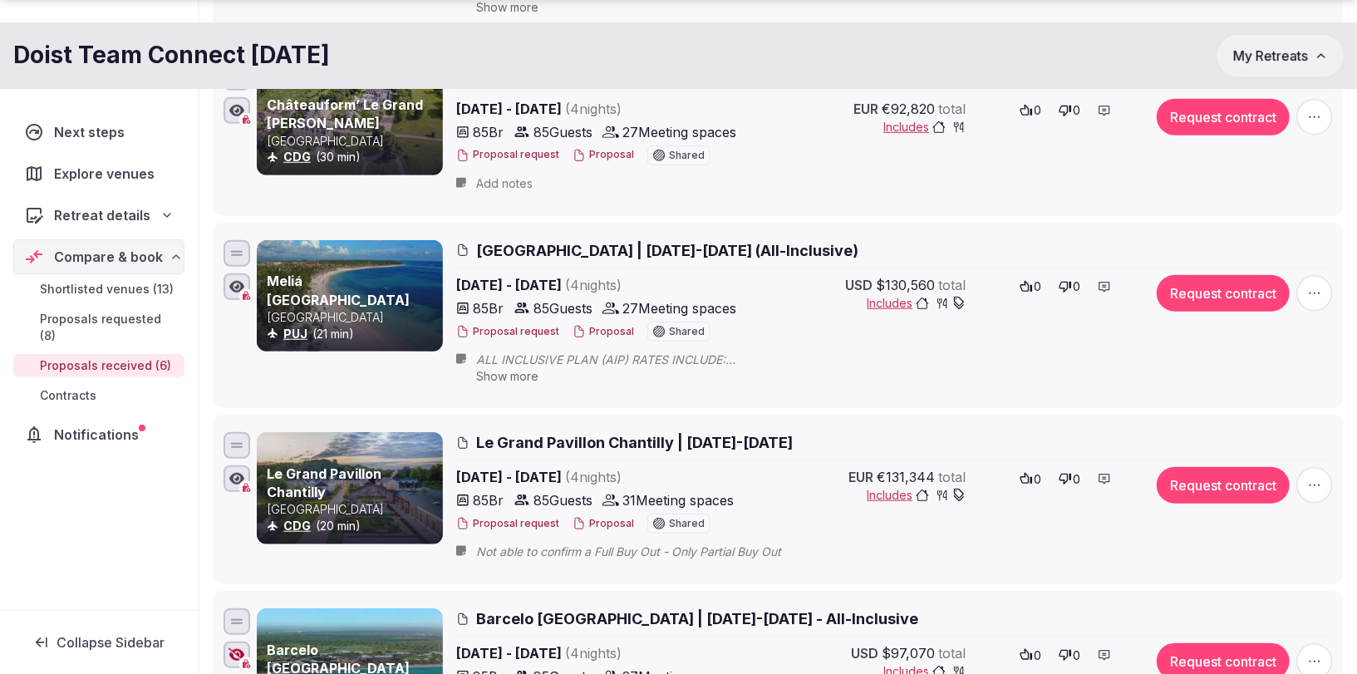
scroll to position [705, 0]
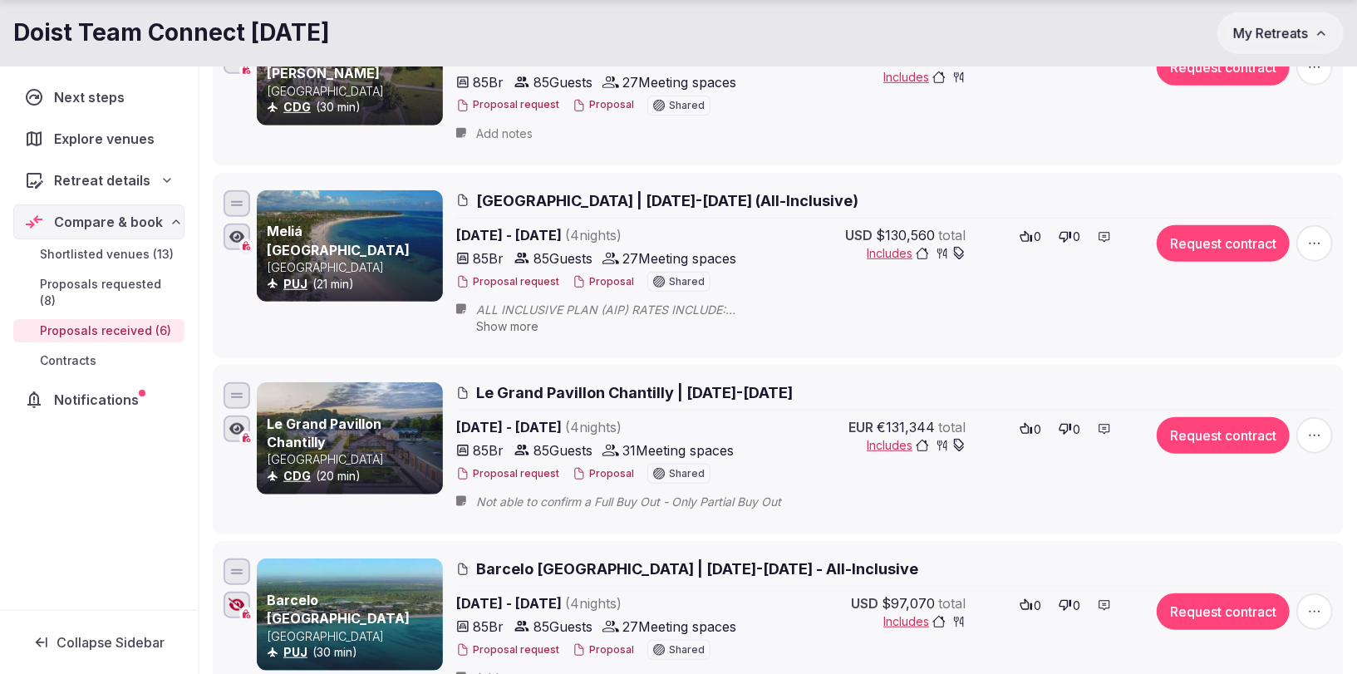
click at [555, 382] on span "Le Grand Pavillon Chantilly | Feb 23-27, 2026" at bounding box center [634, 392] width 317 height 21
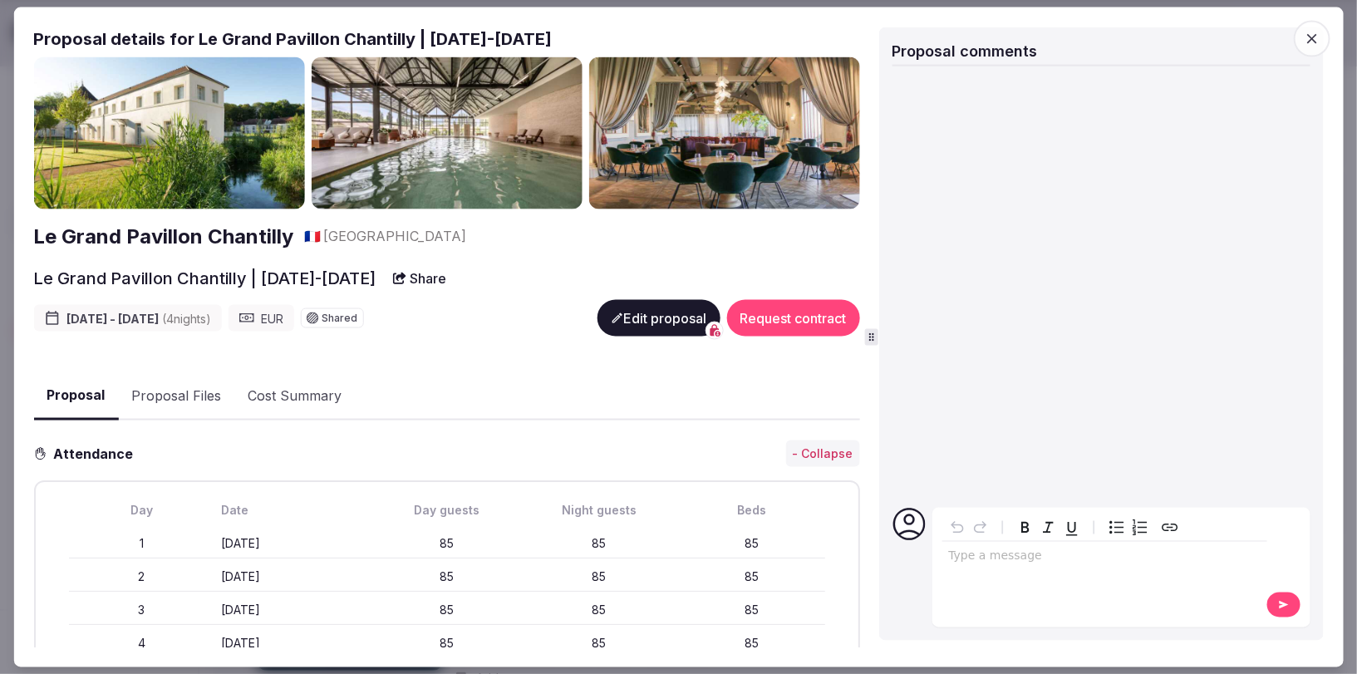
drag, startPoint x: 195, startPoint y: 37, endPoint x: 588, endPoint y: 42, distance: 392.4
click at [588, 42] on h2 "Proposal details for Le Grand Pavillon Chantilly | Feb 23-27, 2026" at bounding box center [446, 38] width 826 height 23
copy h2 "Le Grand Pavillon Chantilly | Feb 23-27, 2026"
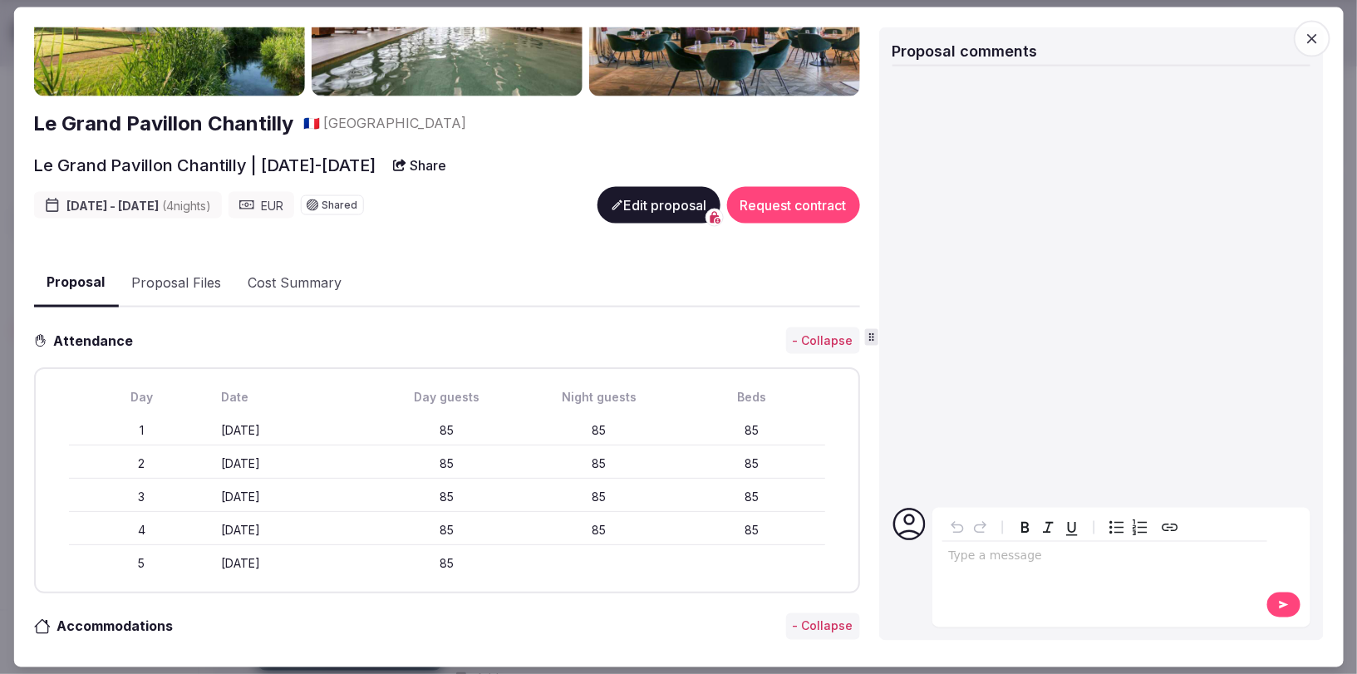
scroll to position [201, 0]
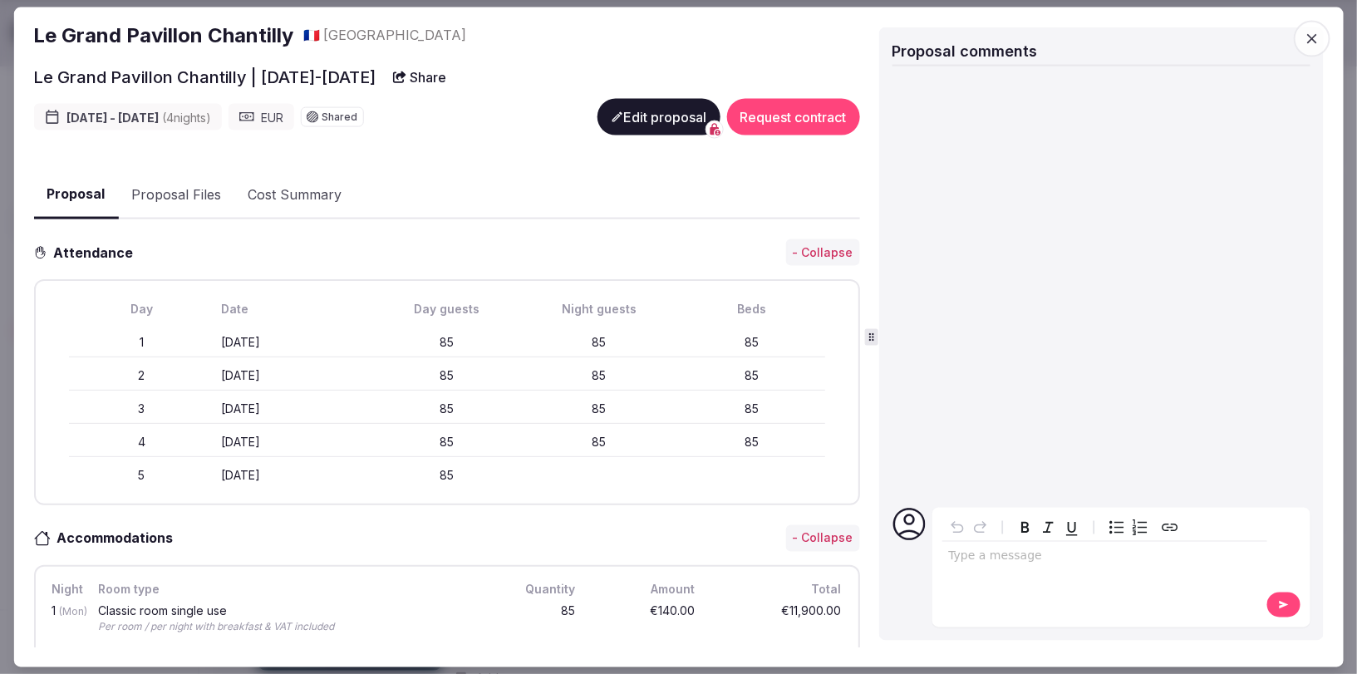
drag, startPoint x: 35, startPoint y: 76, endPoint x: 392, endPoint y: 75, distance: 356.6
click at [392, 75] on div "Le Grand Pavillon Chantilly | Feb 23-27, 2026 Share" at bounding box center [446, 77] width 826 height 30
copy h2 "Le Grand Pavillon Chantilly | Feb 23-27, 2026"
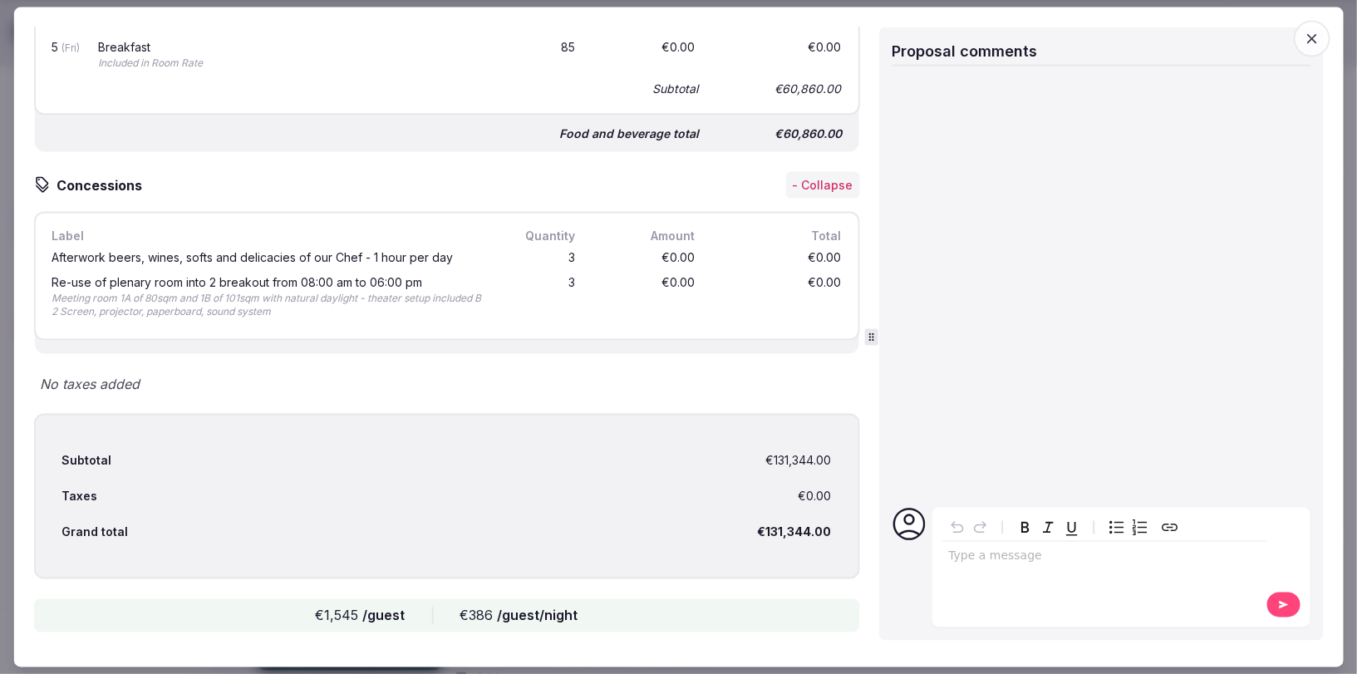
scroll to position [3007, 0]
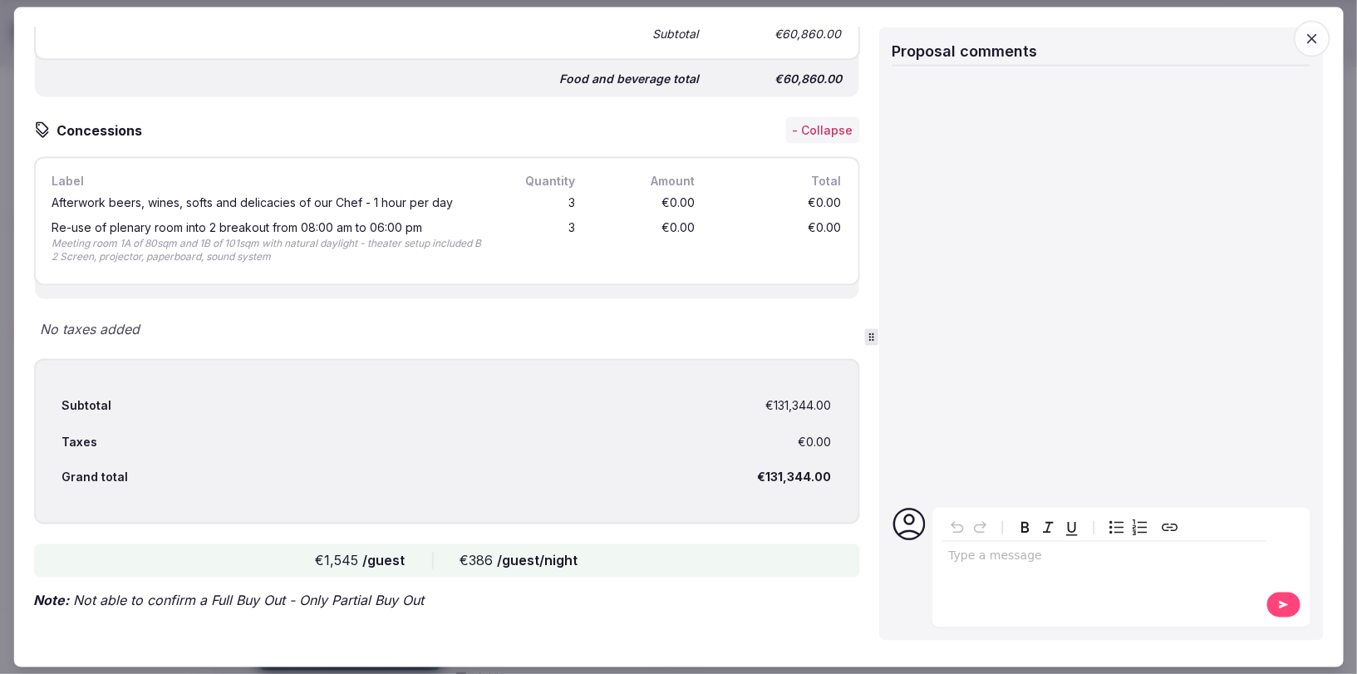
click at [1319, 37] on icon "button" at bounding box center [1312, 38] width 17 height 17
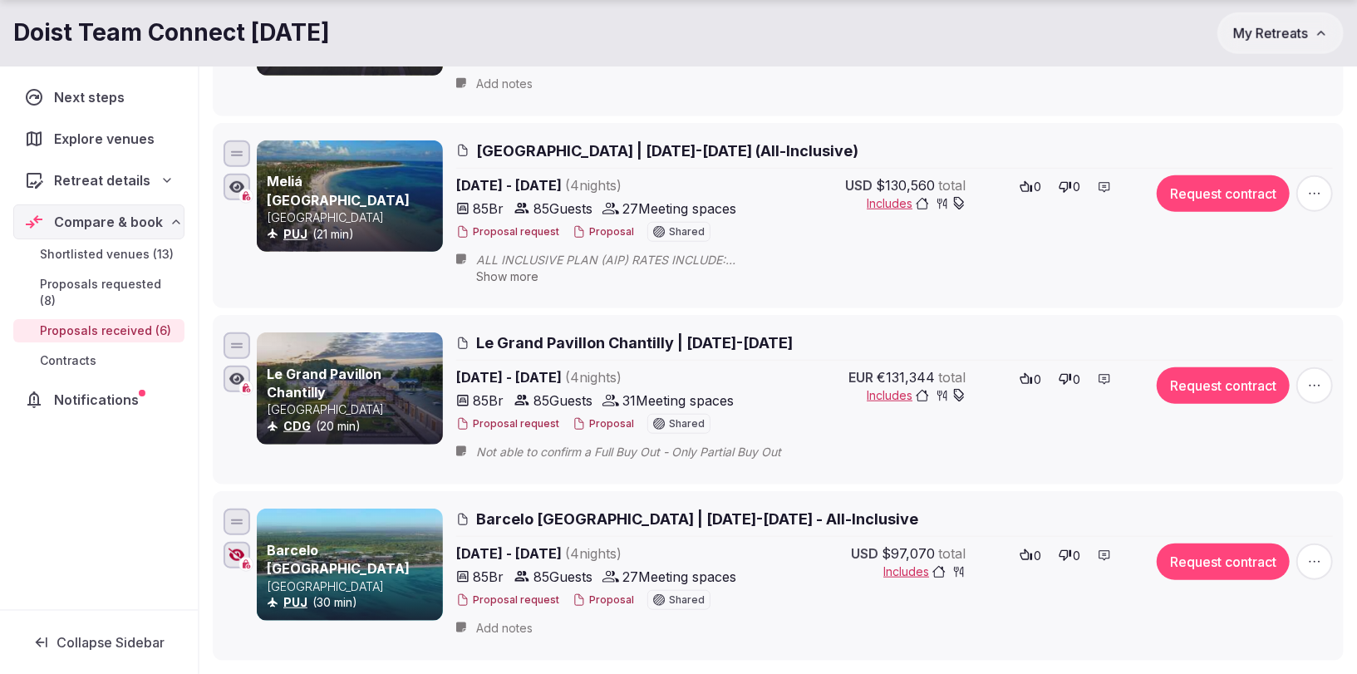
scroll to position [907, 0]
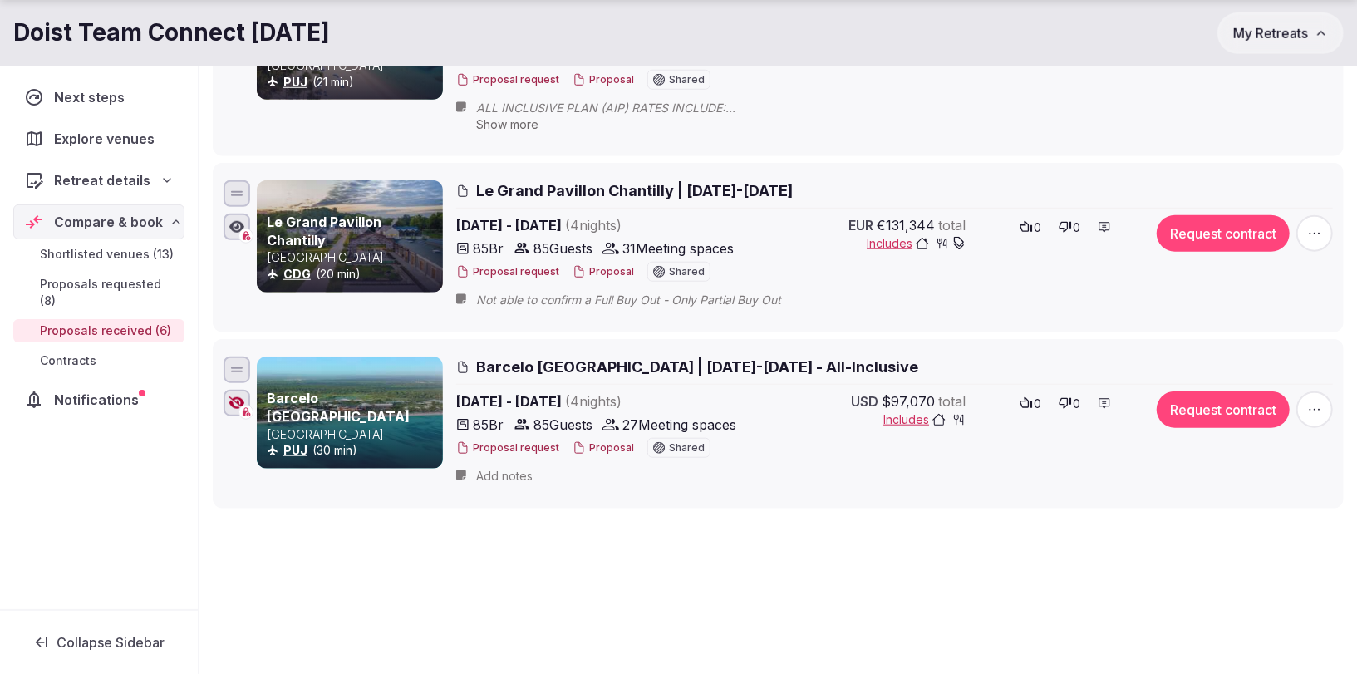
click at [596, 357] on span "Barcelo Bavaro Palace | Feb 23-27, 2026 - All-Inclusive" at bounding box center [697, 367] width 442 height 21
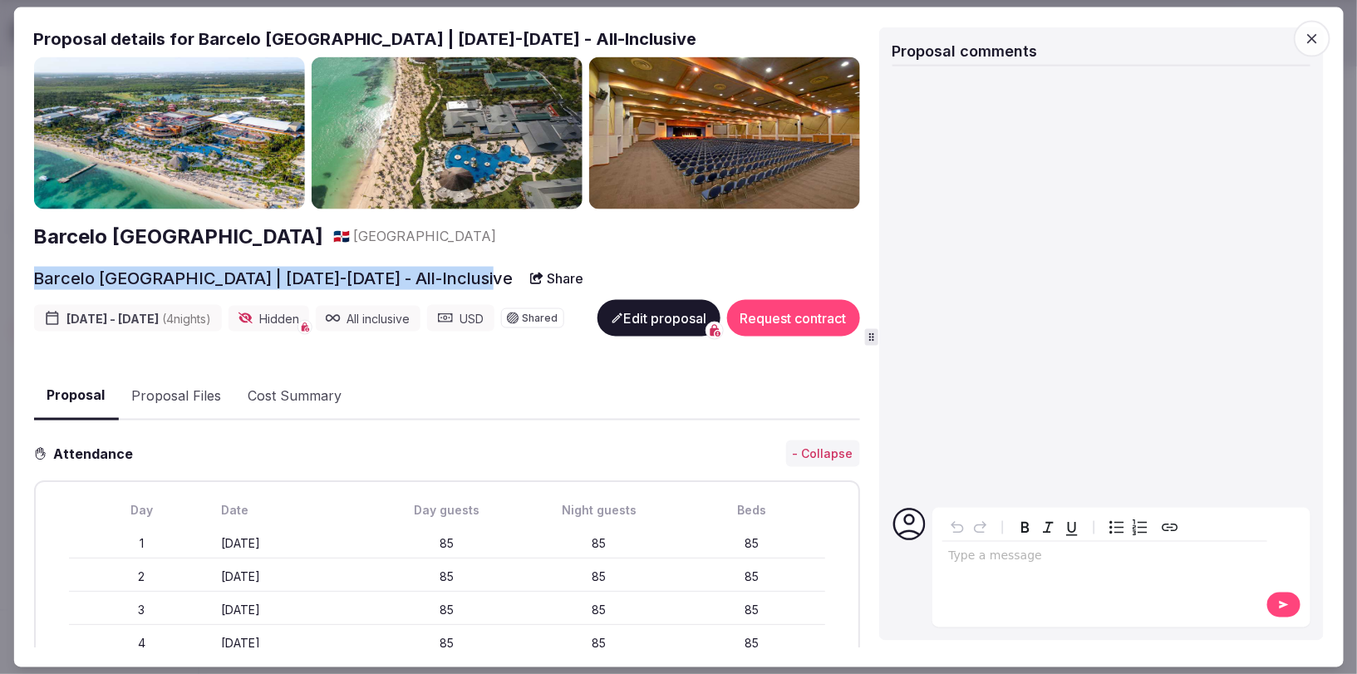
drag, startPoint x: 31, startPoint y: 277, endPoint x: 470, endPoint y: 285, distance: 439.0
click at [470, 285] on div "Proposal Proposal Proposal details for Barcelo Bavaro Palace | Feb 23-27, 2026 …" at bounding box center [678, 337] width 1330 height 661
copy h2 "Barcelo Bavaro Palace | Feb 23-27, 2026 - All-Inclusive"
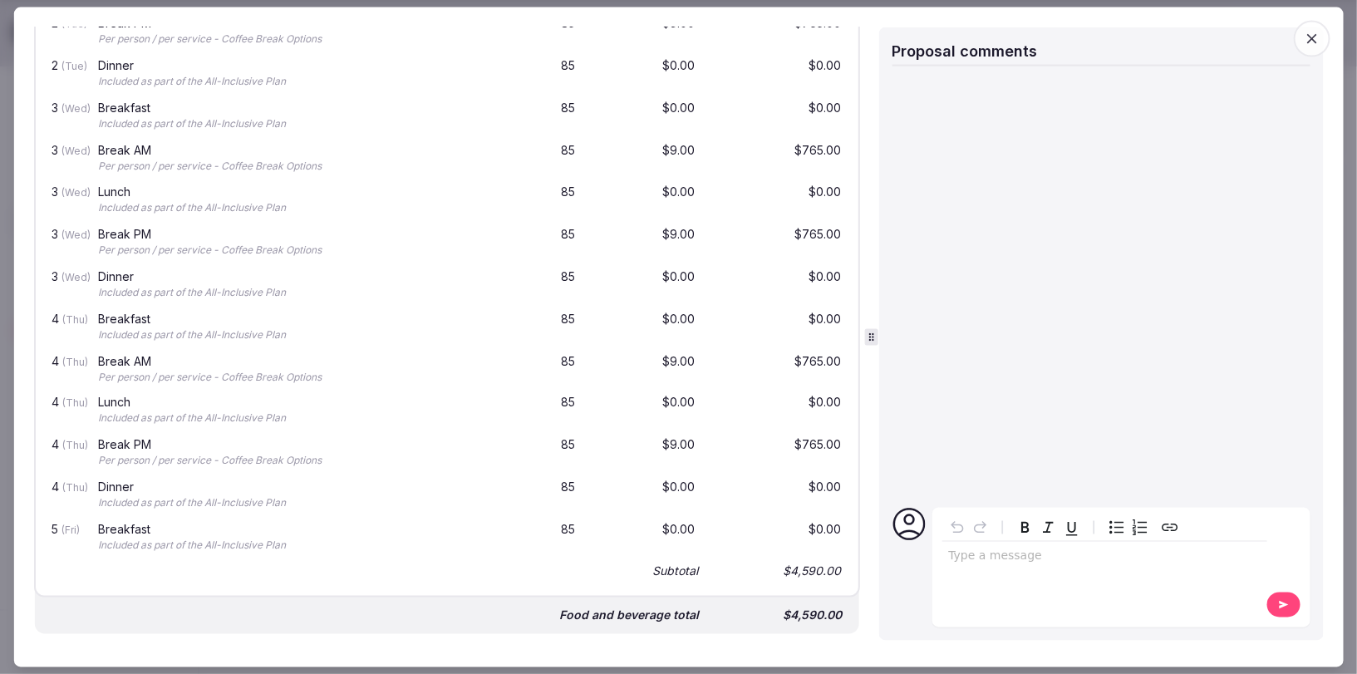
scroll to position [1954, 0]
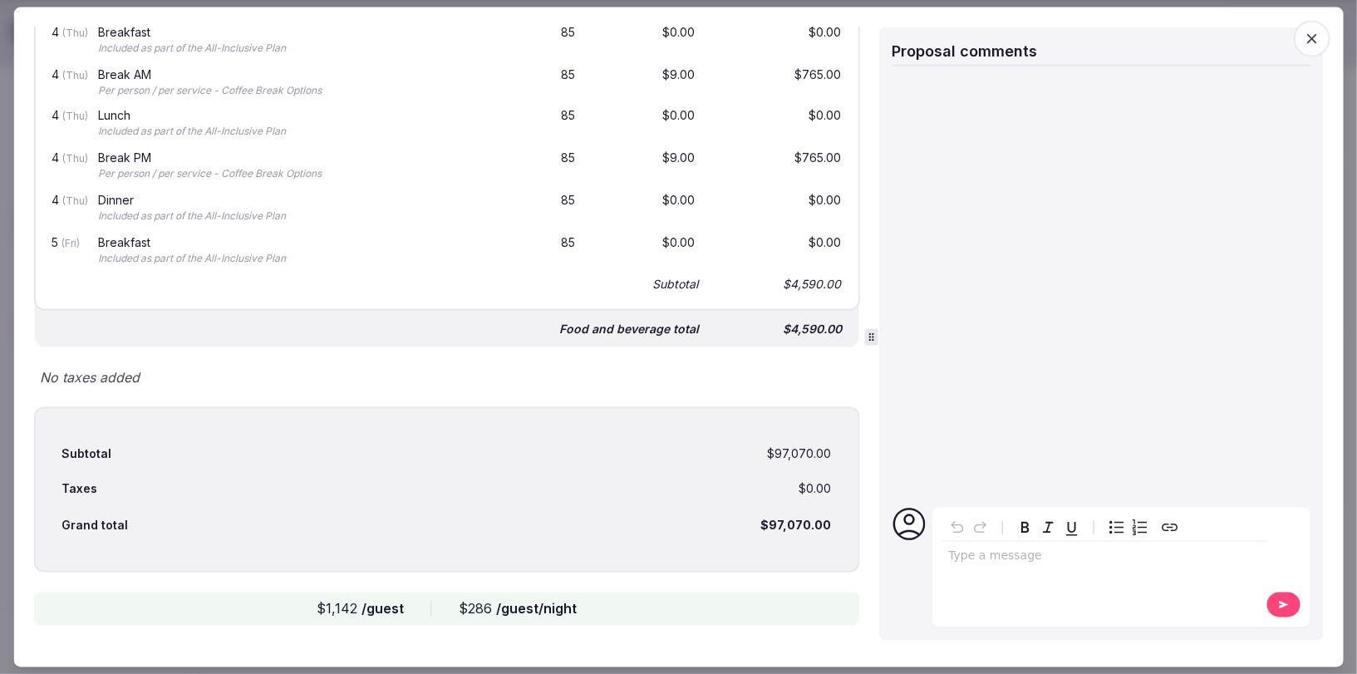
click at [1323, 32] on span "button" at bounding box center [1312, 38] width 37 height 37
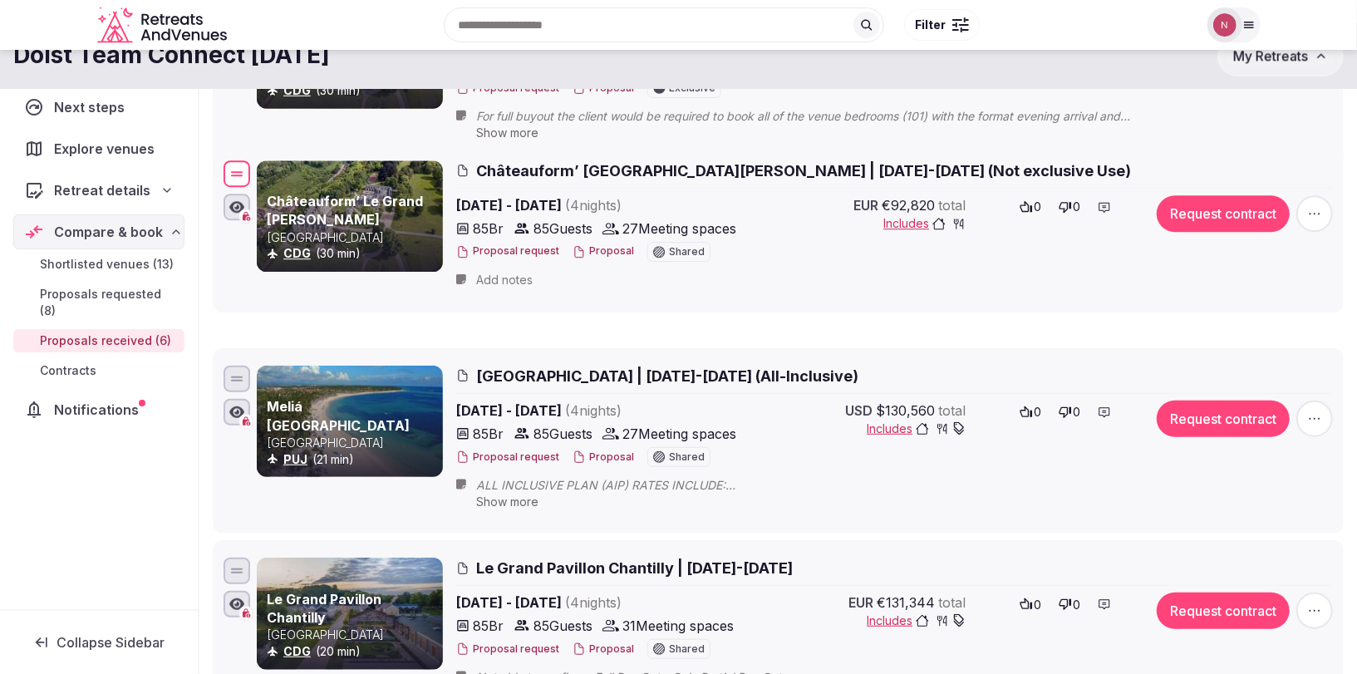
scroll to position [0, 0]
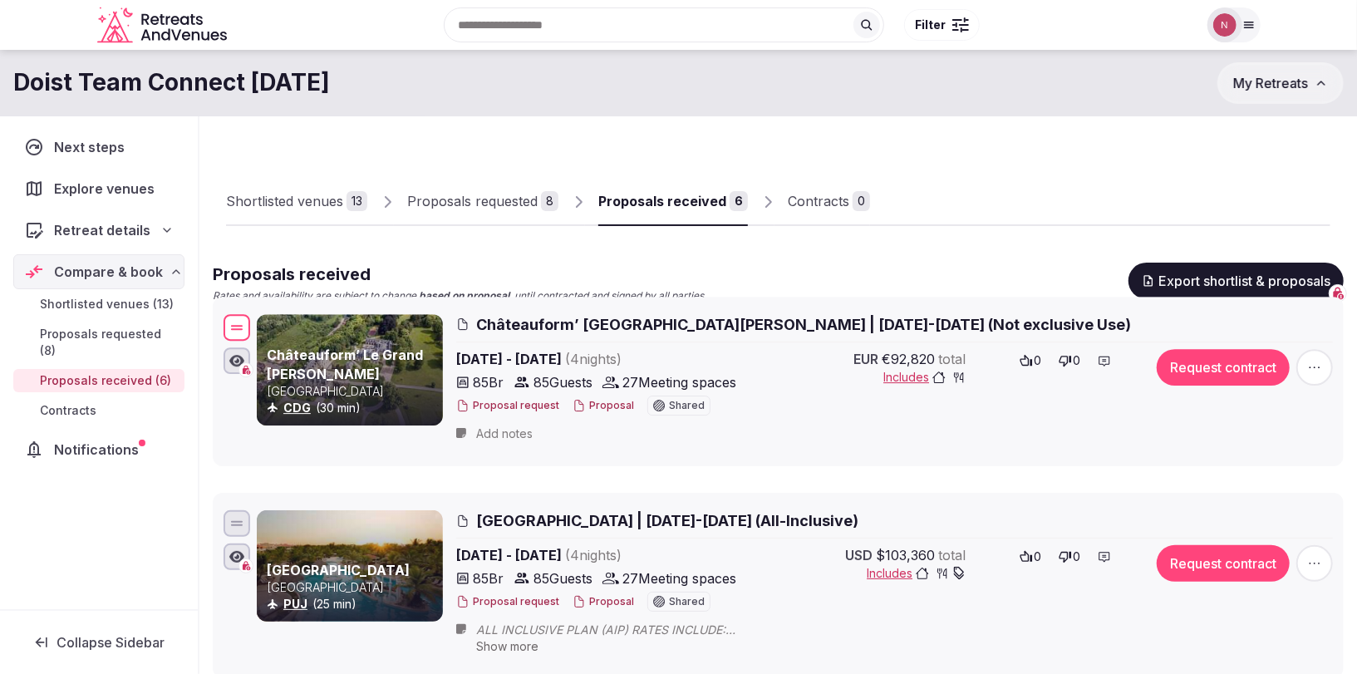
drag, startPoint x: 239, startPoint y: 197, endPoint x: 264, endPoint y: 325, distance: 130.4
click at [264, 325] on div "Châteauform’ Le Grand Mello France CDG (30 min) Châteauform’ Le Grand Mello | F…" at bounding box center [778, 381] width 1116 height 141
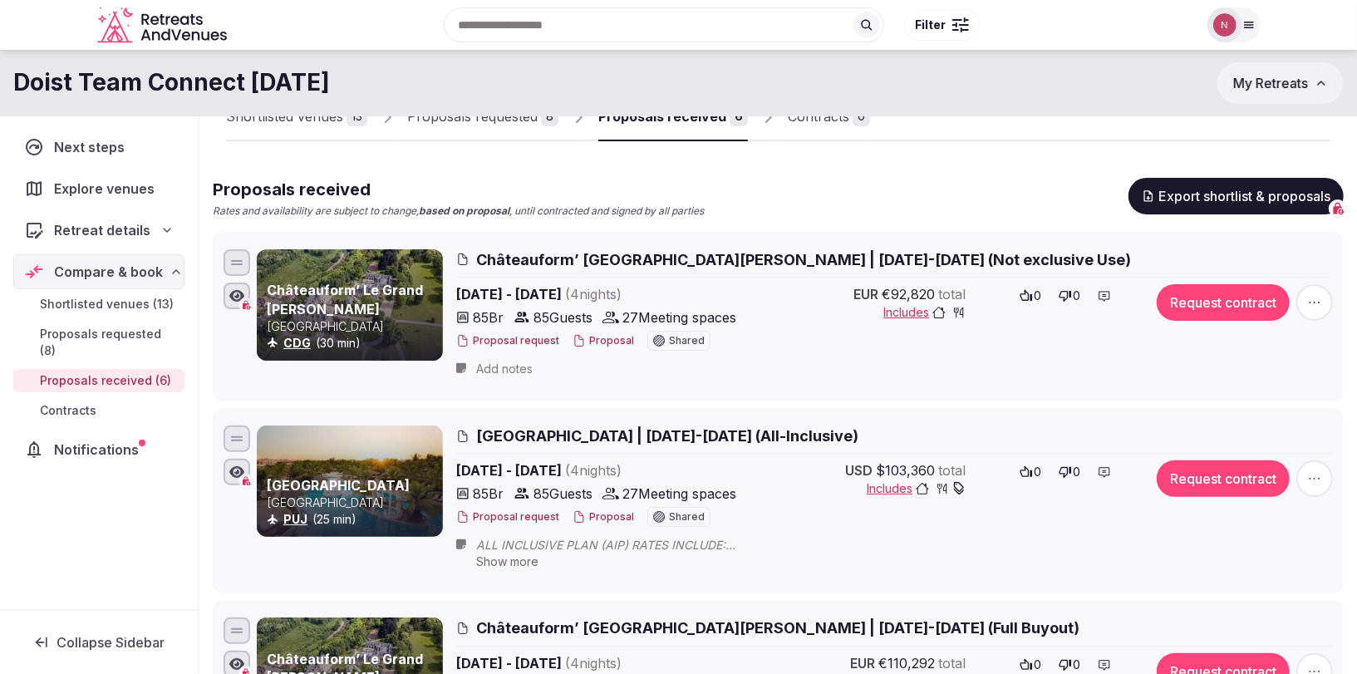
scroll to position [47, 0]
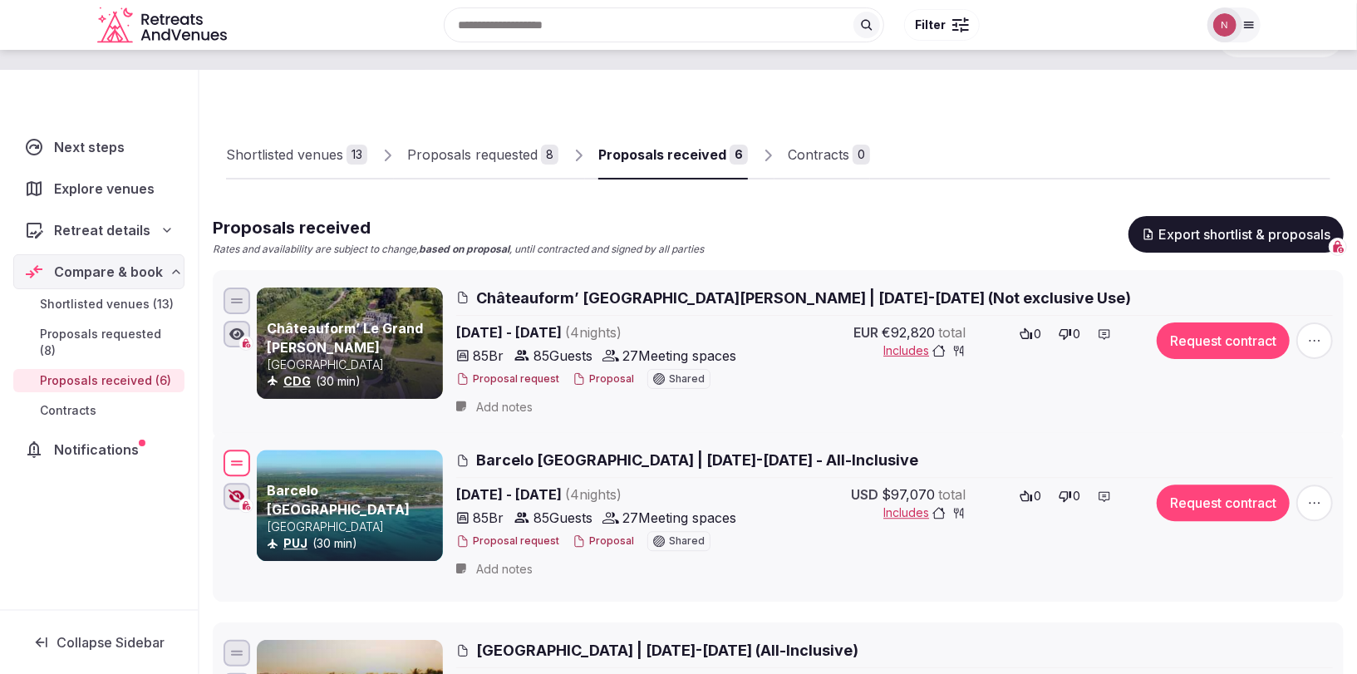
drag, startPoint x: 235, startPoint y: 433, endPoint x: 249, endPoint y: 464, distance: 33.8
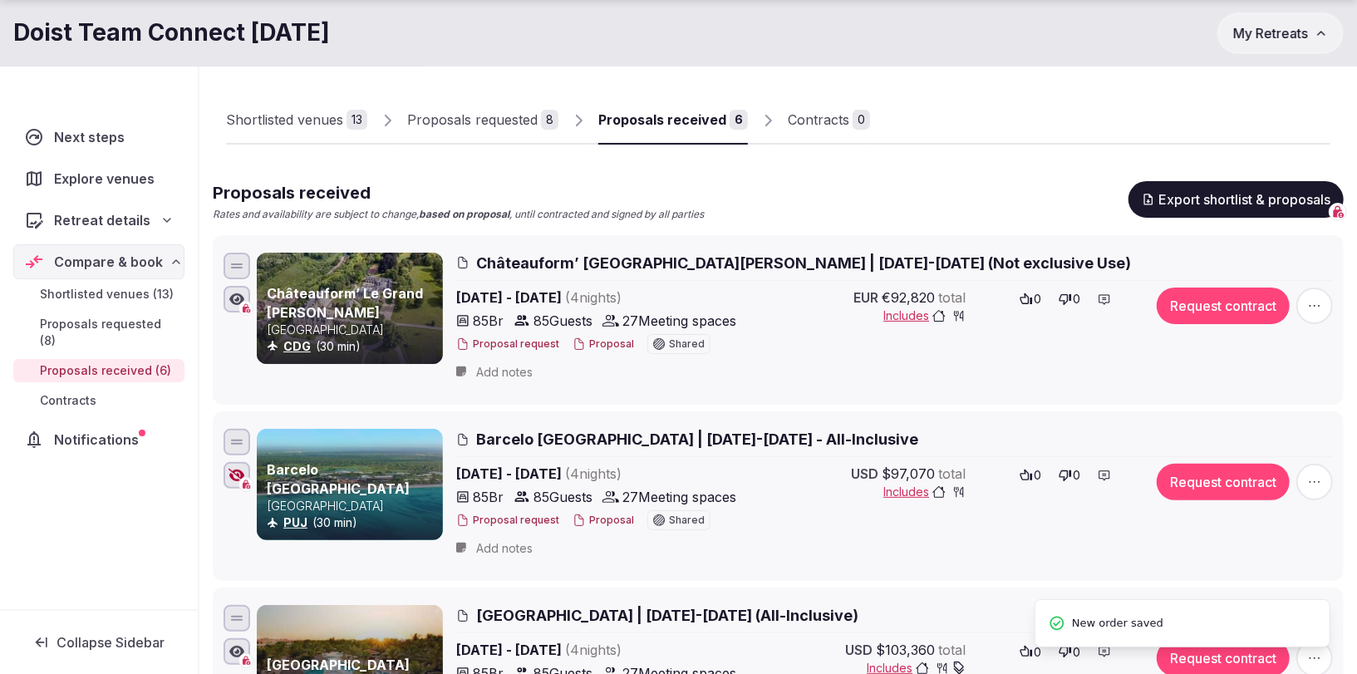
scroll to position [82, 0]
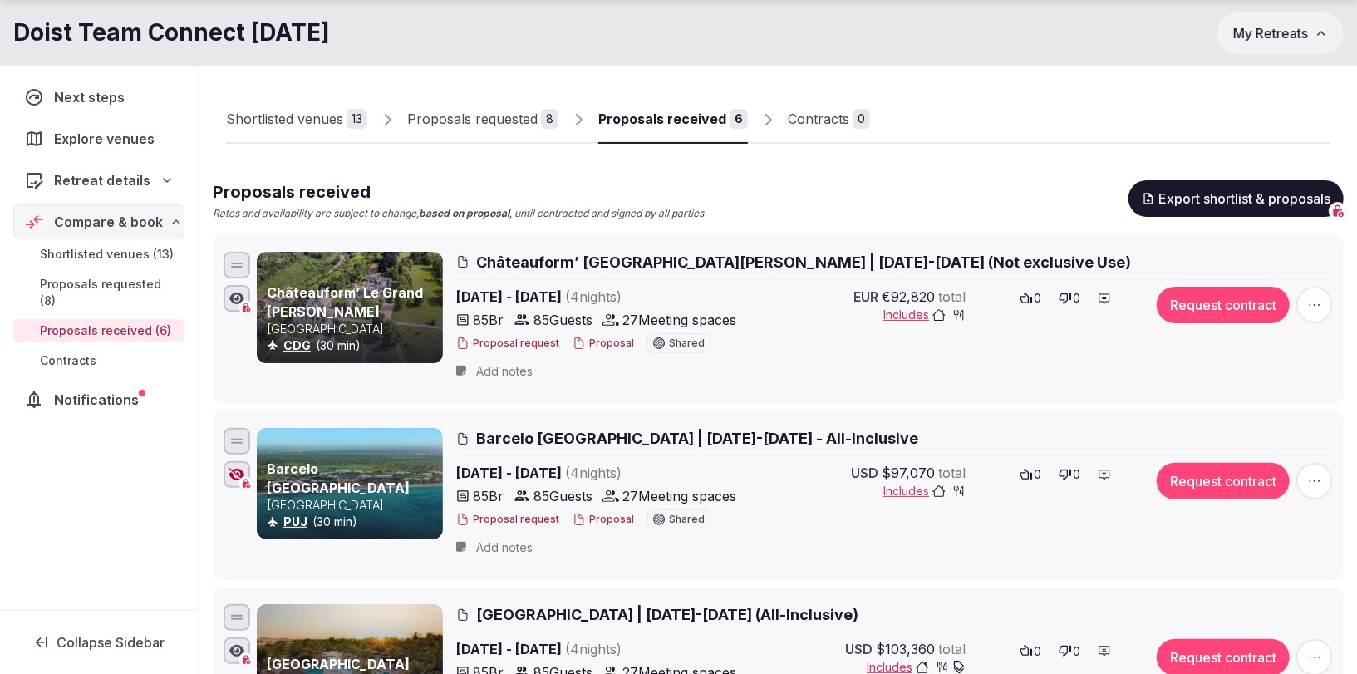
click at [802, 260] on span "Châteauform’ [GEOGRAPHIC_DATA][PERSON_NAME] | [DATE]-[DATE] (Not exclusive Use)" at bounding box center [803, 262] width 655 height 21
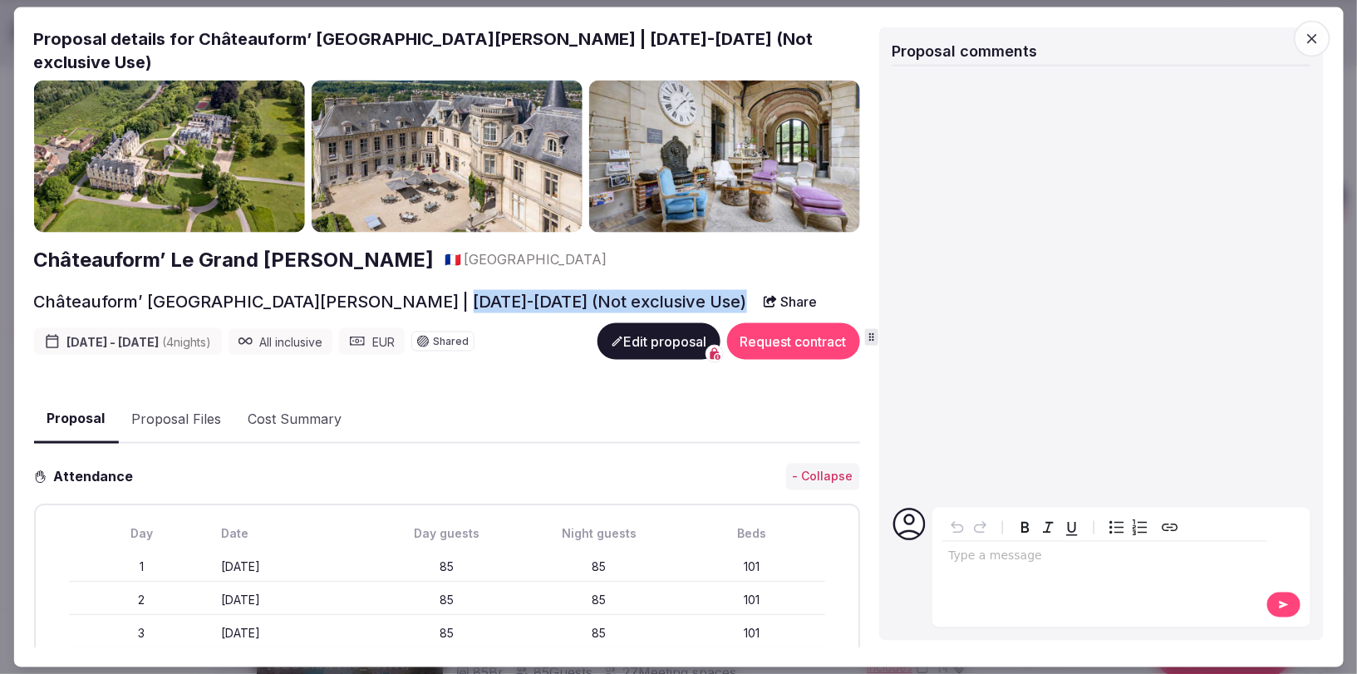
drag, startPoint x: 415, startPoint y: 275, endPoint x: 576, endPoint y: 280, distance: 161.3
click at [576, 287] on div "Châteauform’ Le Grand Mello | Feb 23-27, 2025 (Not exclusive Use) Share" at bounding box center [446, 302] width 826 height 30
copy h2 "(Not exclusive Use)"
click at [1313, 41] on icon "button" at bounding box center [1312, 38] width 17 height 17
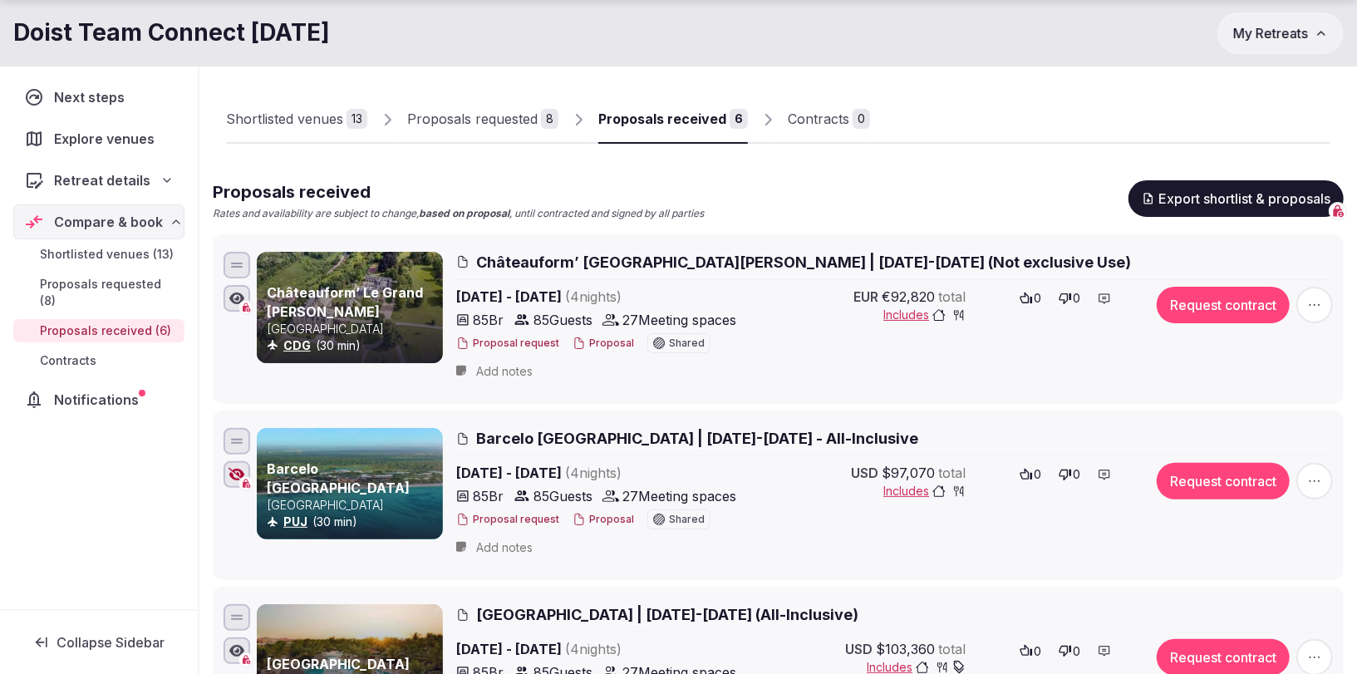
click at [702, 441] on span "Barcelo Bavaro Palace | Feb 23-27, 2026 - All-Inclusive" at bounding box center [697, 438] width 442 height 21
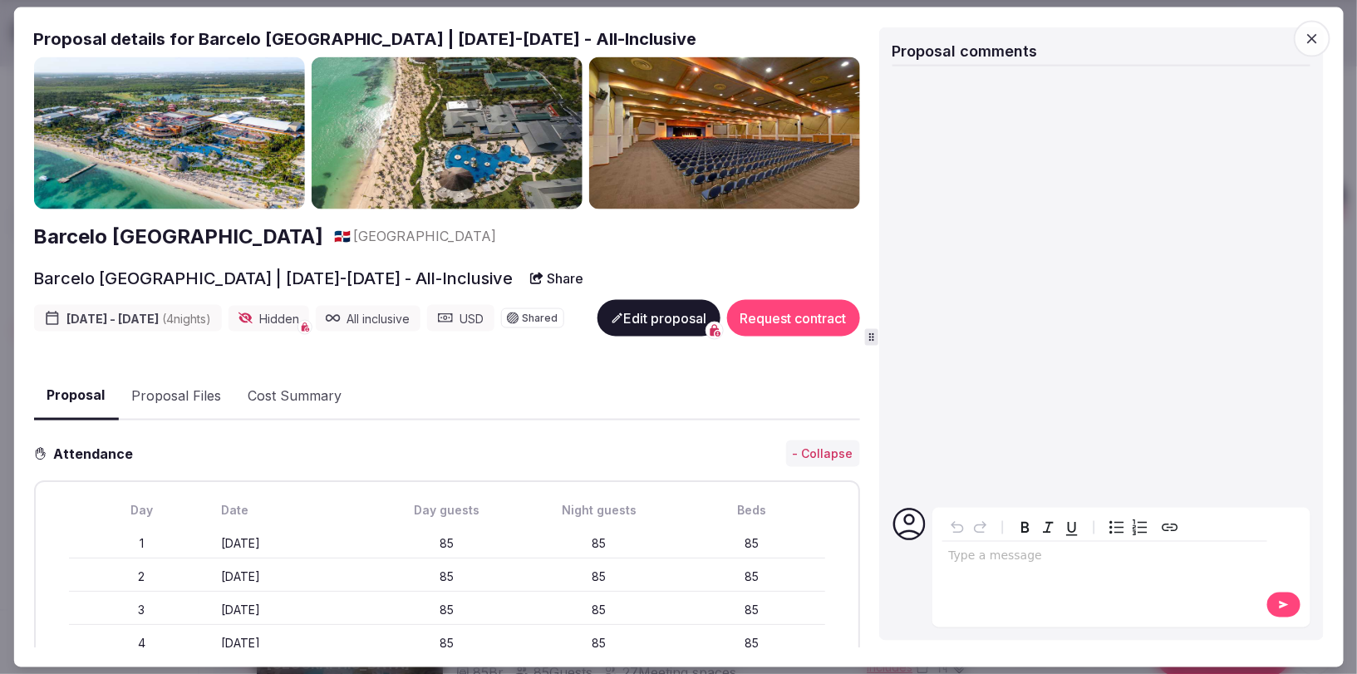
click at [456, 277] on h2 "Barcelo Bavaro Palace | Feb 23-27, 2026 - All-Inclusive" at bounding box center [273, 278] width 480 height 23
click at [628, 337] on button "Edit proposal" at bounding box center [658, 318] width 123 height 37
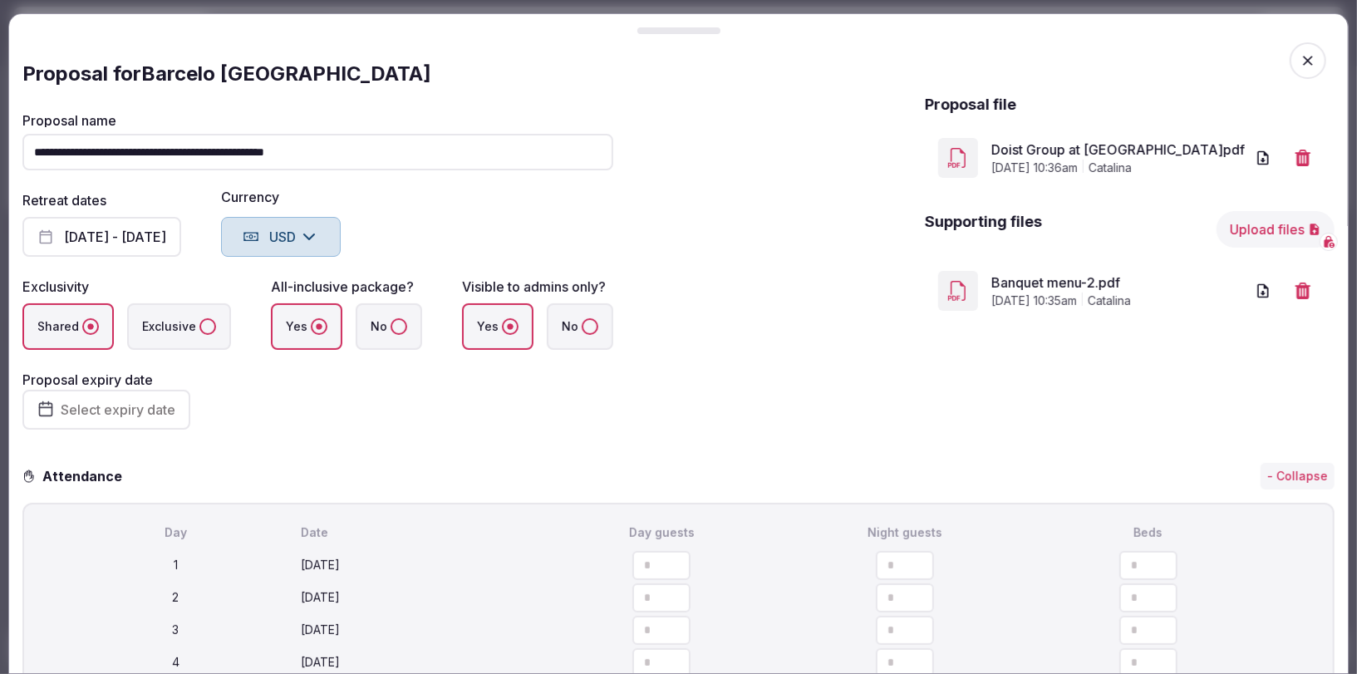
click at [379, 143] on input "**********" at bounding box center [317, 152] width 591 height 37
click at [381, 155] on input "**********" at bounding box center [317, 152] width 591 height 37
paste input "**********"
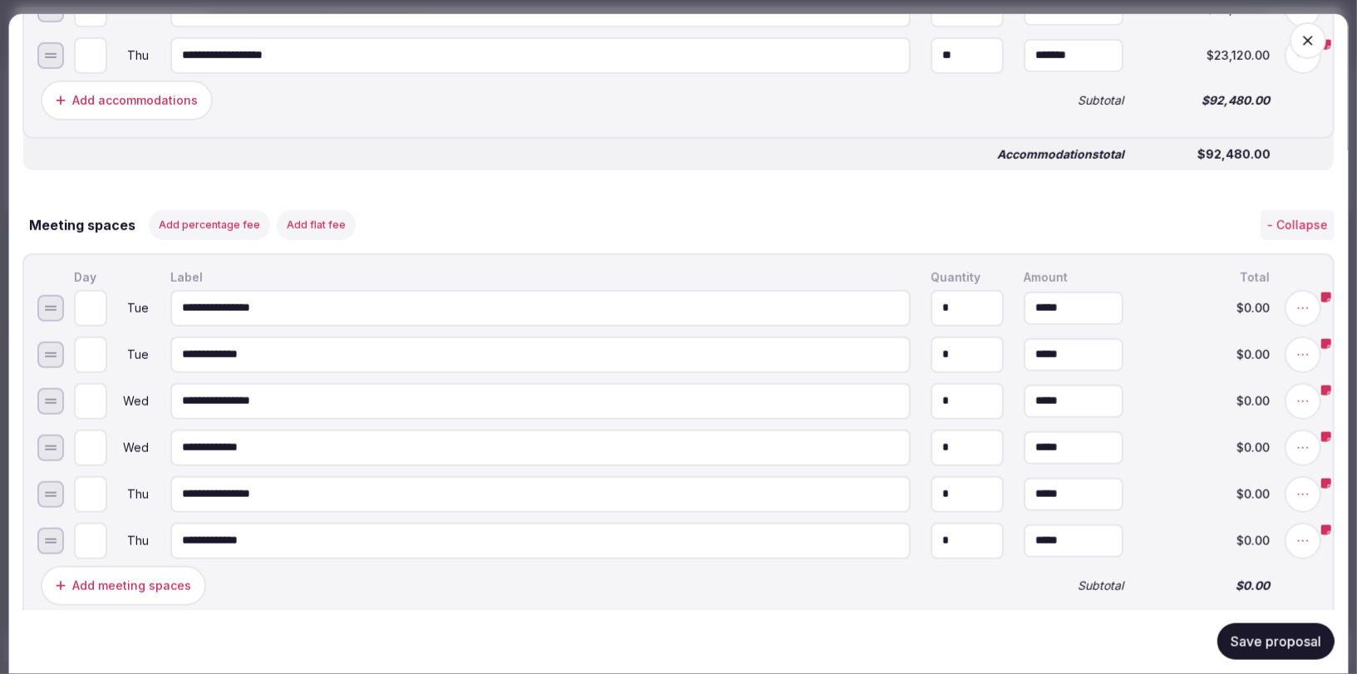
scroll to position [1511, 0]
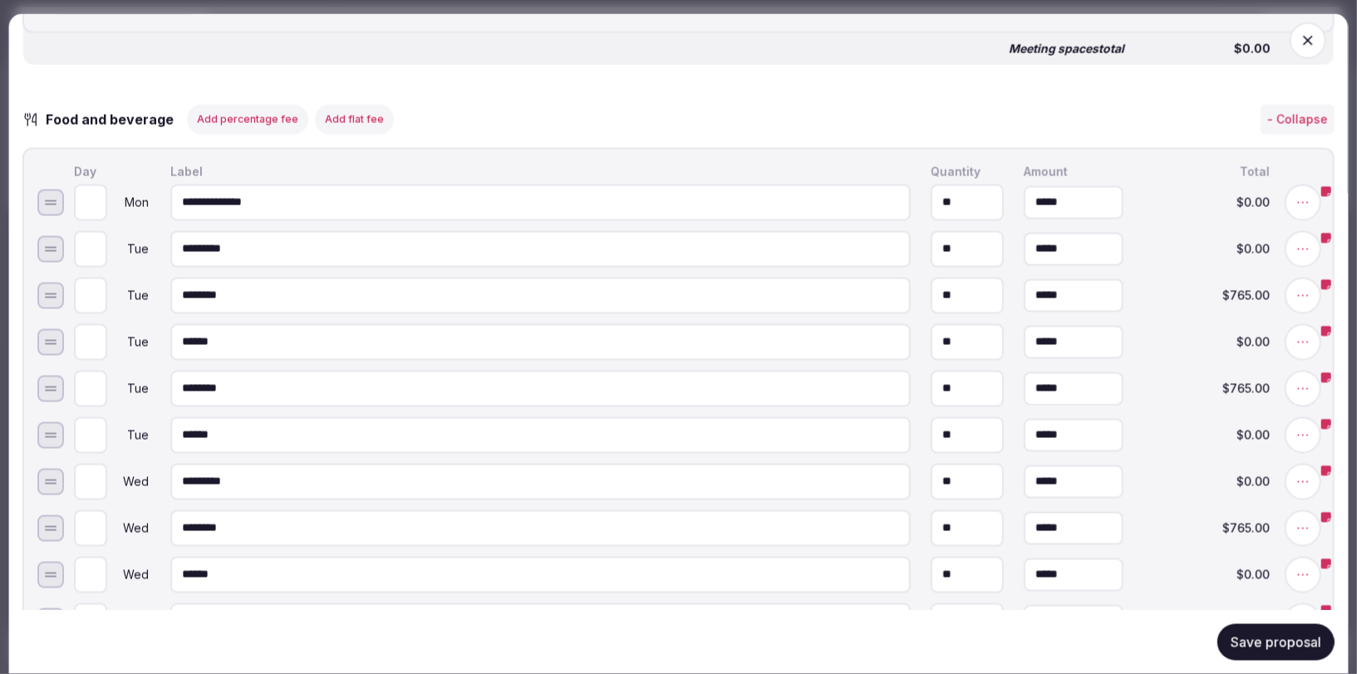
type input "**********"
click at [1261, 643] on button "Save proposal" at bounding box center [1276, 641] width 117 height 37
click at [1310, 43] on icon "button" at bounding box center [1308, 40] width 17 height 17
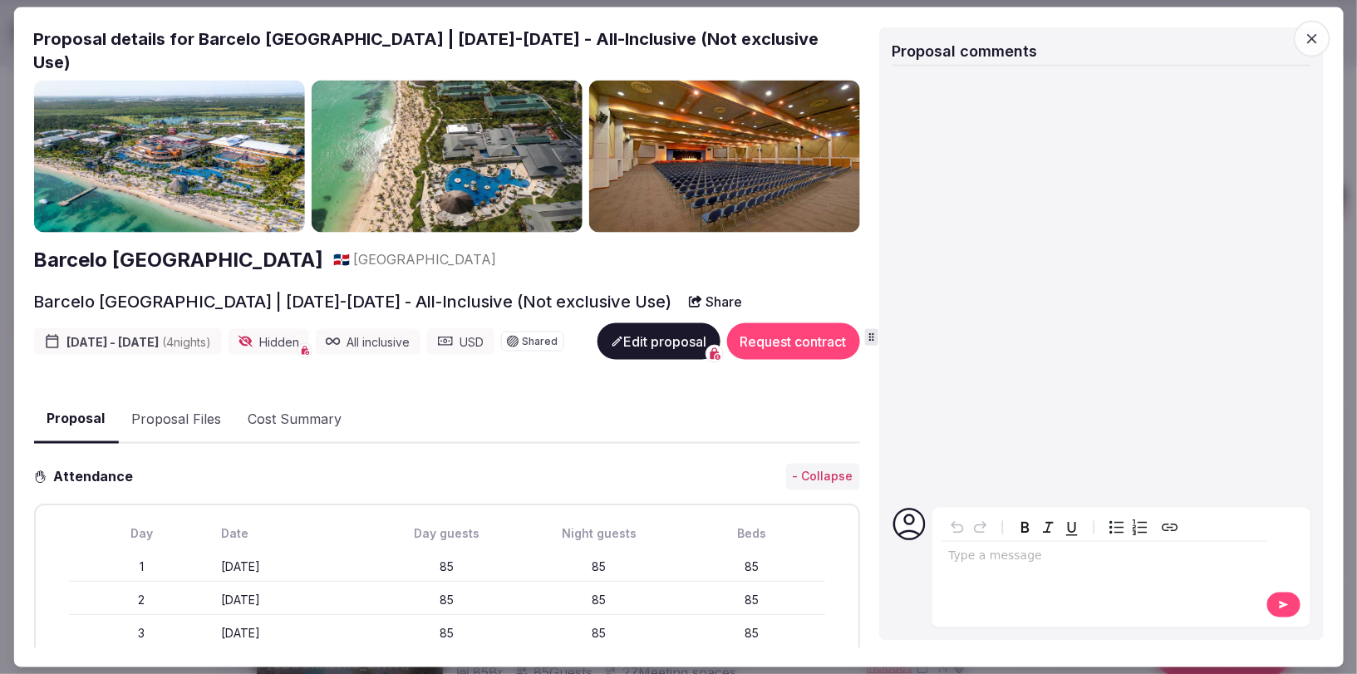
click at [1314, 39] on icon "button" at bounding box center [1313, 38] width 10 height 10
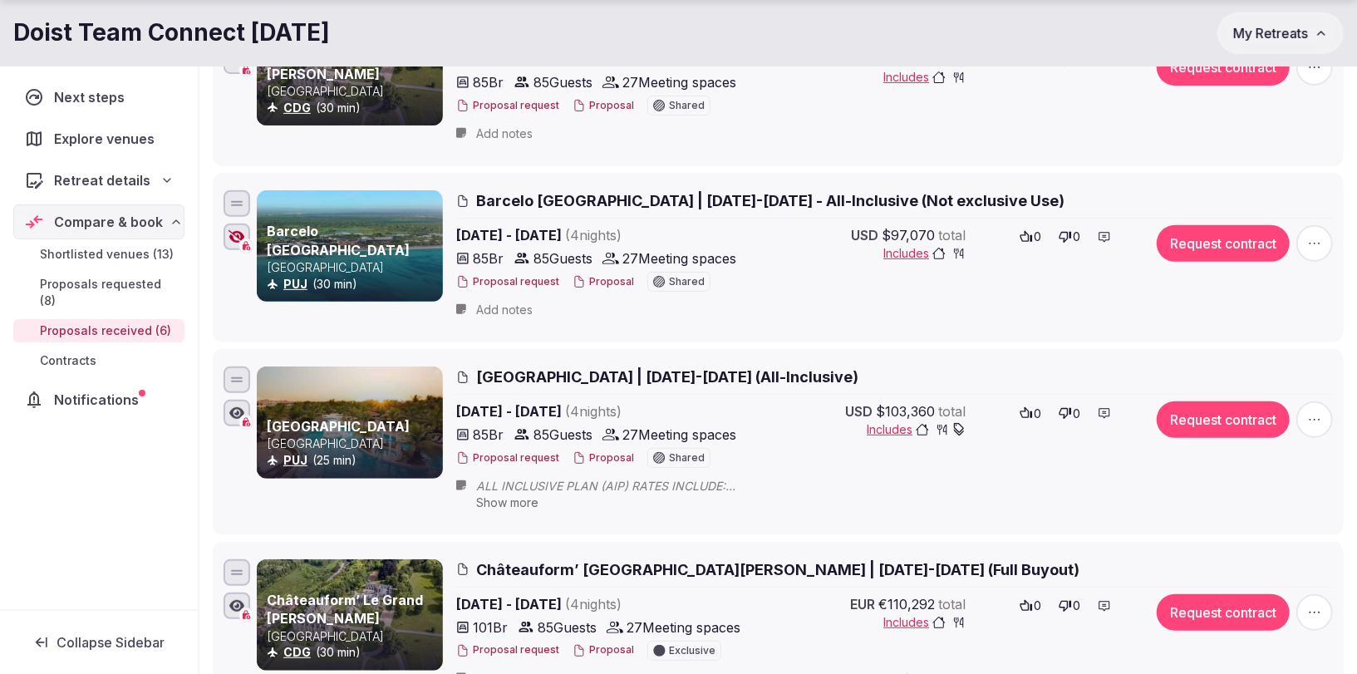
scroll to position [421, 0]
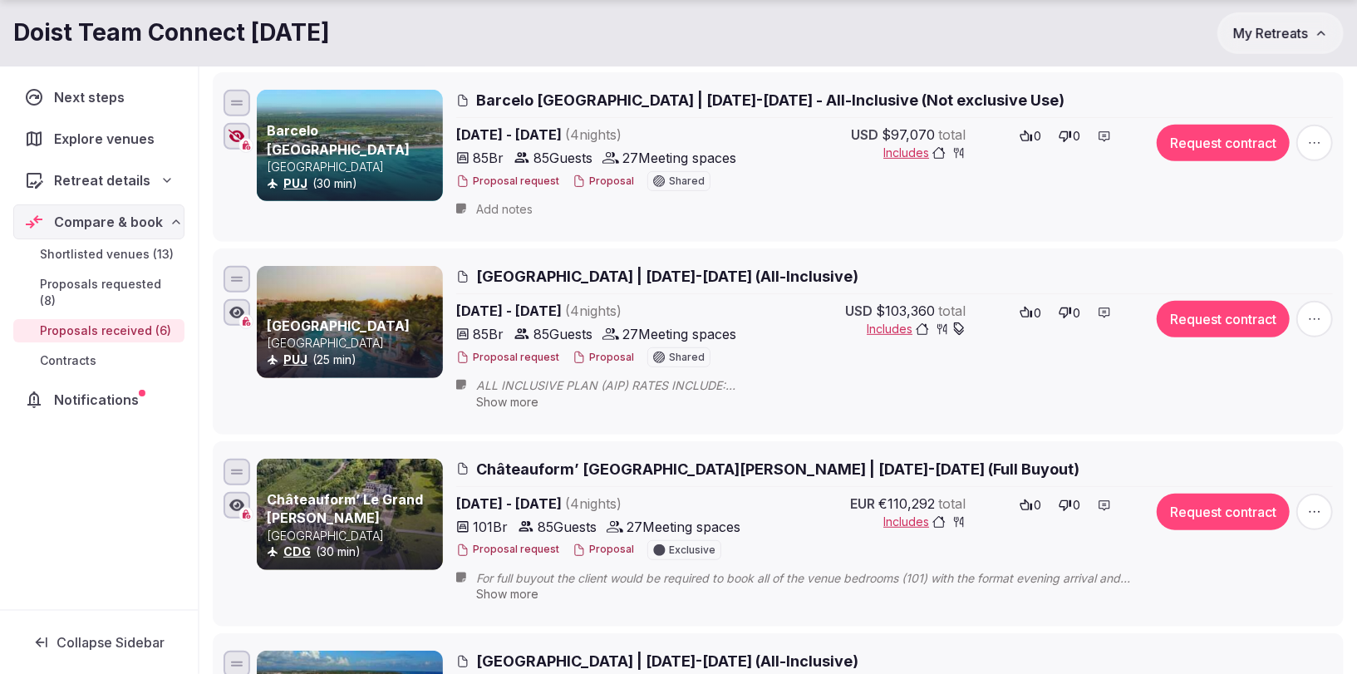
click at [594, 355] on button "Proposal" at bounding box center [604, 358] width 62 height 14
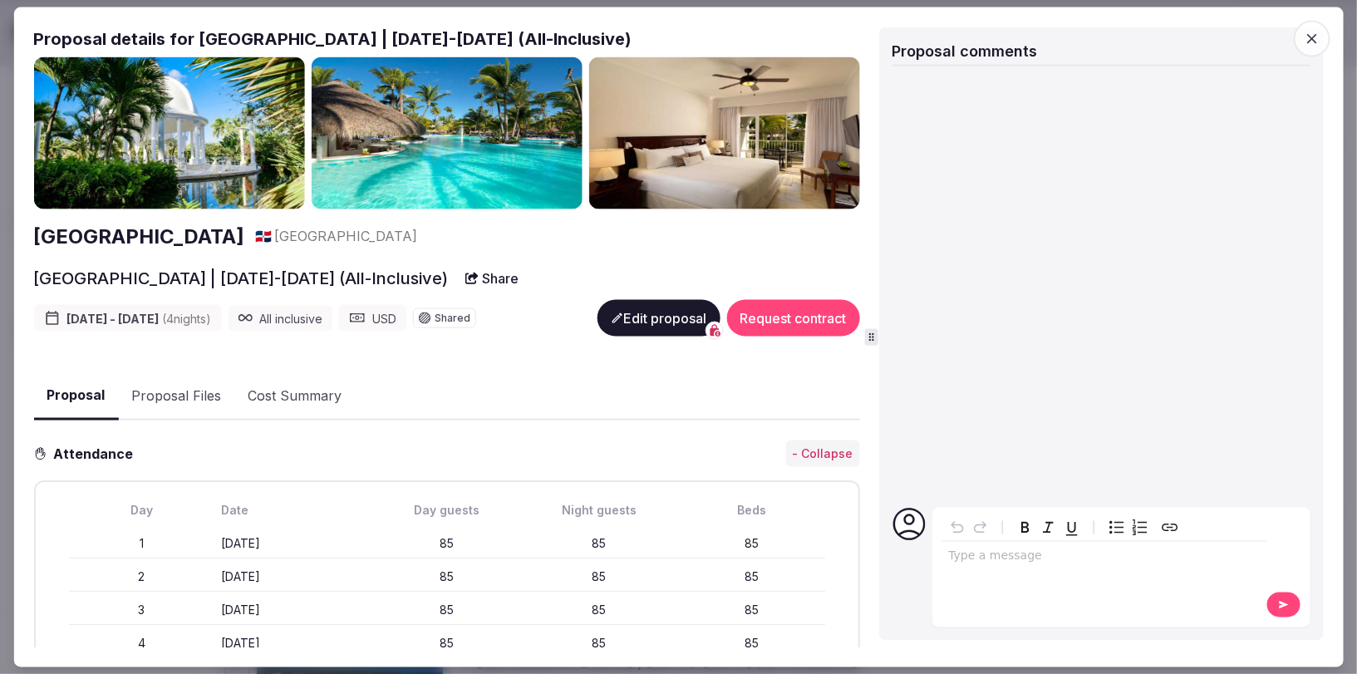
click at [618, 327] on button "Edit proposal" at bounding box center [658, 318] width 123 height 37
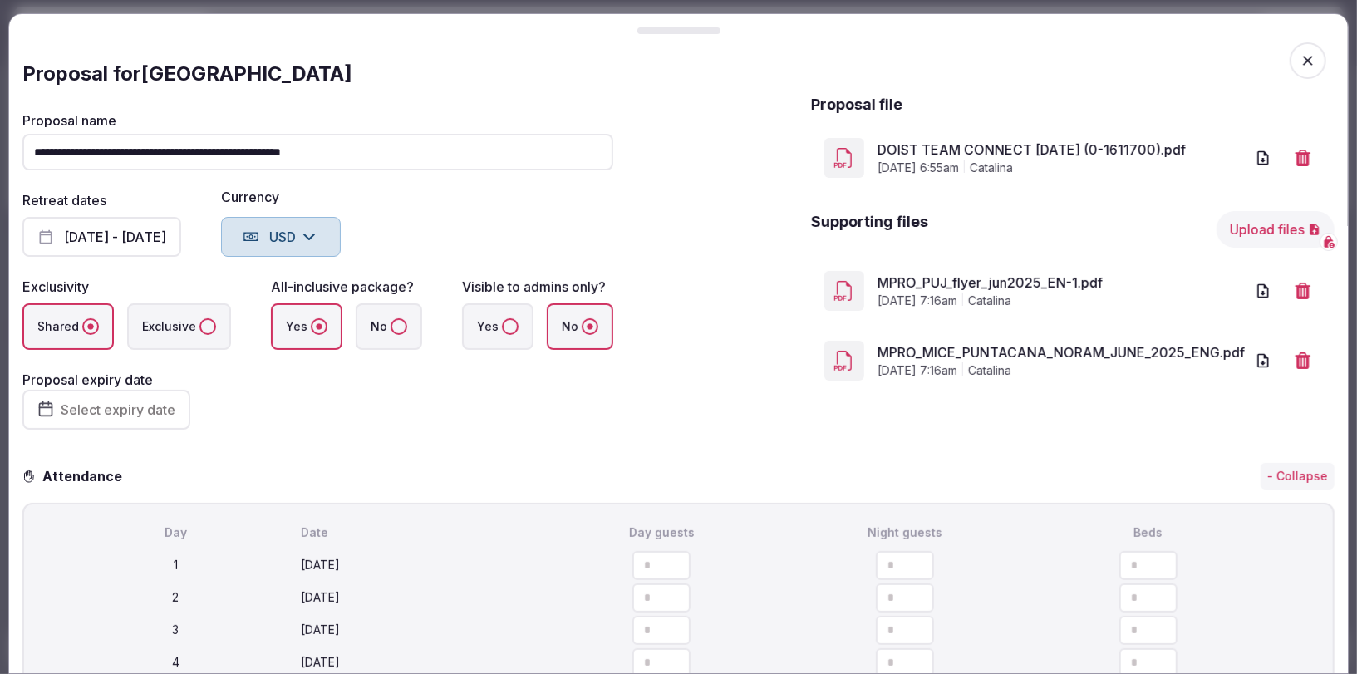
drag, startPoint x: 352, startPoint y: 155, endPoint x: 402, endPoint y: 156, distance: 49.9
click at [352, 155] on input "**********" at bounding box center [317, 152] width 591 height 37
paste input "**********"
click at [370, 150] on input "**********" at bounding box center [317, 152] width 591 height 37
drag, startPoint x: 501, startPoint y: 148, endPoint x: 489, endPoint y: 138, distance: 16.0
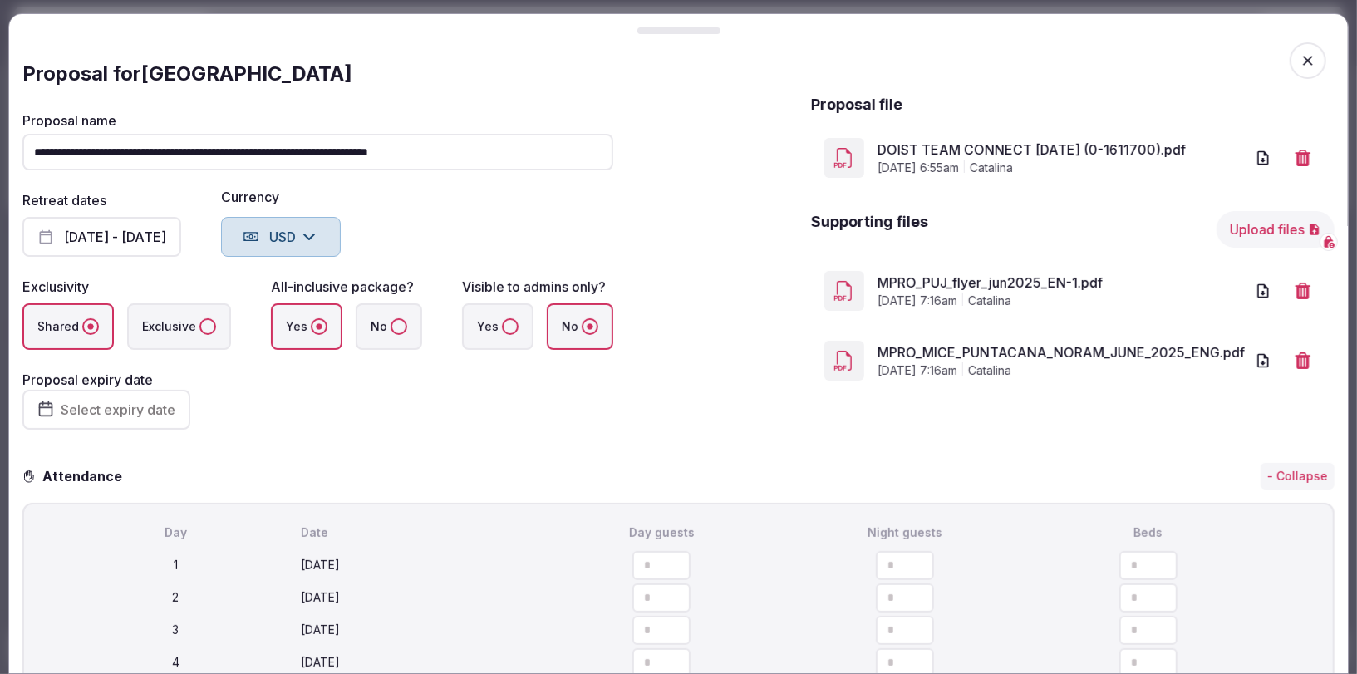
click at [500, 148] on input "**********" at bounding box center [317, 152] width 591 height 37
drag, startPoint x: 354, startPoint y: 151, endPoint x: 289, endPoint y: 148, distance: 64.9
click at [289, 148] on input "**********" at bounding box center [317, 152] width 591 height 37
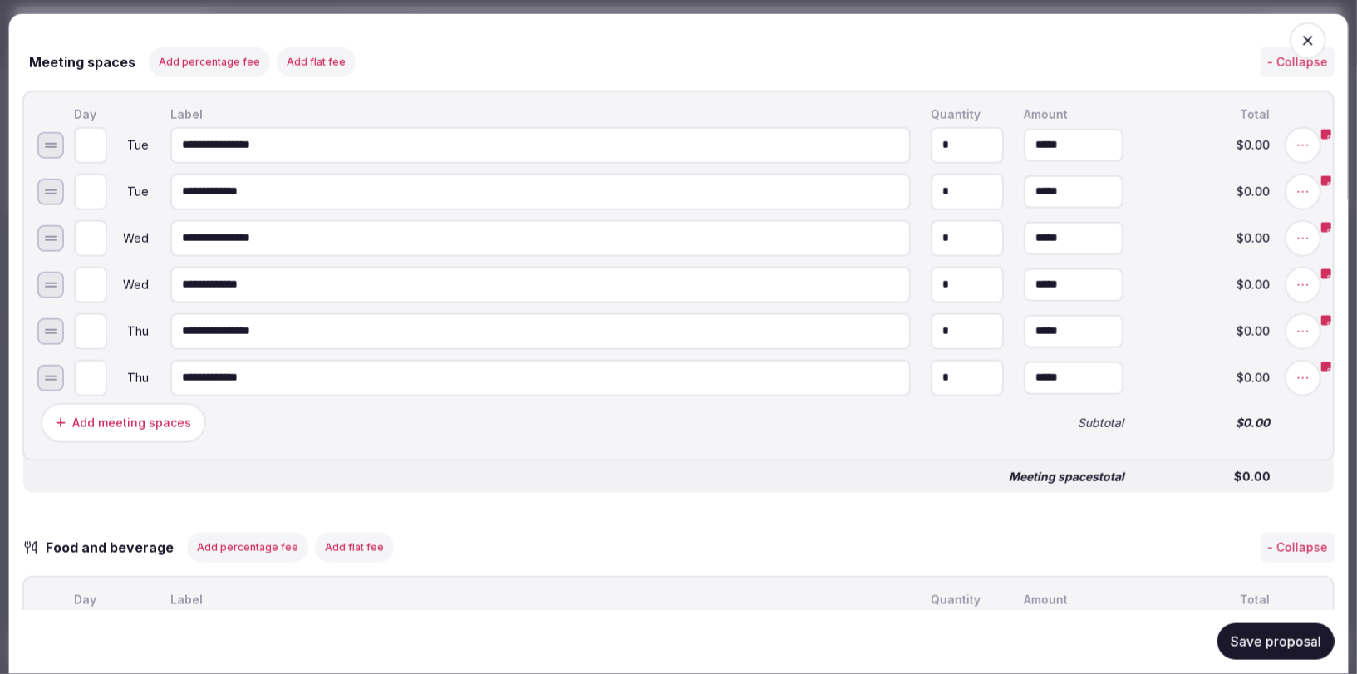
scroll to position [1148, 0]
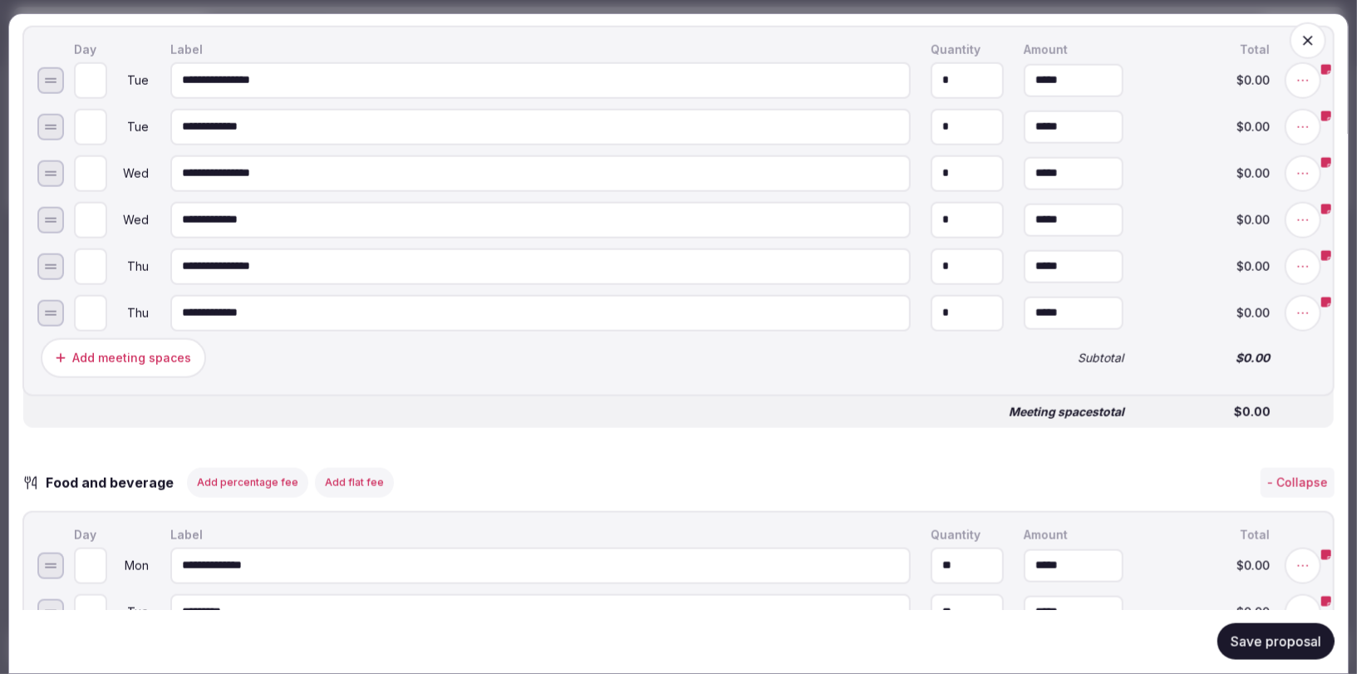
type input "**********"
click at [1246, 642] on button "Save proposal" at bounding box center [1276, 641] width 117 height 37
click at [1295, 654] on button "Save proposal" at bounding box center [1276, 641] width 117 height 37
click at [1311, 34] on icon "button" at bounding box center [1308, 40] width 17 height 17
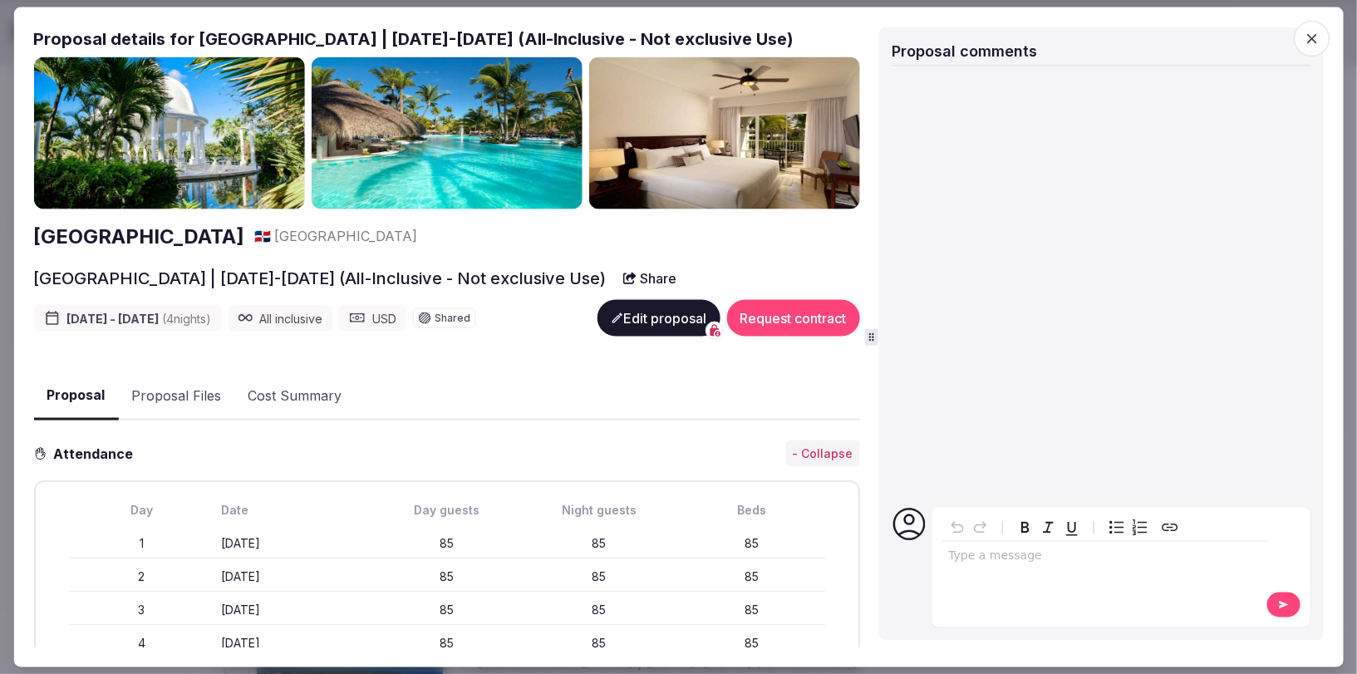
click at [1314, 36] on icon "button" at bounding box center [1313, 38] width 10 height 10
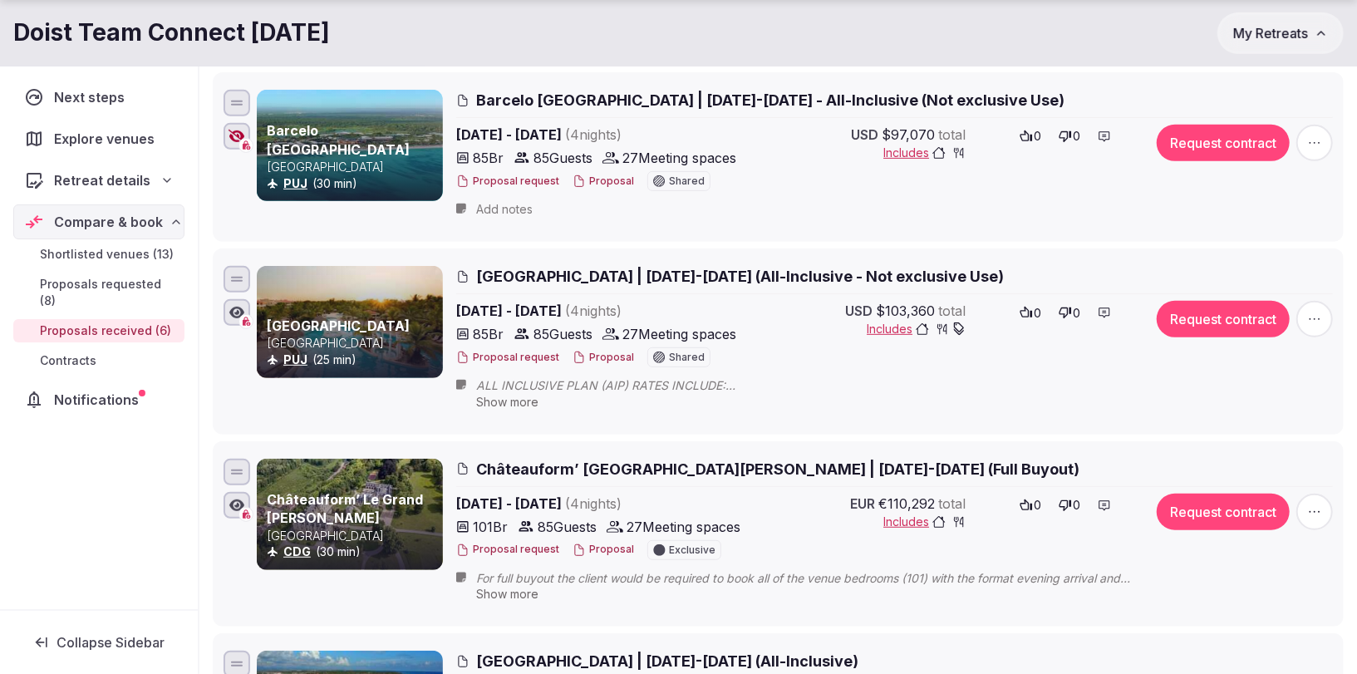
click at [832, 466] on span "Châteauform’ [GEOGRAPHIC_DATA][PERSON_NAME] | [DATE]-[DATE] (Full Buyout)" at bounding box center [778, 469] width 604 height 21
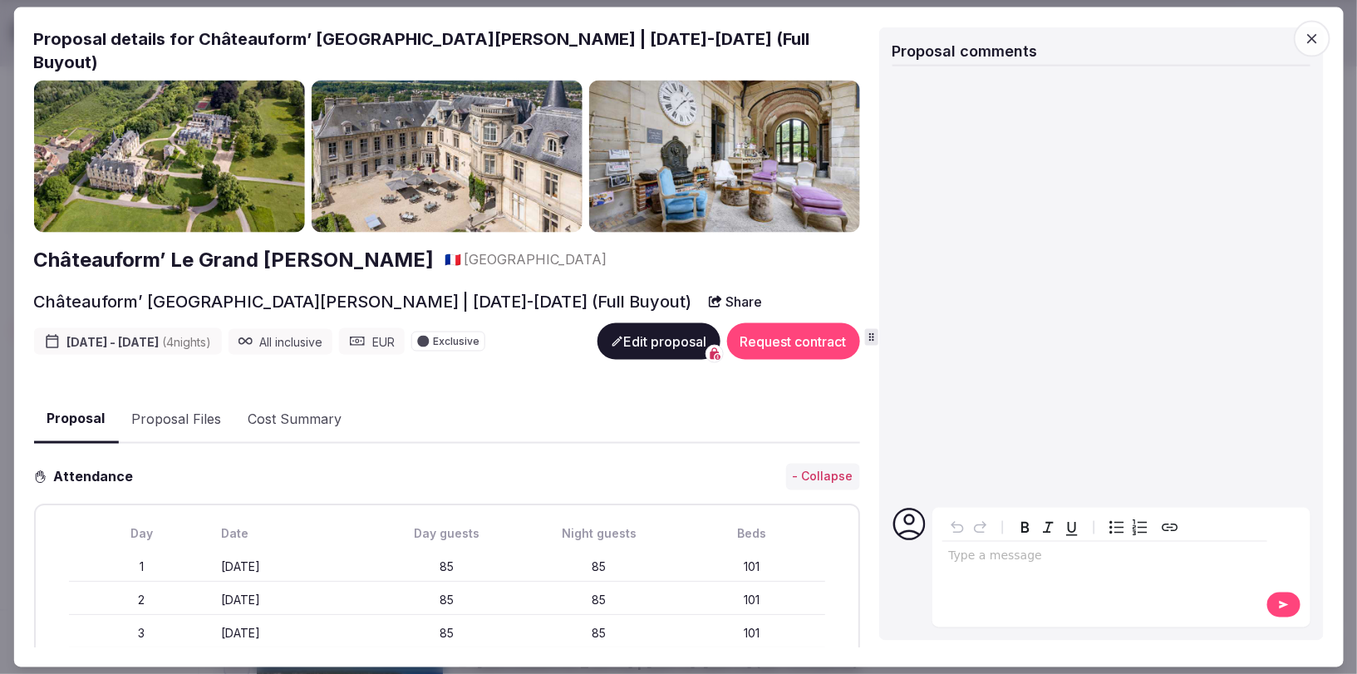
click at [1318, 35] on icon "button" at bounding box center [1312, 38] width 17 height 17
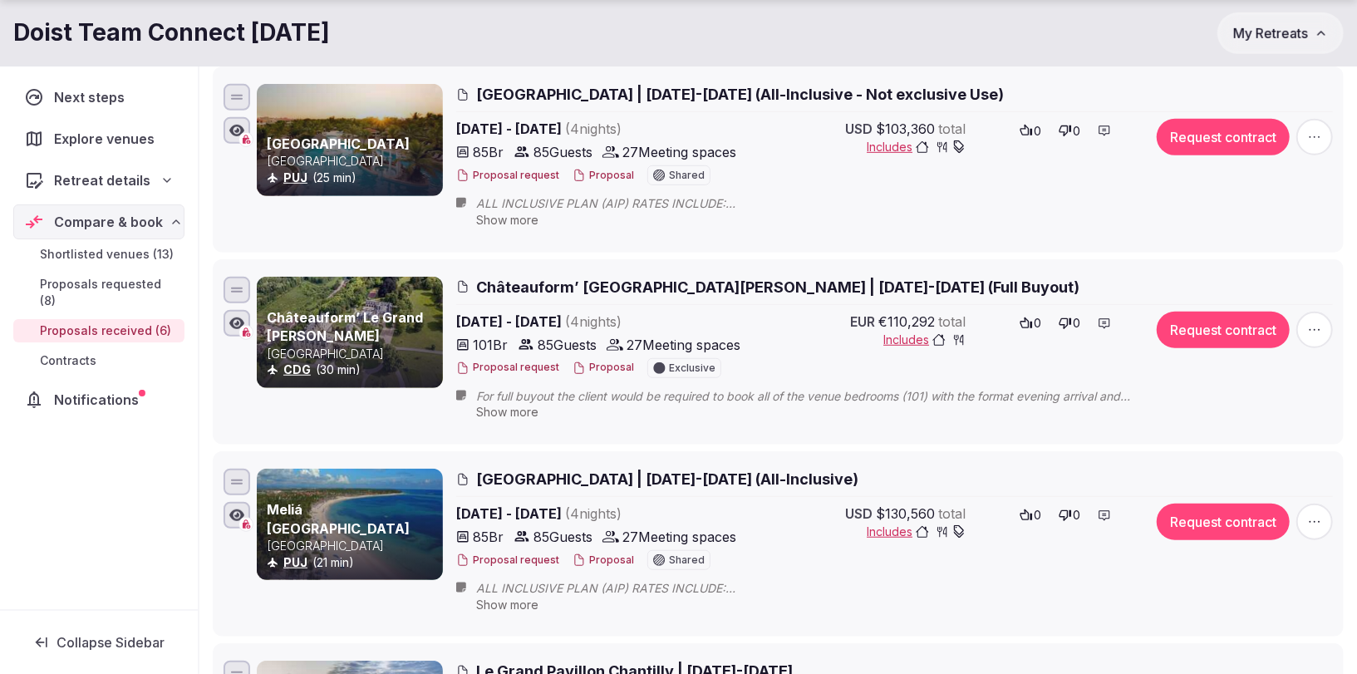
scroll to position [633, 0]
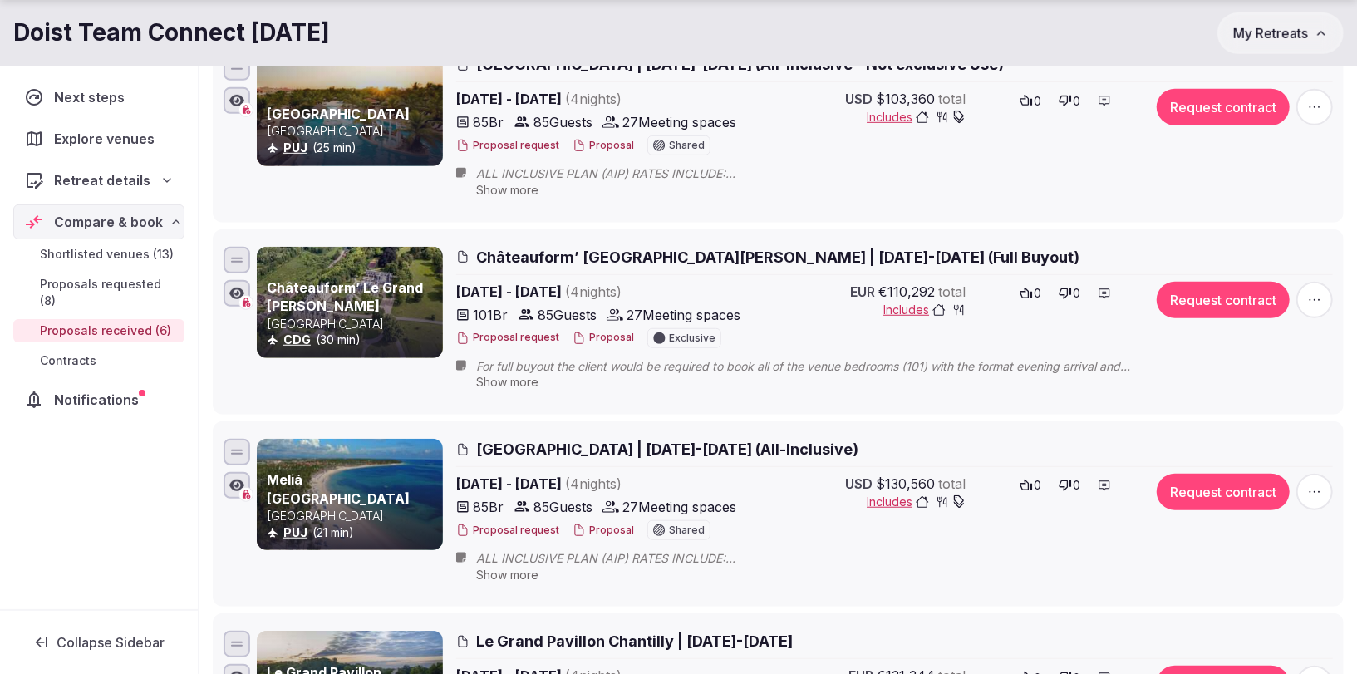
click at [590, 524] on button "Proposal" at bounding box center [604, 531] width 62 height 14
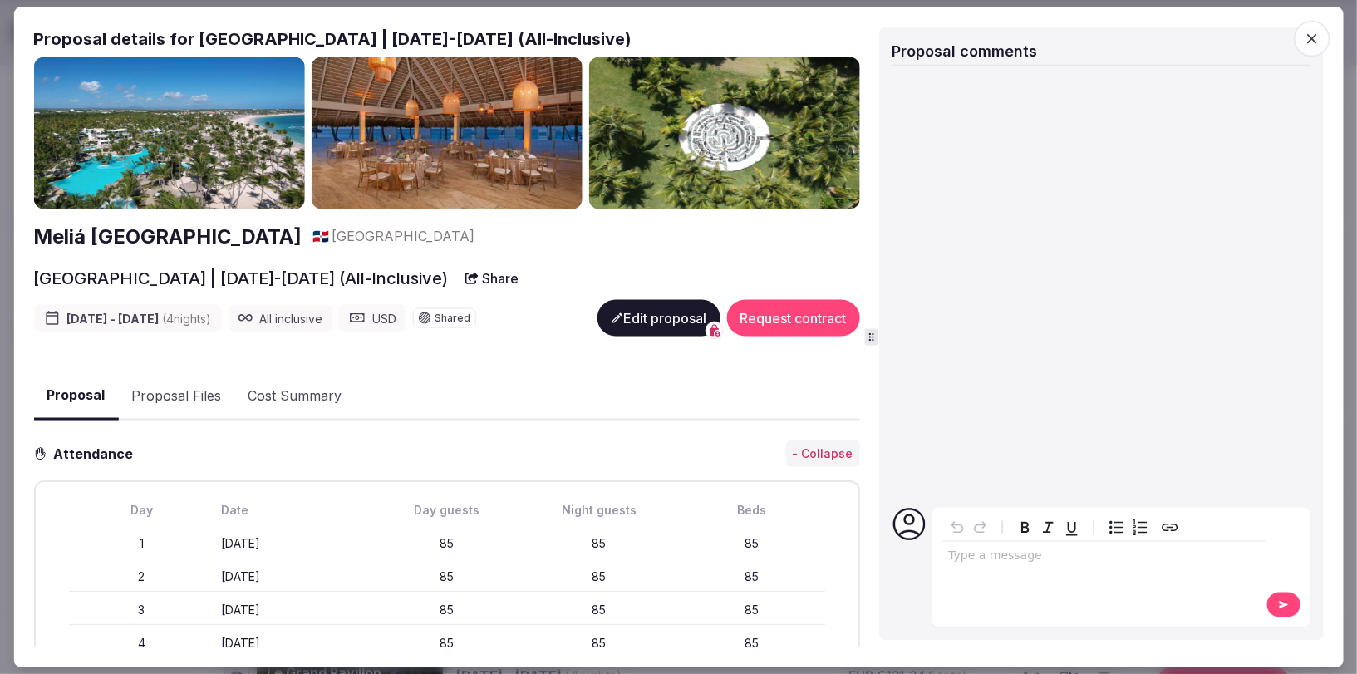
click at [623, 323] on button "Edit proposal" at bounding box center [658, 318] width 123 height 37
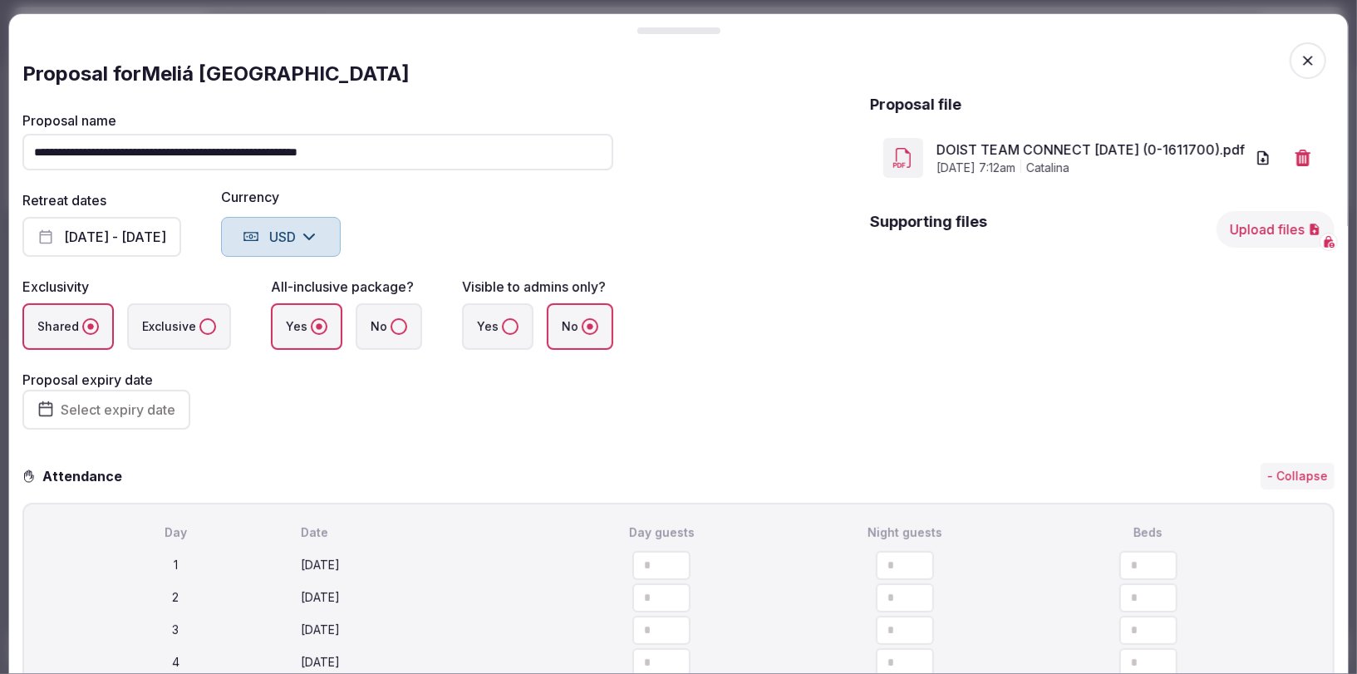
click at [297, 159] on input "**********" at bounding box center [317, 152] width 591 height 37
drag, startPoint x: 431, startPoint y: 153, endPoint x: 311, endPoint y: 152, distance: 119.7
click at [311, 152] on input "**********" at bounding box center [317, 152] width 591 height 37
paste input "text"
drag, startPoint x: 528, startPoint y: 155, endPoint x: 312, endPoint y: 150, distance: 216.2
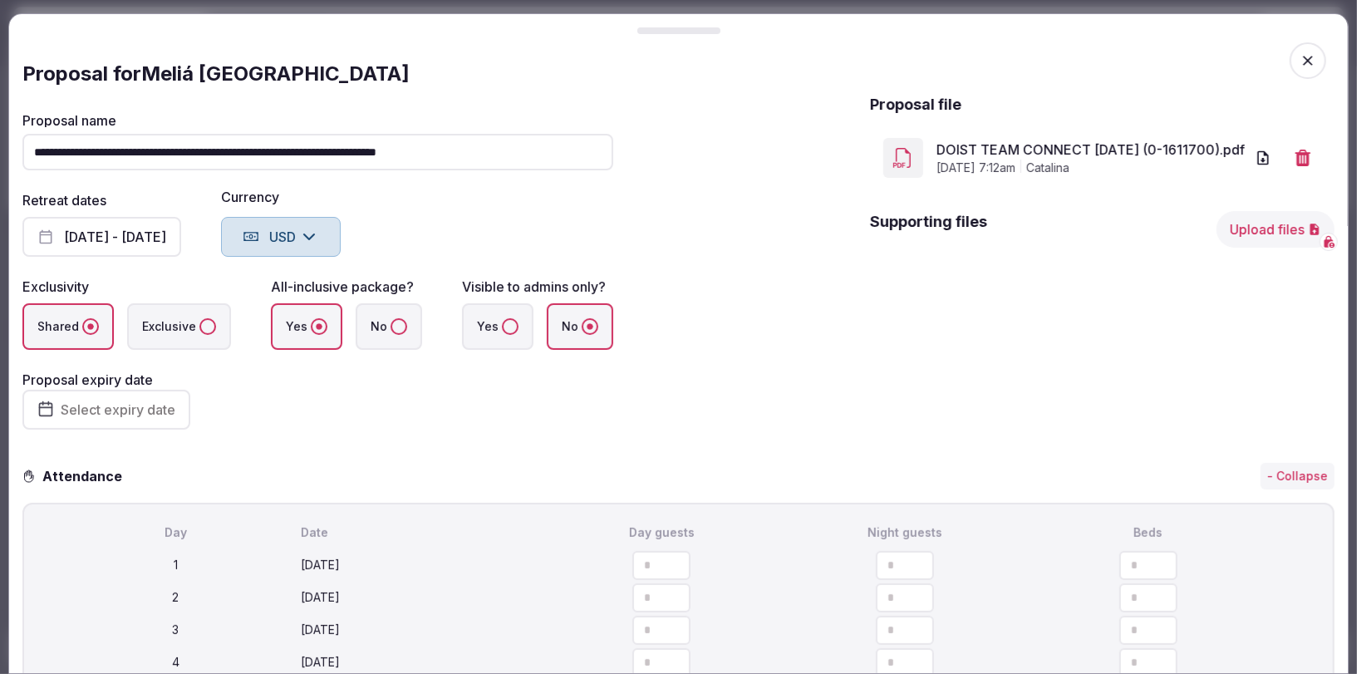
click at [312, 150] on input "**********" at bounding box center [317, 152] width 591 height 37
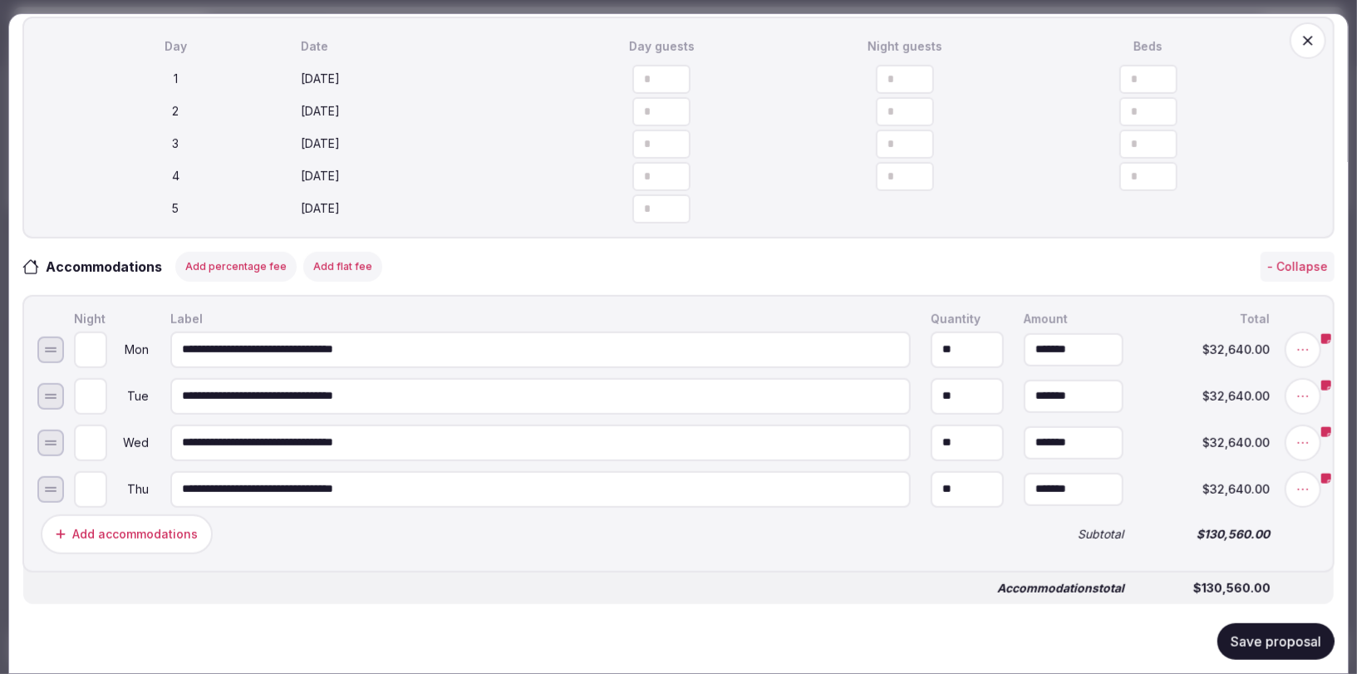
scroll to position [489, 0]
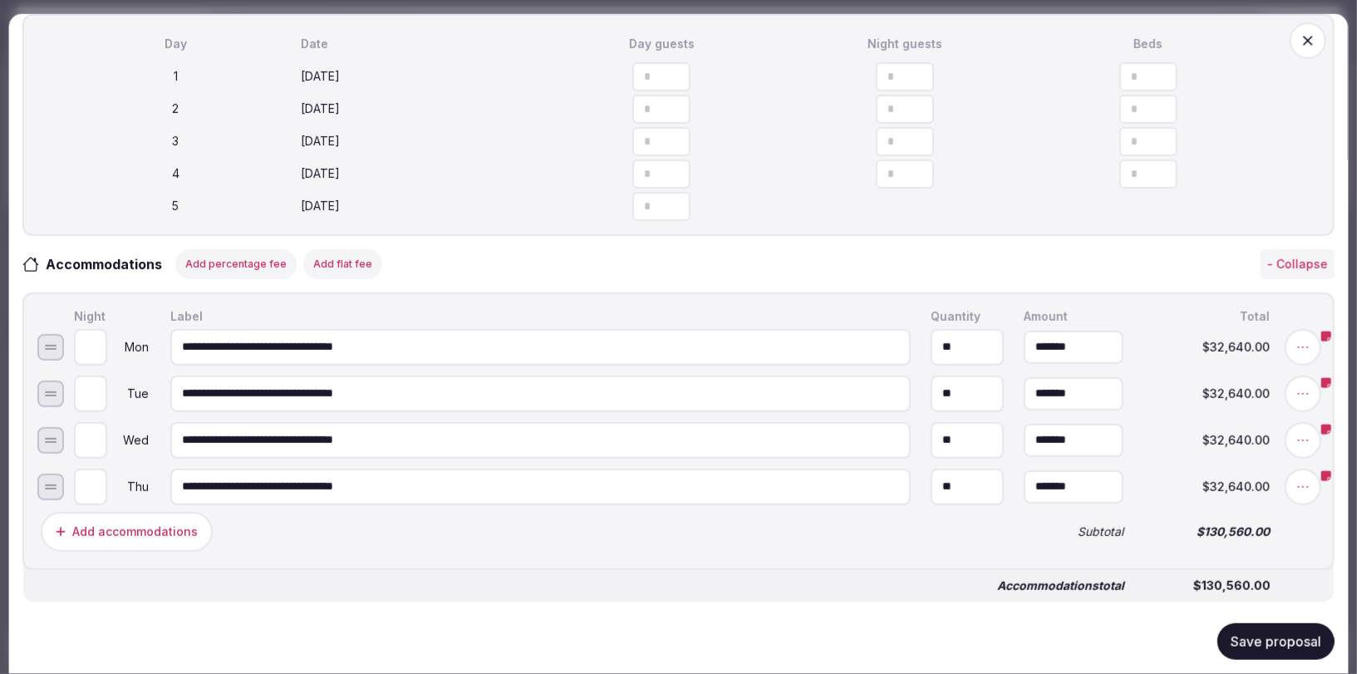
type input "**********"
click at [1238, 646] on button "Save proposal" at bounding box center [1276, 641] width 117 height 37
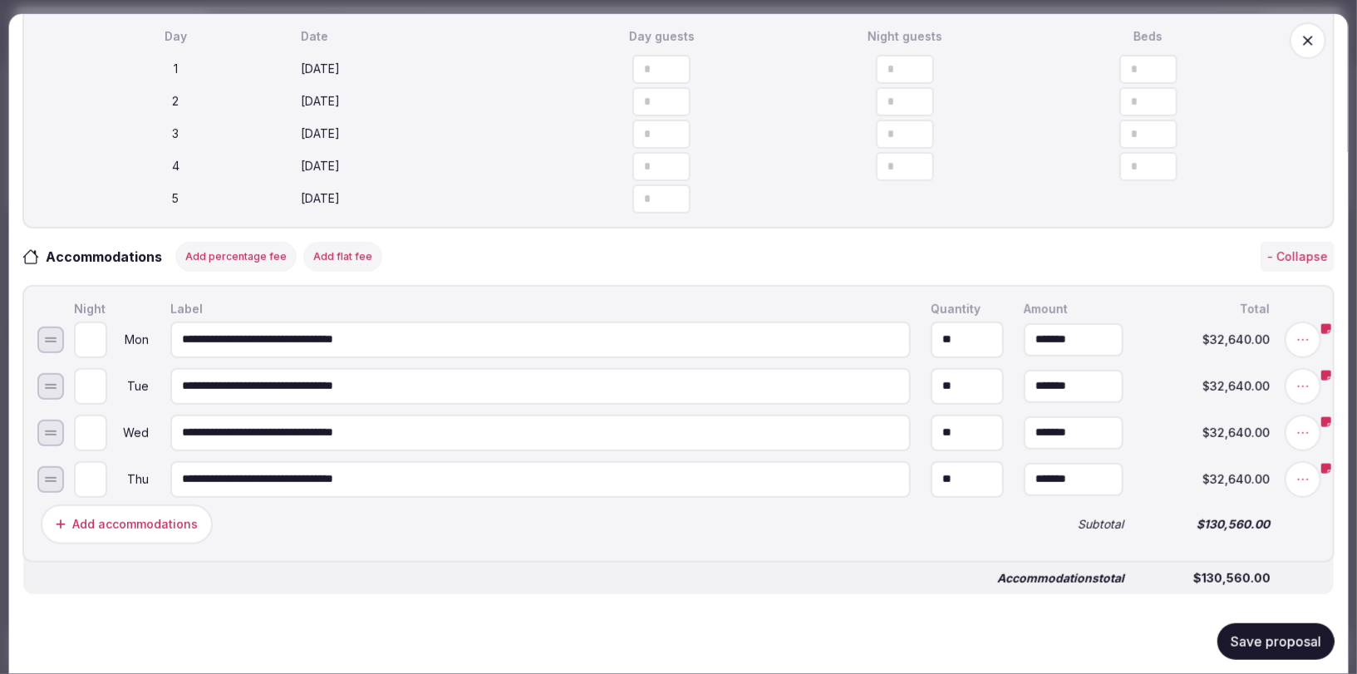
scroll to position [496, 0]
click at [1259, 636] on button "Save proposal" at bounding box center [1276, 641] width 117 height 37
click at [1309, 40] on icon "button" at bounding box center [1308, 41] width 10 height 10
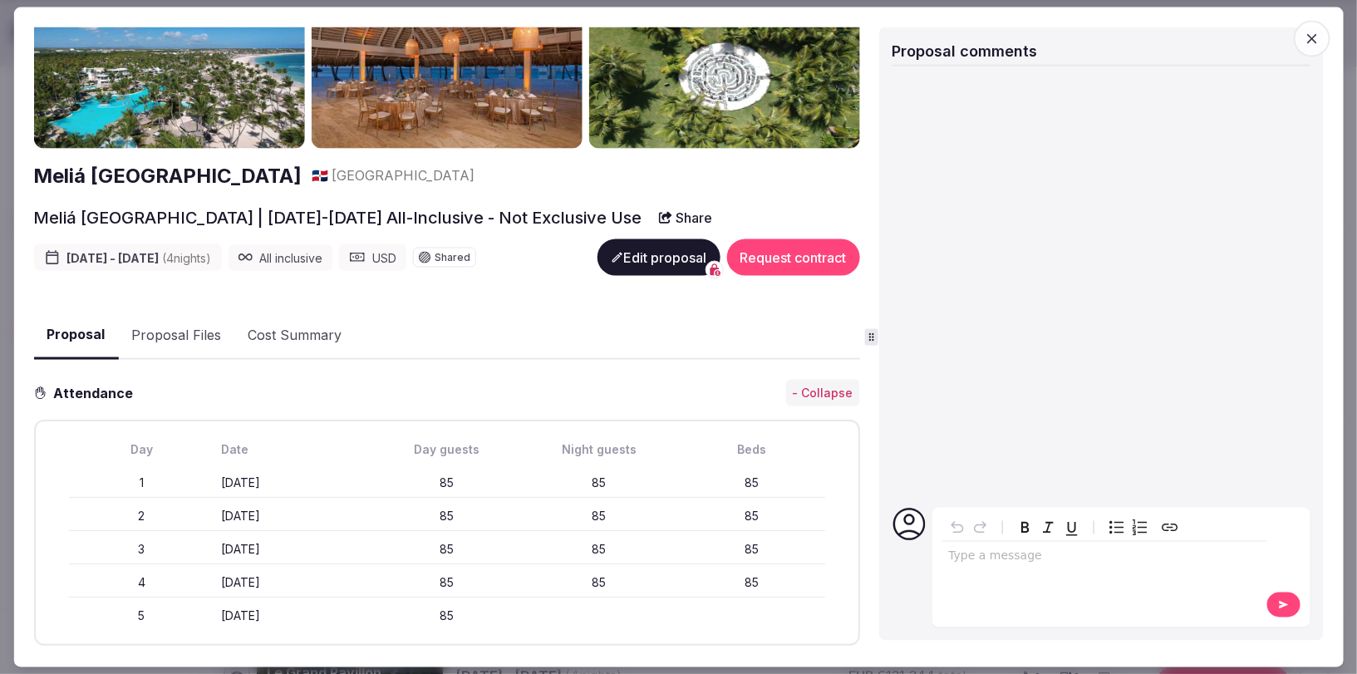
scroll to position [134, 0]
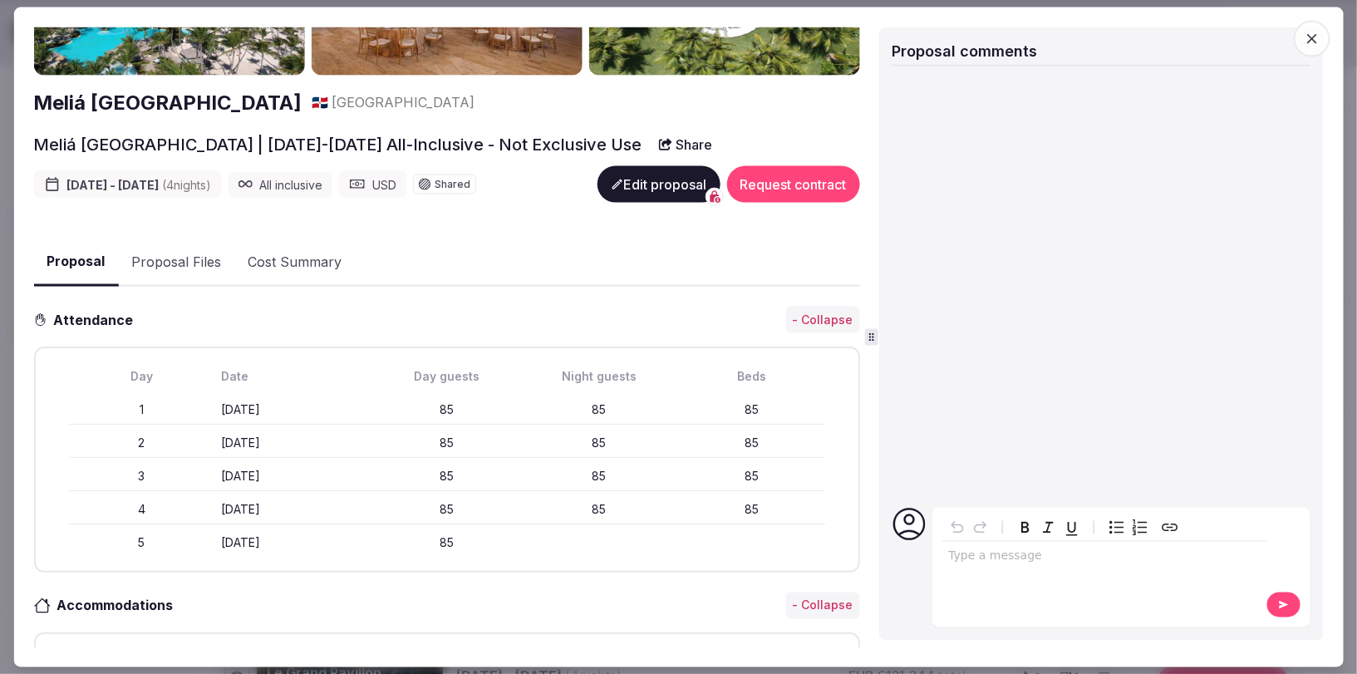
click at [1310, 42] on icon "button" at bounding box center [1312, 38] width 17 height 17
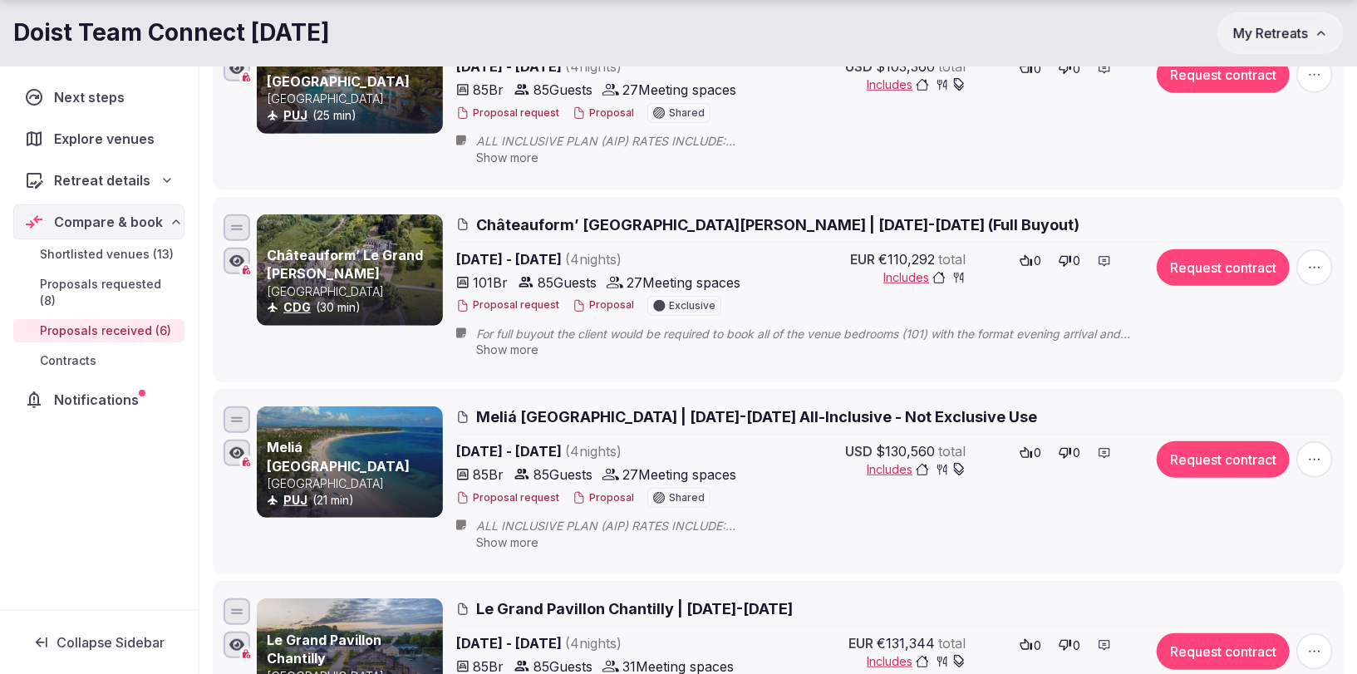
scroll to position [834, 0]
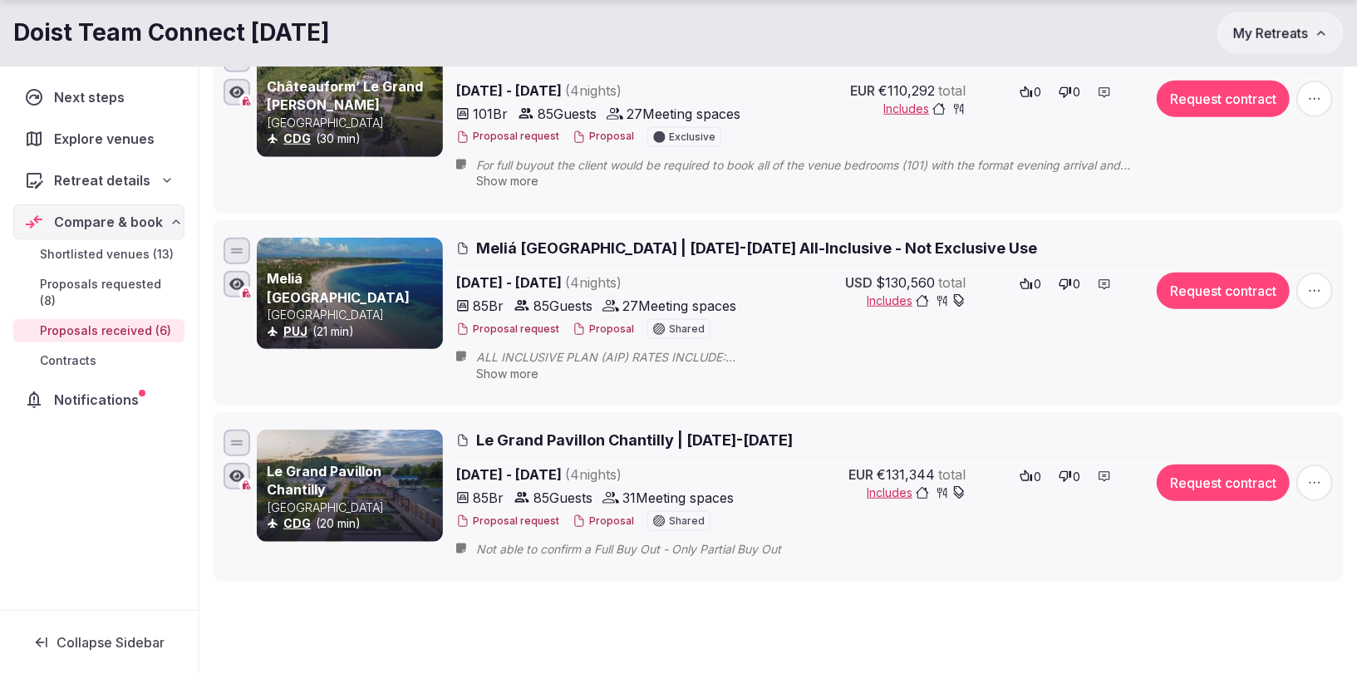
click at [584, 515] on button "Proposal" at bounding box center [604, 522] width 62 height 14
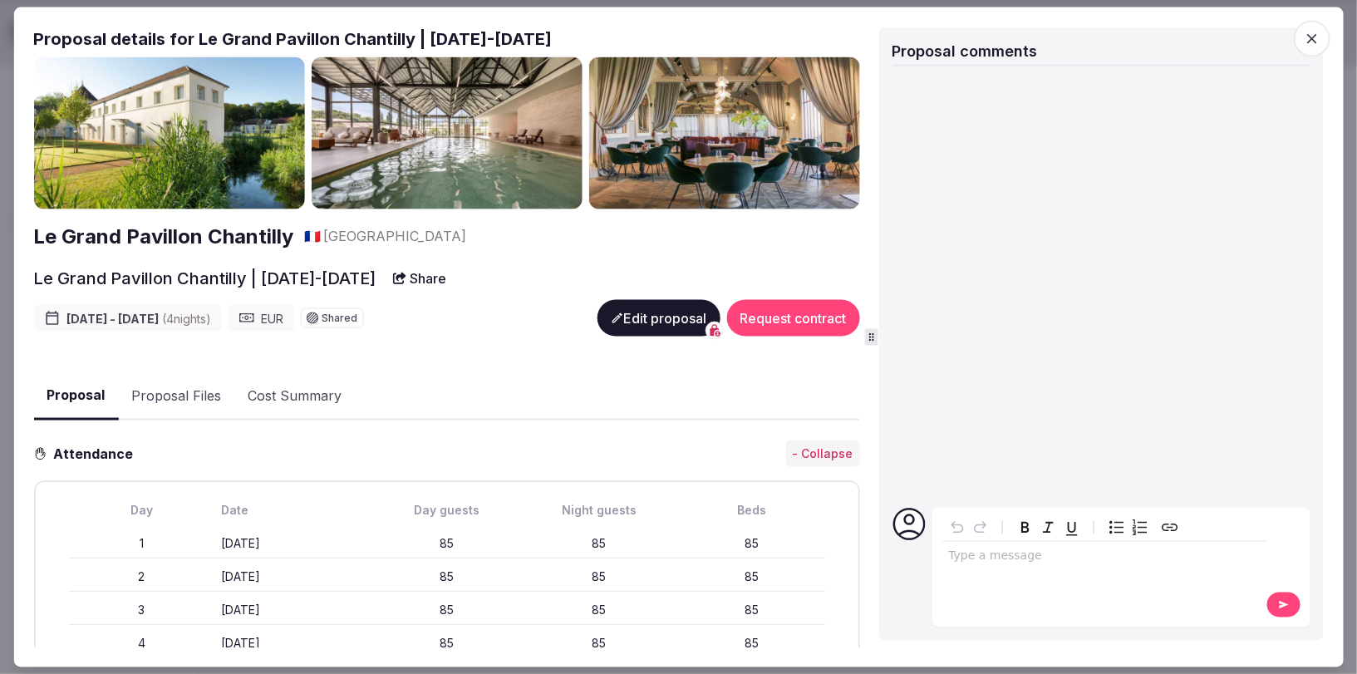
click at [618, 314] on icon at bounding box center [617, 318] width 10 height 10
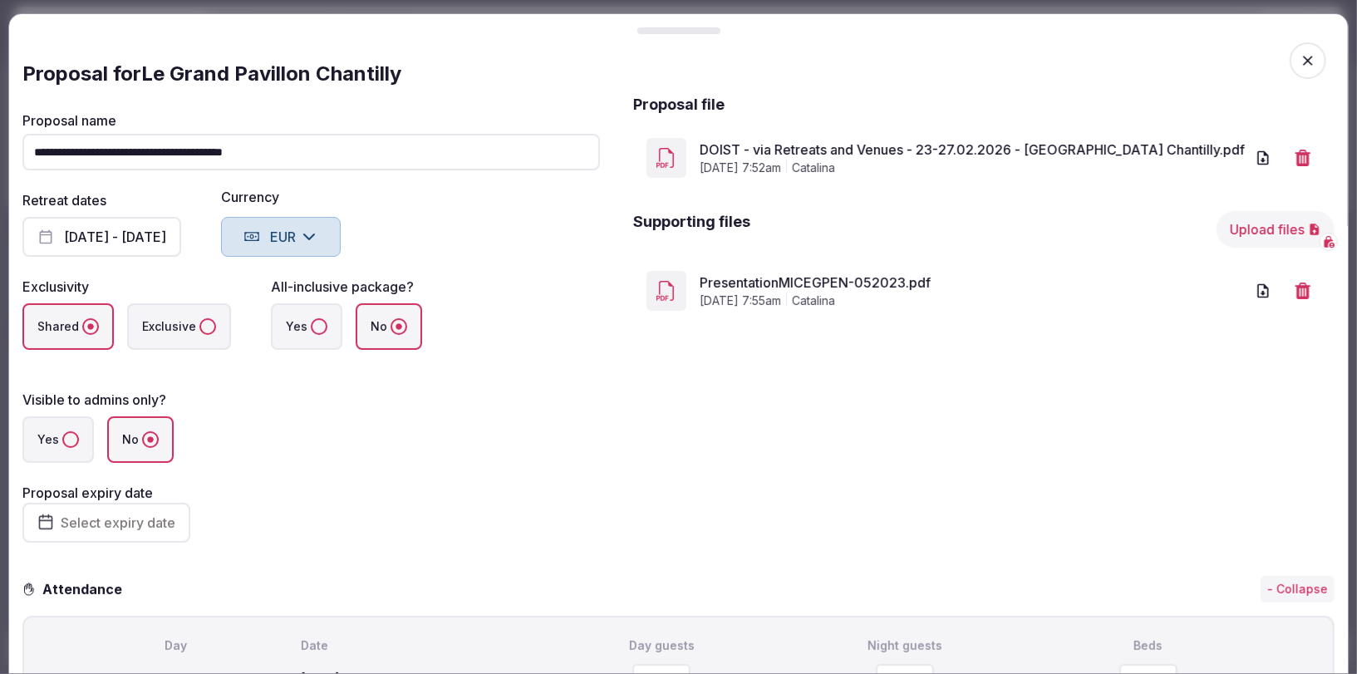
click at [384, 150] on input "**********" at bounding box center [311, 152] width 578 height 37
paste input "**********"
drag, startPoint x: 292, startPoint y: 153, endPoint x: 367, endPoint y: 155, distance: 74.8
click at [367, 155] on input "**********" at bounding box center [311, 152] width 578 height 37
click at [448, 157] on input "**********" at bounding box center [311, 152] width 578 height 37
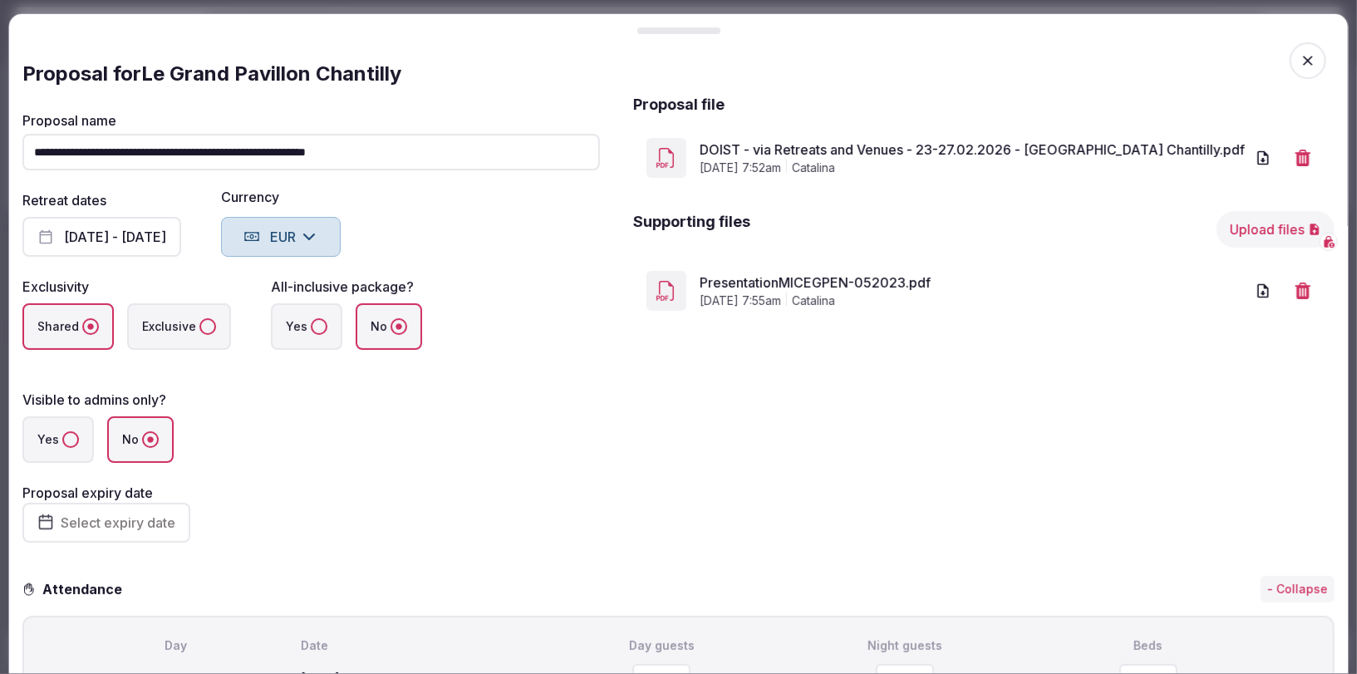
click at [290, 153] on input "**********" at bounding box center [311, 152] width 578 height 37
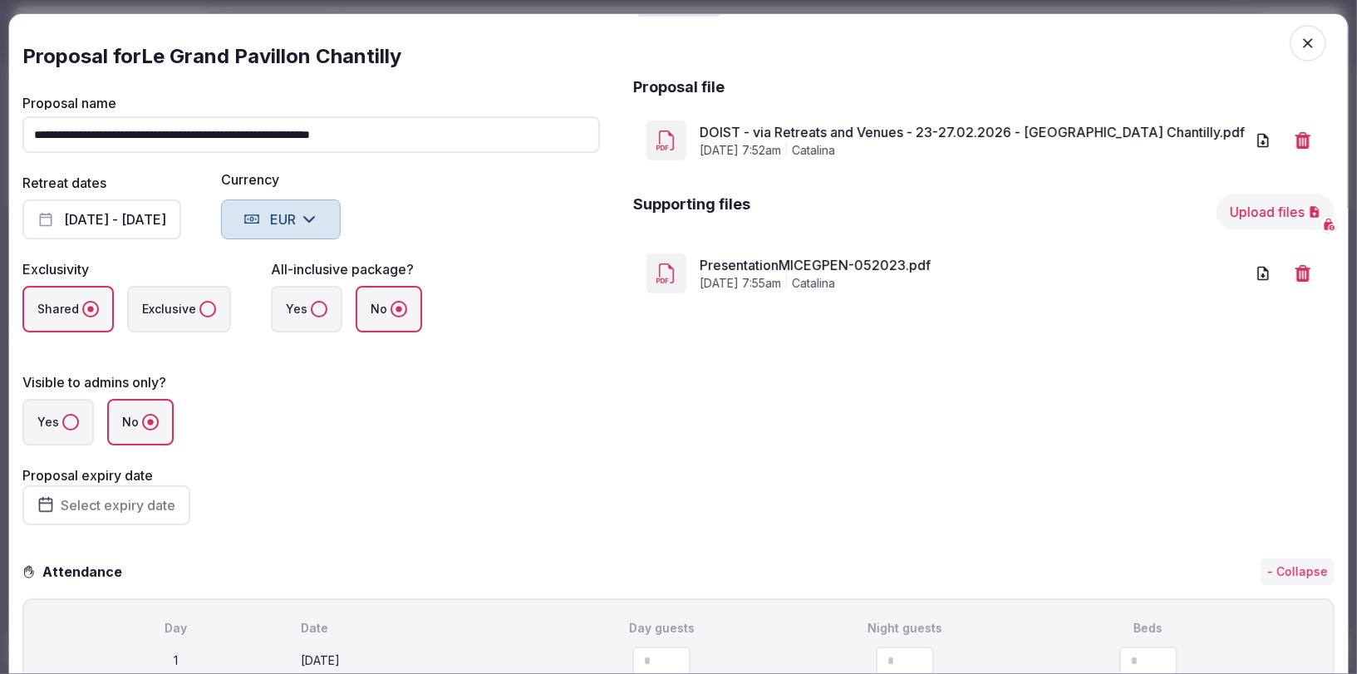
scroll to position [434, 0]
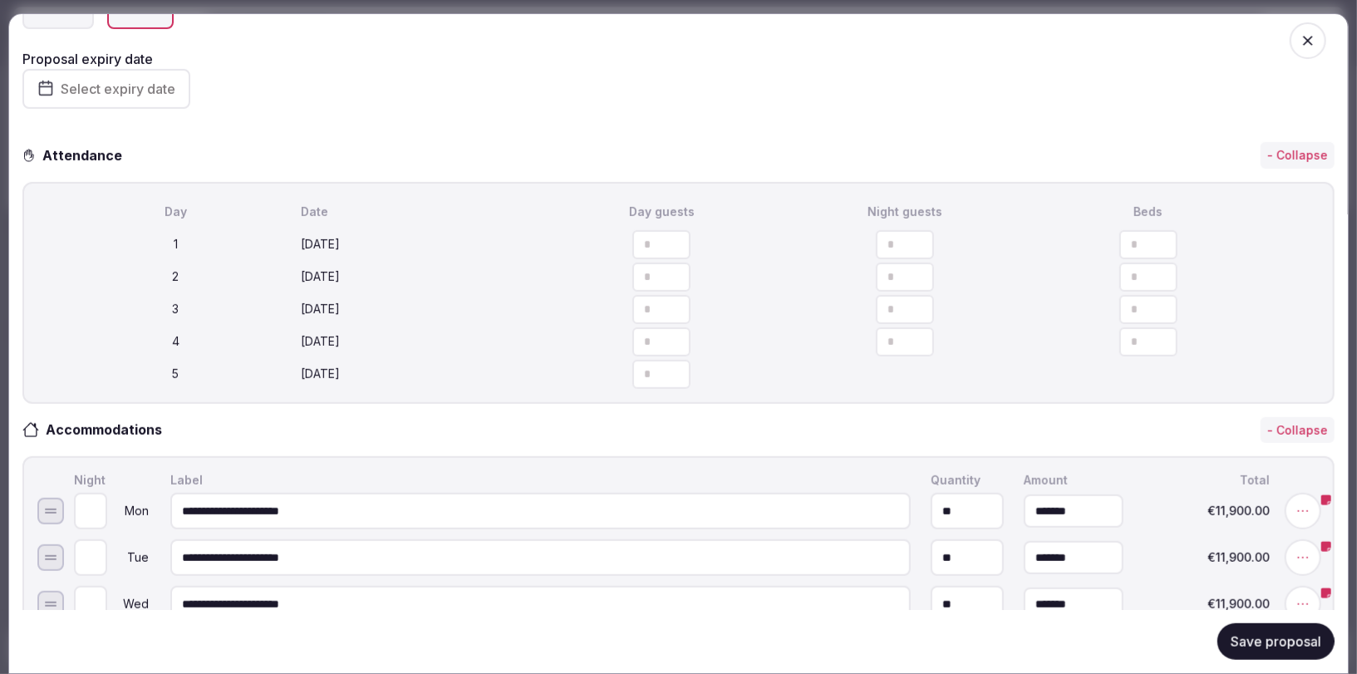
type input "**********"
click at [1290, 642] on button "Save proposal" at bounding box center [1276, 641] width 117 height 37
click at [1265, 648] on button "Save proposal" at bounding box center [1276, 641] width 117 height 37
click at [1308, 35] on icon "button" at bounding box center [1308, 40] width 17 height 17
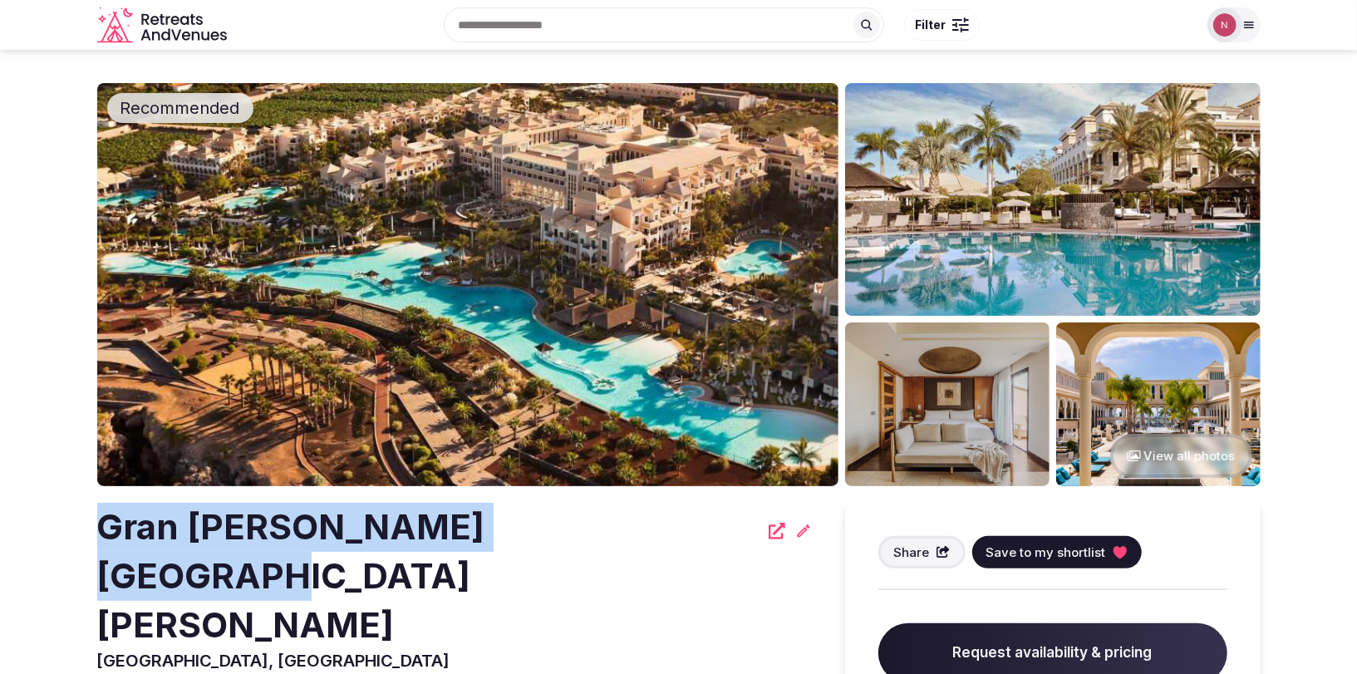
drag, startPoint x: 98, startPoint y: 533, endPoint x: 559, endPoint y: 525, distance: 461.4
click at [559, 525] on div "Gran [PERSON_NAME][GEOGRAPHIC_DATA][PERSON_NAME]" at bounding box center [454, 576] width 715 height 146
copy h2 "Gran [PERSON_NAME][GEOGRAPHIC_DATA][PERSON_NAME]"
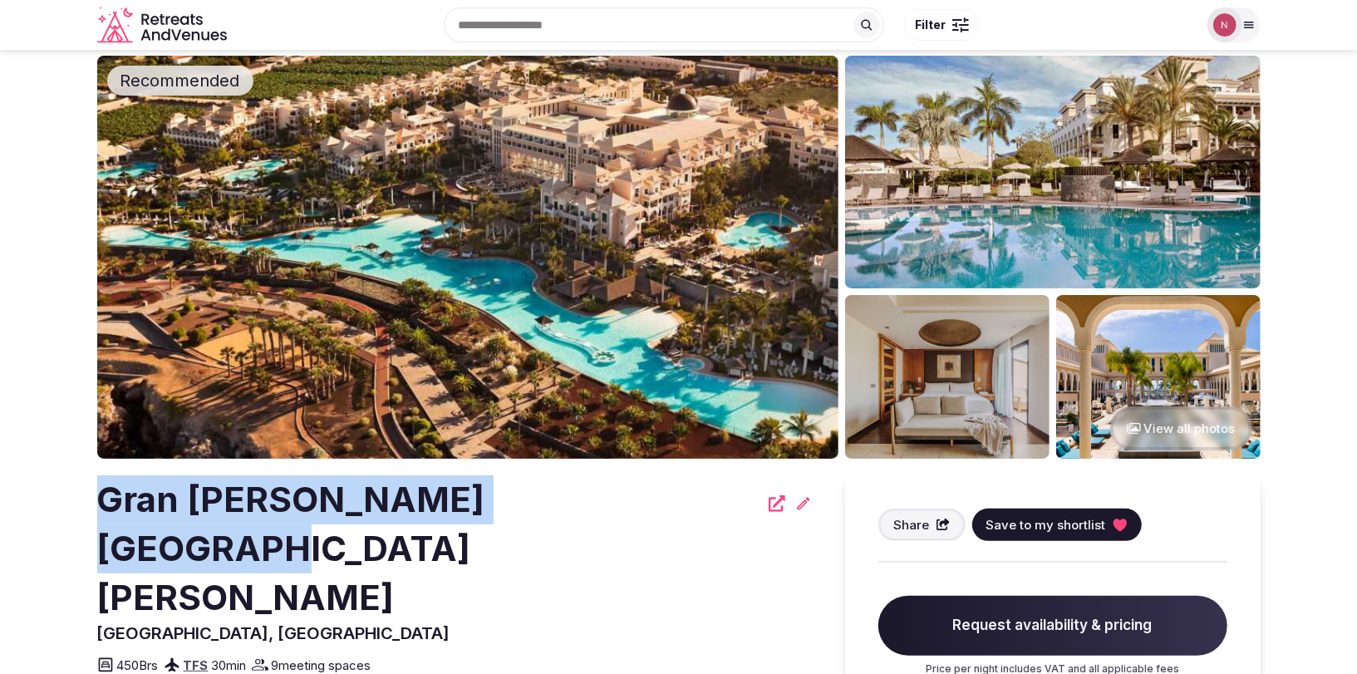
scroll to position [27, 0]
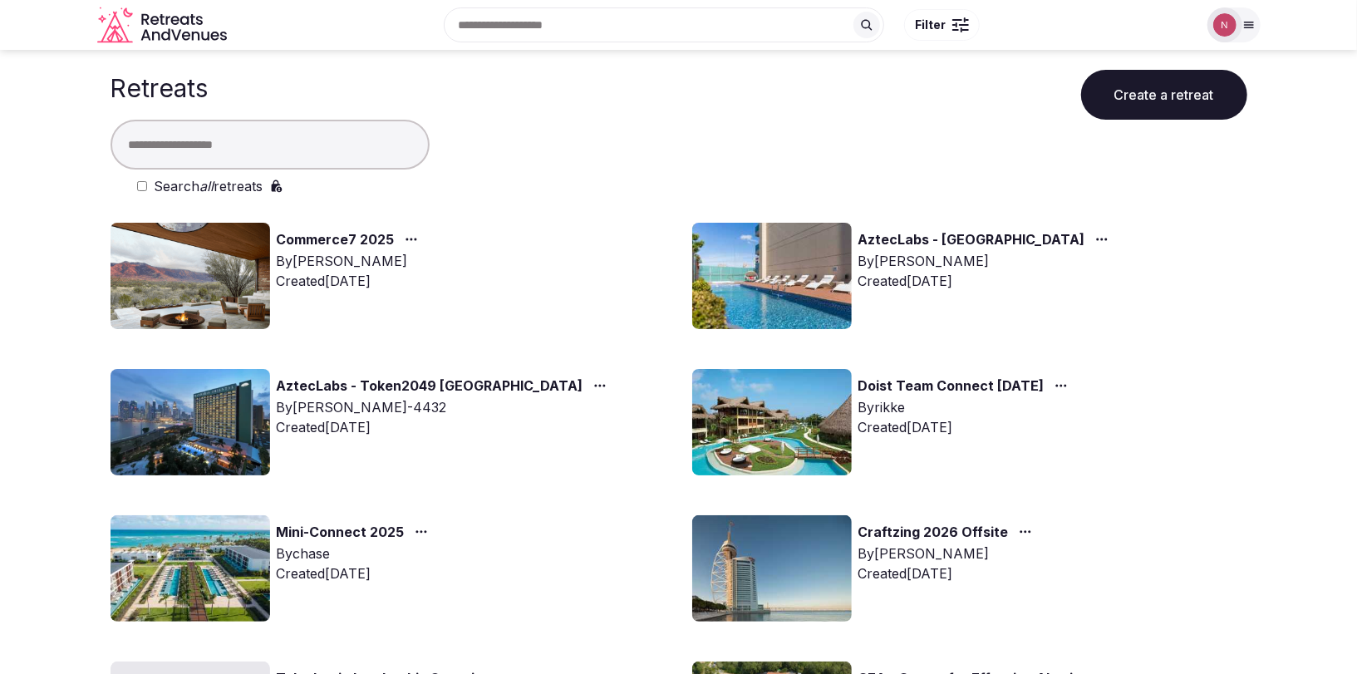
click at [296, 144] on input "text" at bounding box center [270, 145] width 319 height 50
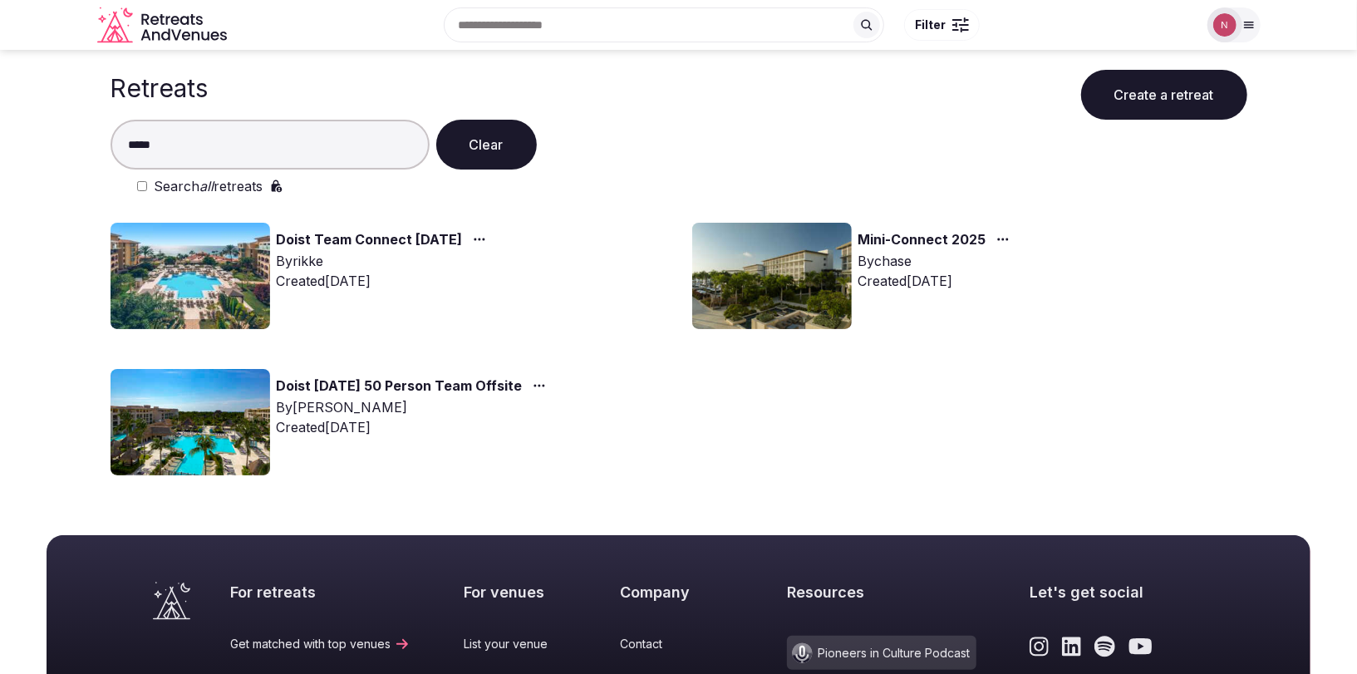
type input "*****"
click at [200, 278] on img at bounding box center [191, 276] width 160 height 106
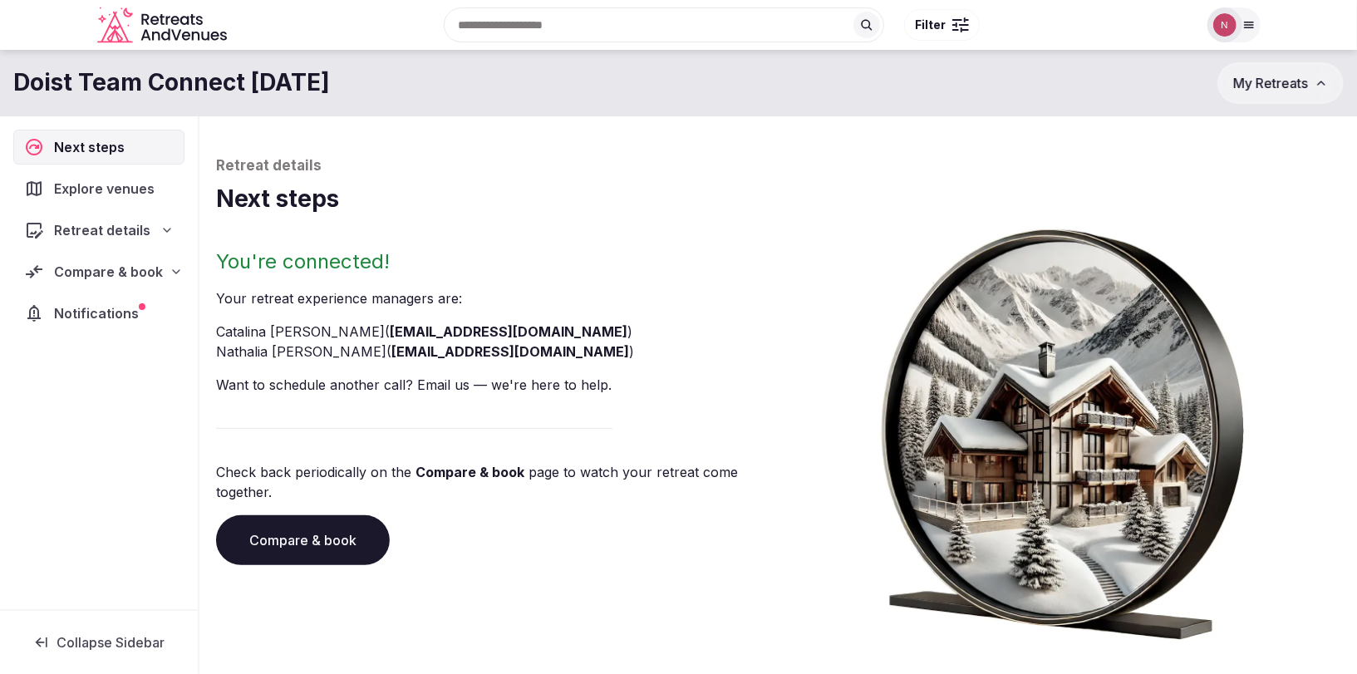
click at [82, 268] on span "Compare & book" at bounding box center [108, 272] width 109 height 20
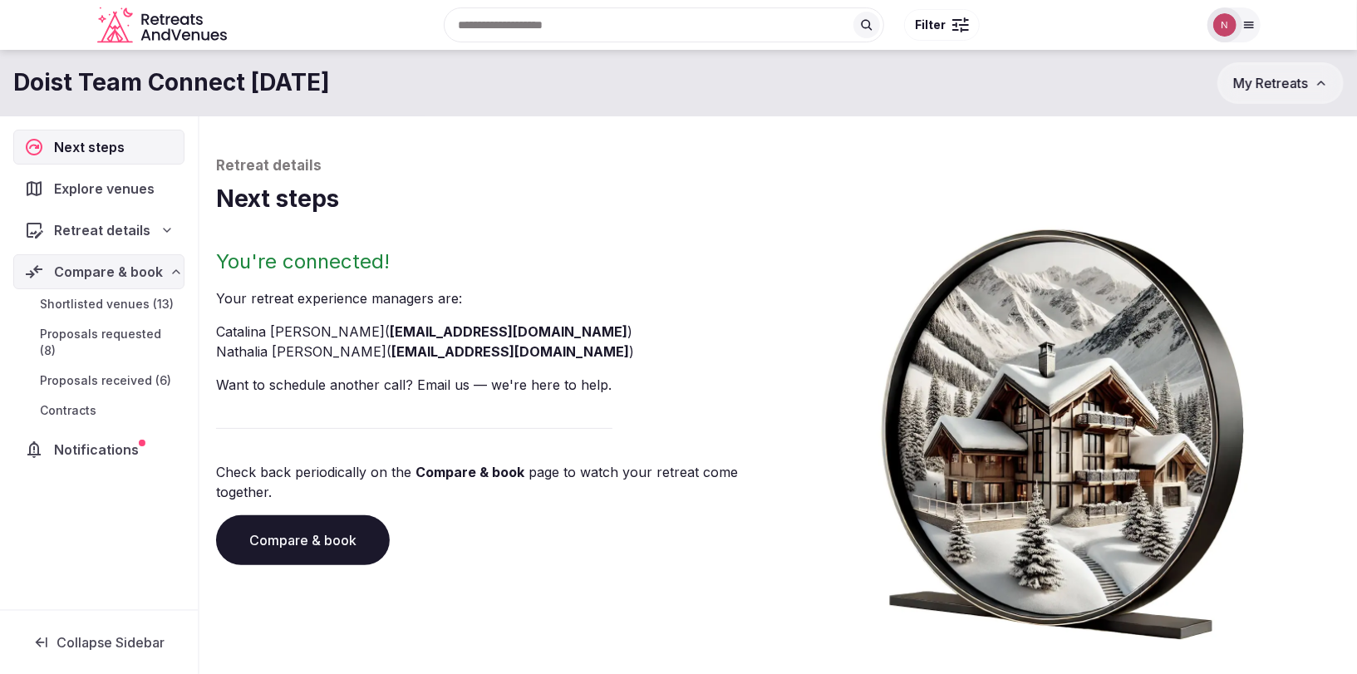
click at [121, 372] on span "Proposals received (6)" at bounding box center [105, 380] width 131 height 17
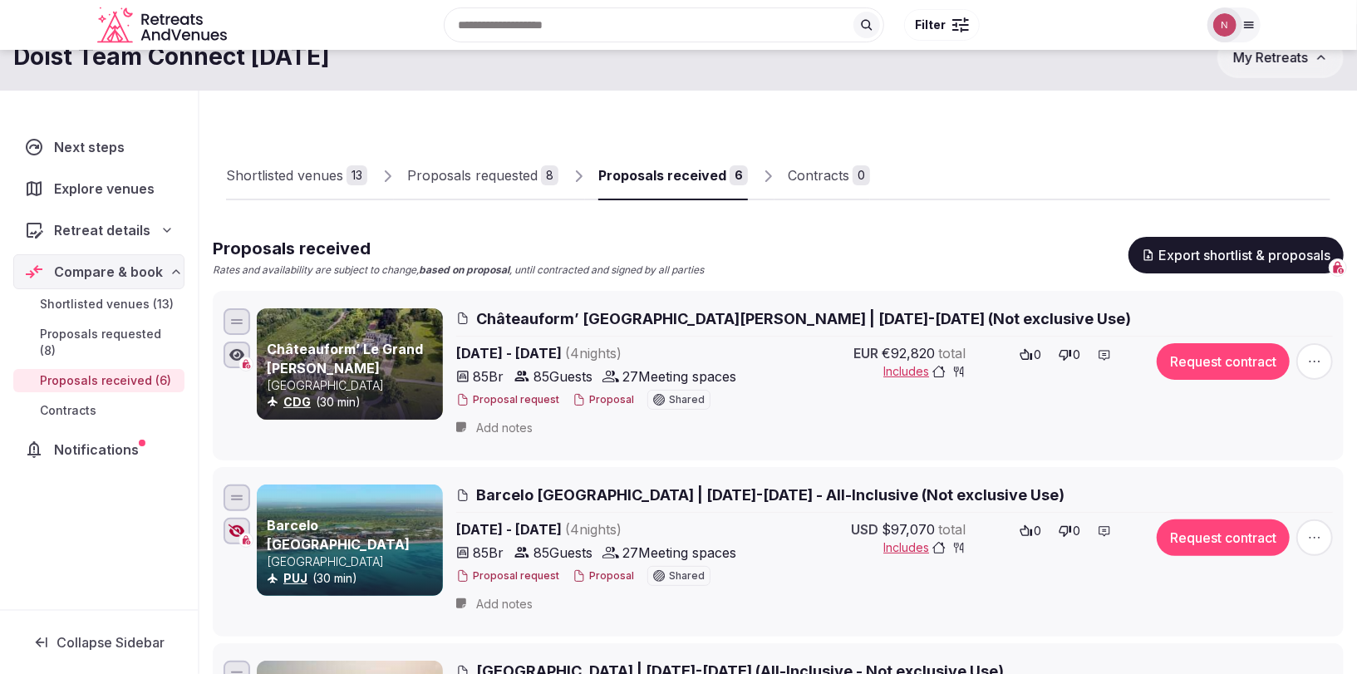
scroll to position [27, 0]
click at [113, 326] on span "Proposals requested (8)" at bounding box center [109, 342] width 138 height 33
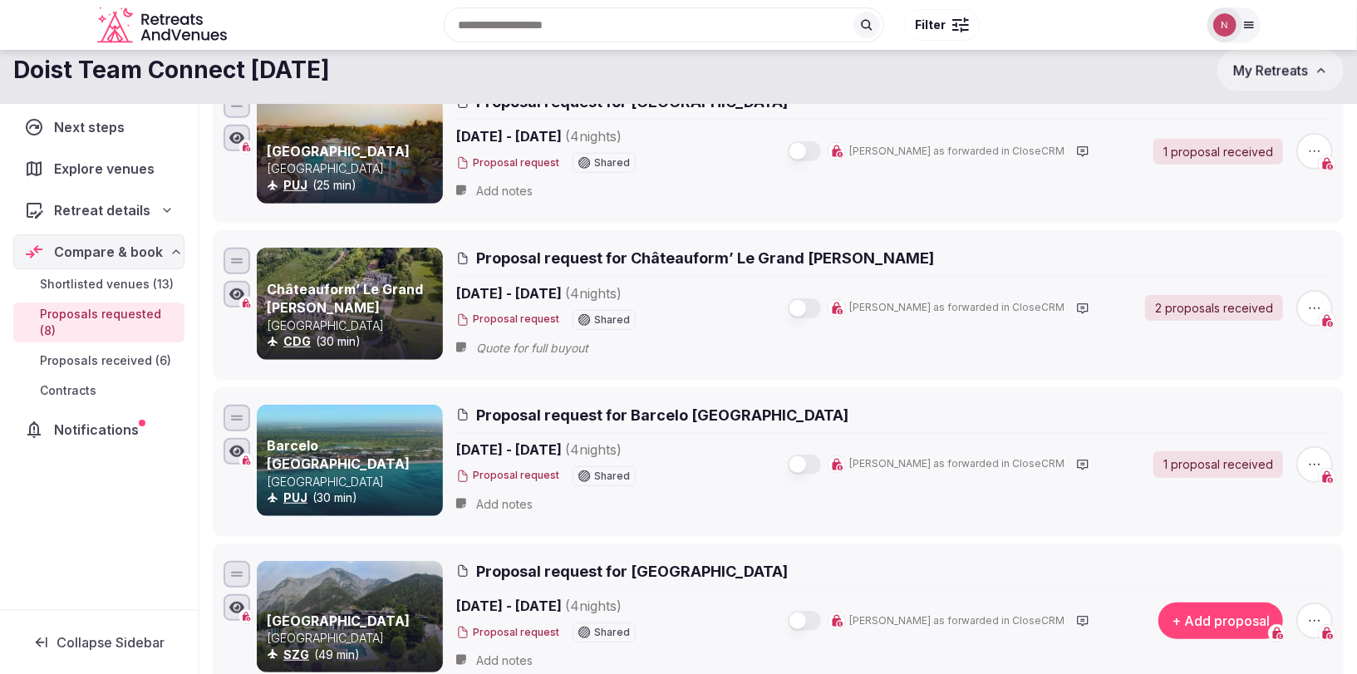
scroll to position [431, 0]
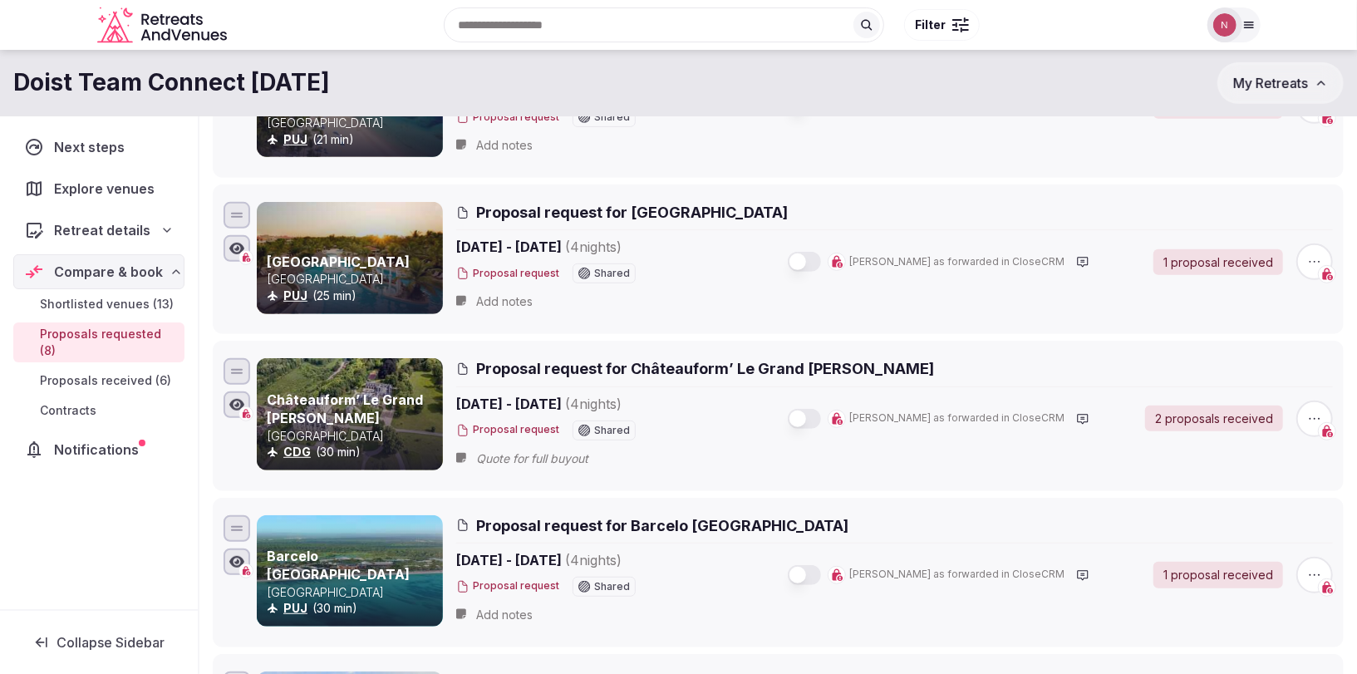
click at [116, 372] on span "Proposals received (6)" at bounding box center [105, 380] width 131 height 17
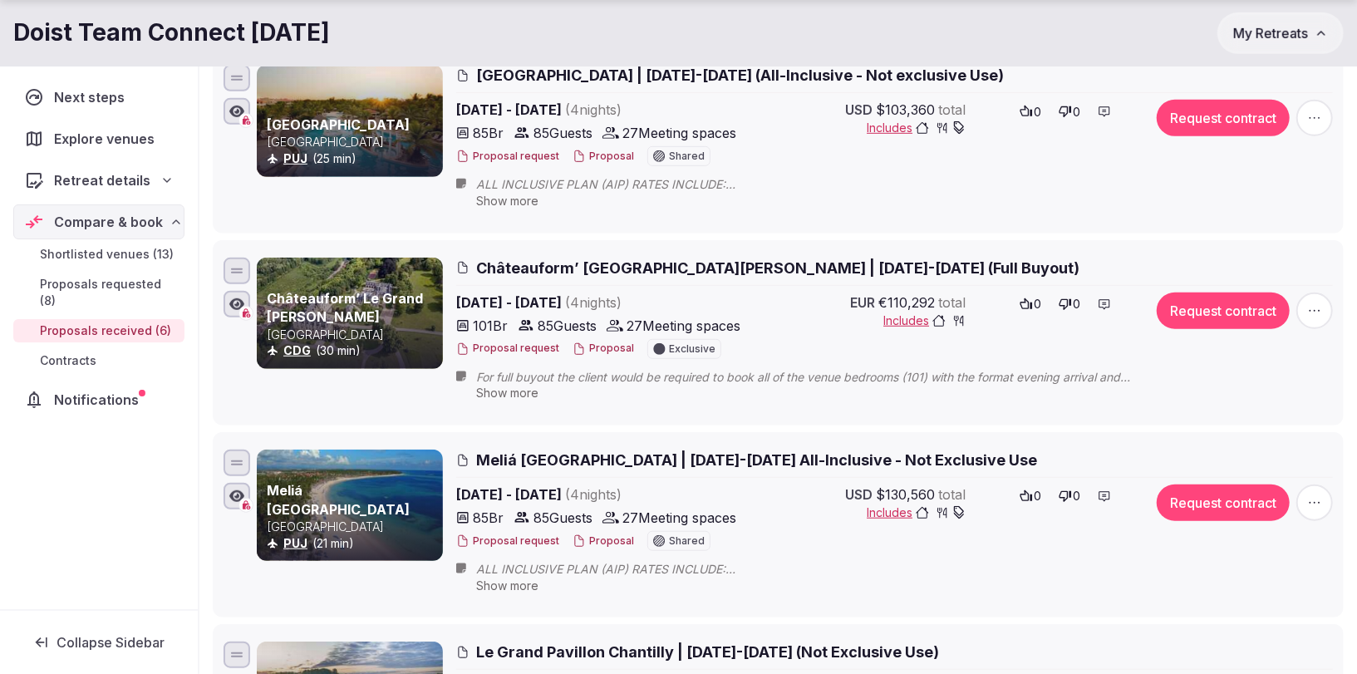
scroll to position [638, 0]
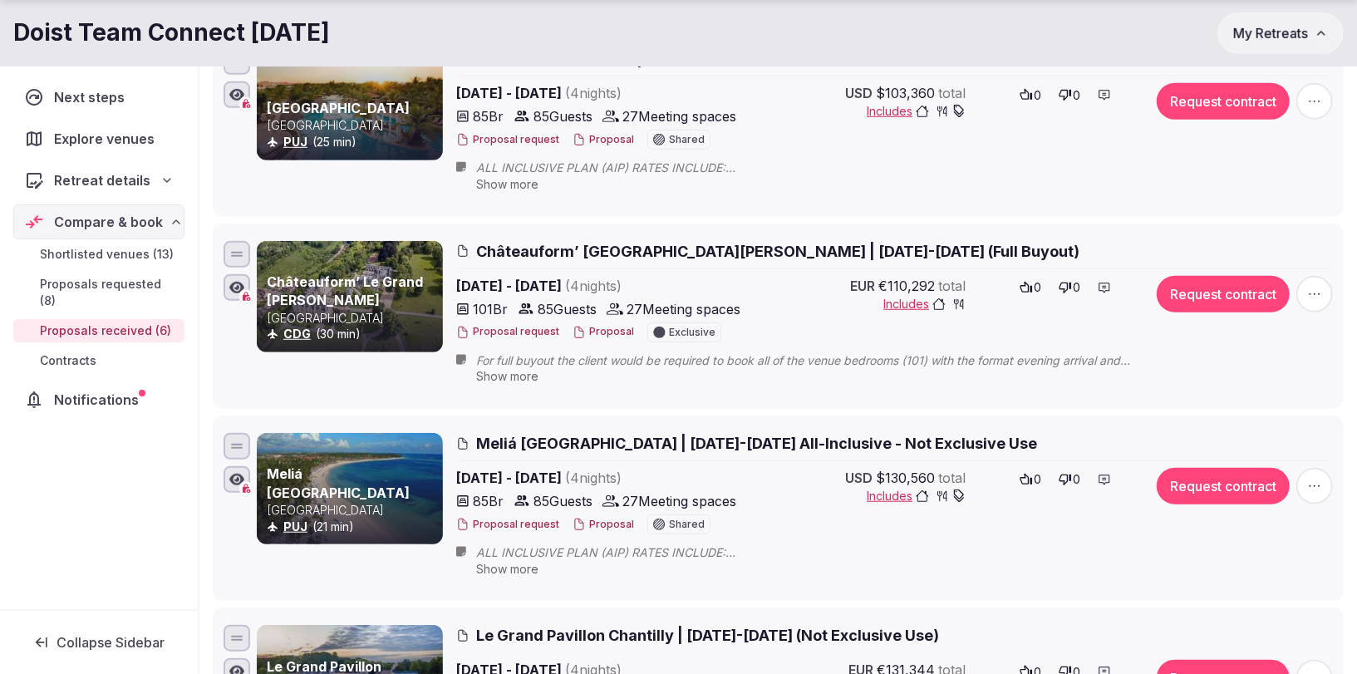
click at [591, 520] on button "Proposal" at bounding box center [604, 525] width 62 height 14
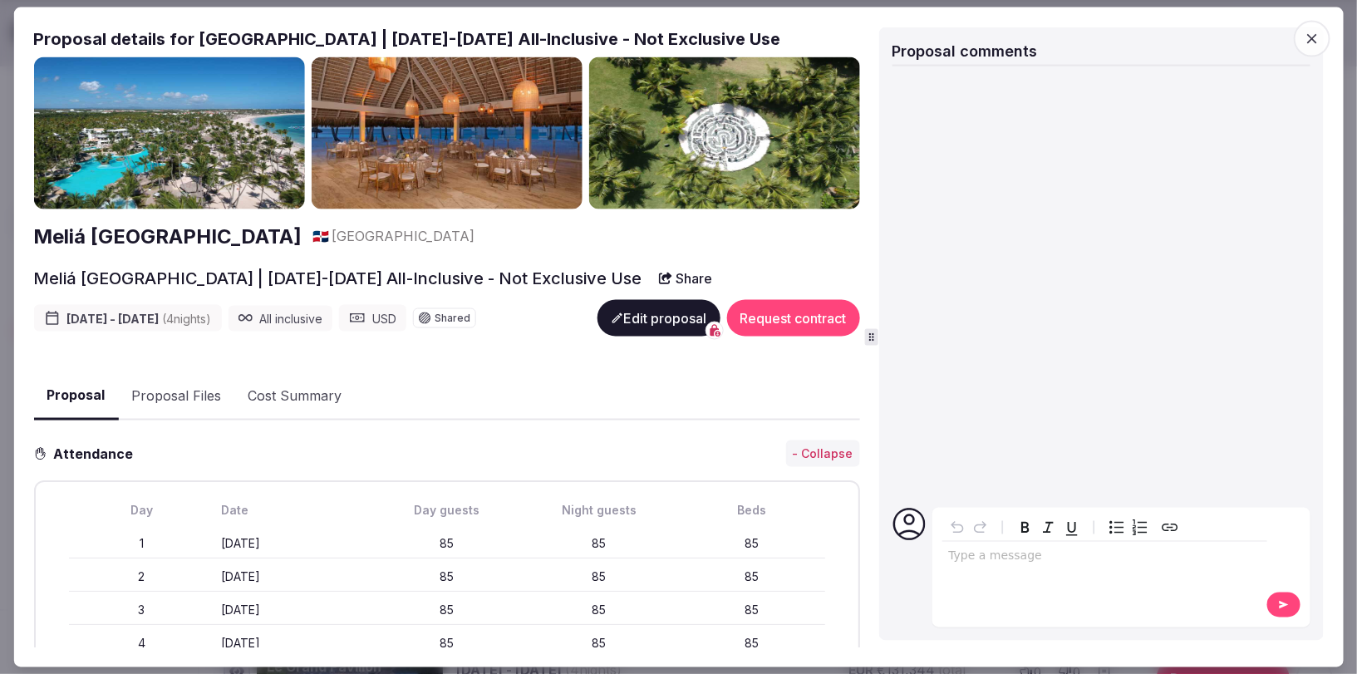
click at [602, 39] on h2 "Proposal details for Meliá Punta Cana Beach Resort | Feb 23-27, 2026 All-Inclus…" at bounding box center [446, 38] width 826 height 23
click at [628, 337] on button "Edit proposal" at bounding box center [658, 318] width 123 height 37
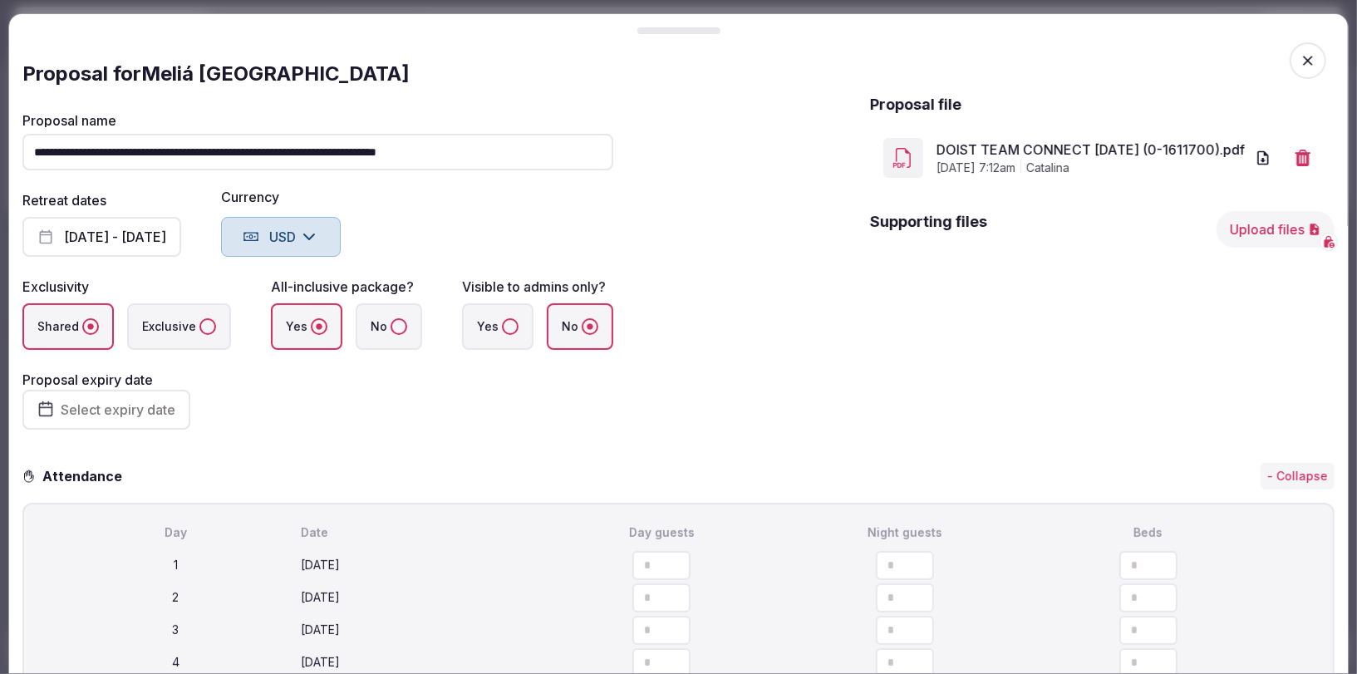
click at [314, 153] on input "**********" at bounding box center [317, 152] width 591 height 37
click at [529, 140] on input "**********" at bounding box center [317, 152] width 591 height 37
click at [534, 158] on input "**********" at bounding box center [317, 152] width 591 height 37
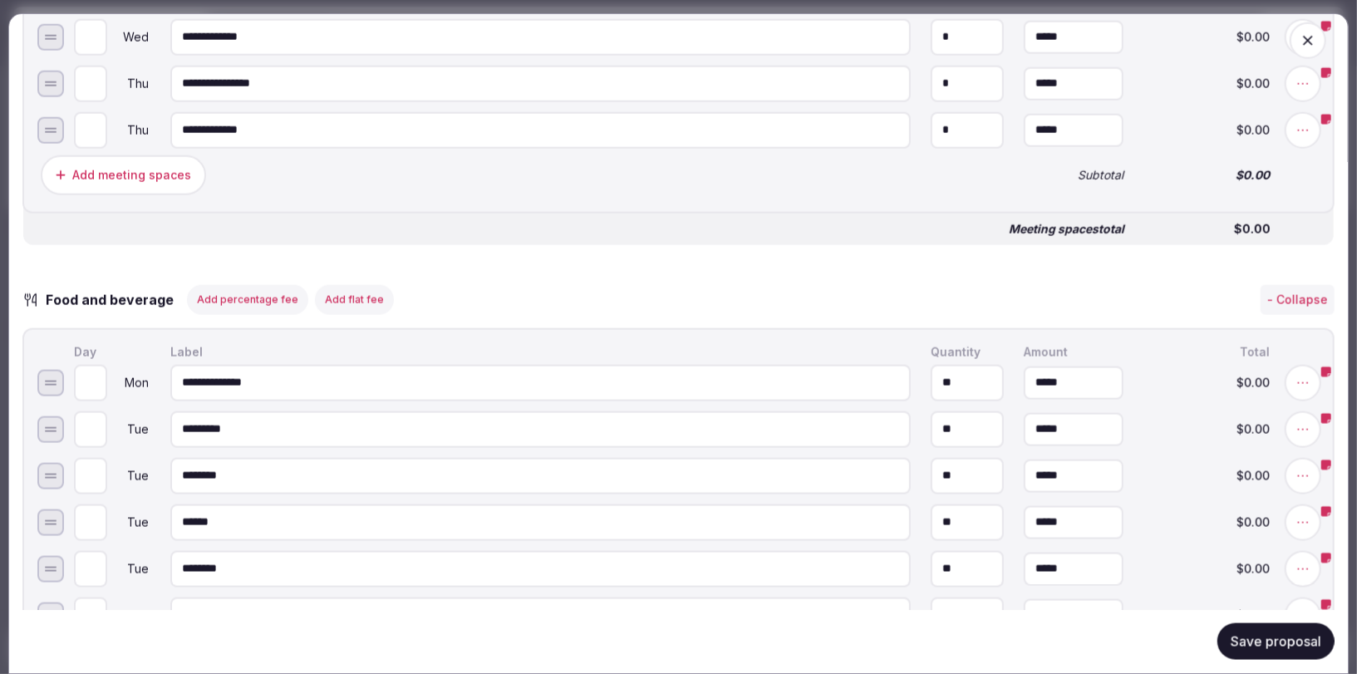
scroll to position [1623, 0]
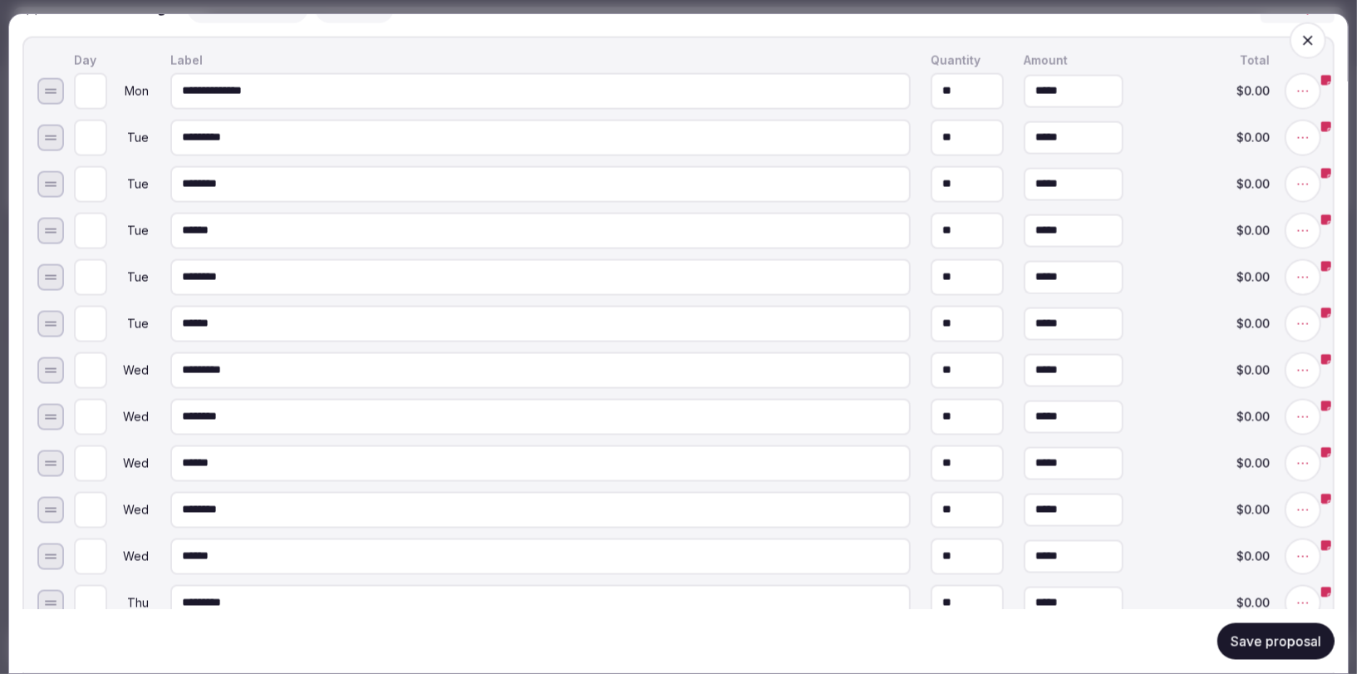
type input "**********"
click at [1244, 639] on button "Save proposal" at bounding box center [1276, 641] width 117 height 37
click at [1312, 37] on icon "button" at bounding box center [1308, 41] width 10 height 10
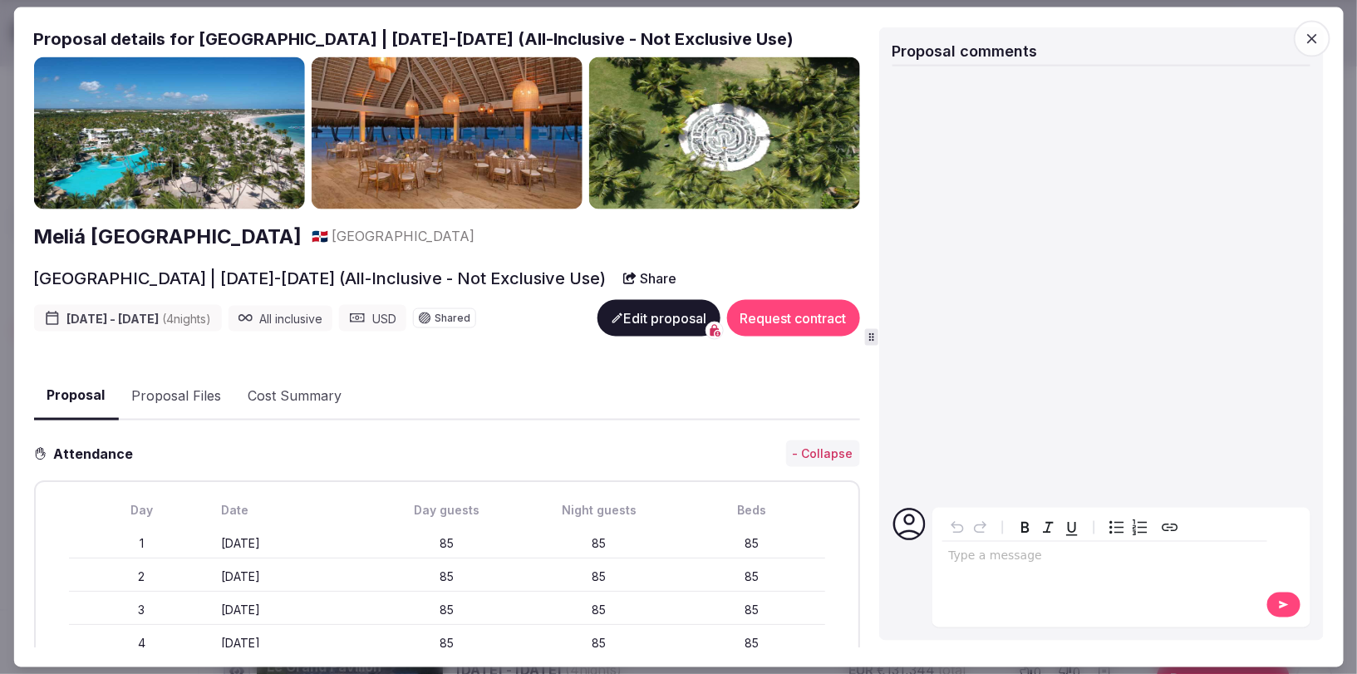
click at [1314, 35] on icon "button" at bounding box center [1312, 38] width 17 height 17
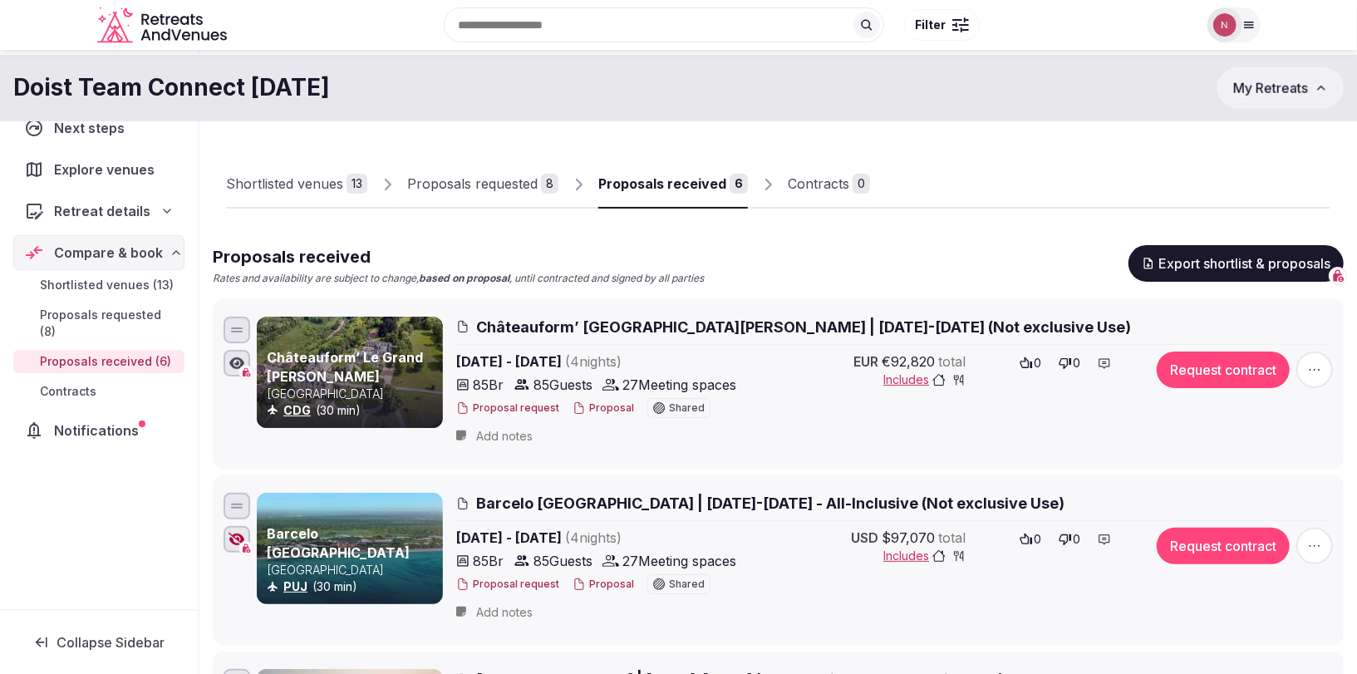
scroll to position [0, 0]
